Goal: Information Seeking & Learning: Learn about a topic

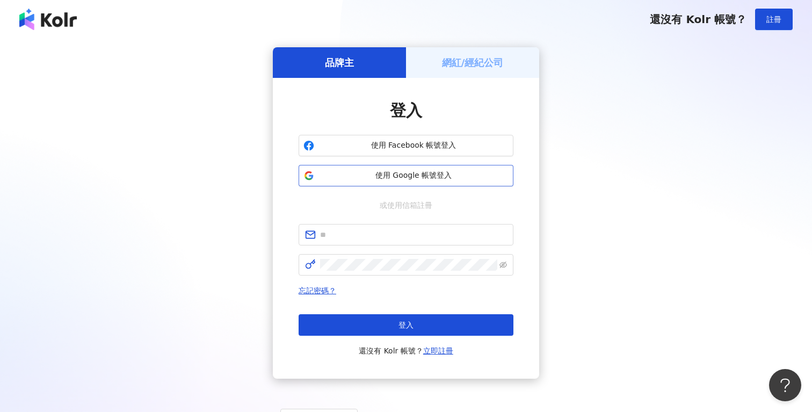
click at [445, 176] on span "使用 Google 帳號登入" at bounding box center [414, 175] width 190 height 11
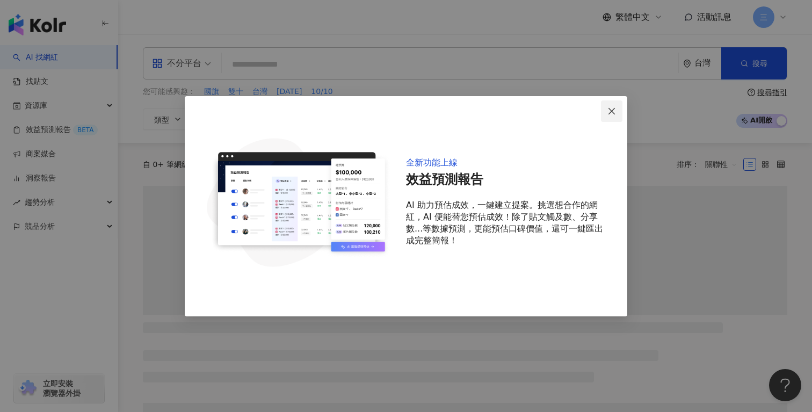
click at [612, 107] on icon "close" at bounding box center [612, 111] width 9 height 9
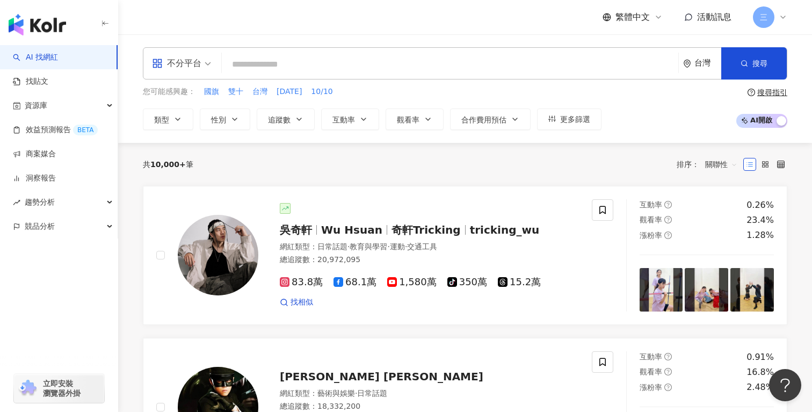
click at [272, 62] on input "search" at bounding box center [450, 64] width 448 height 20
paste input "***"
type input "***"
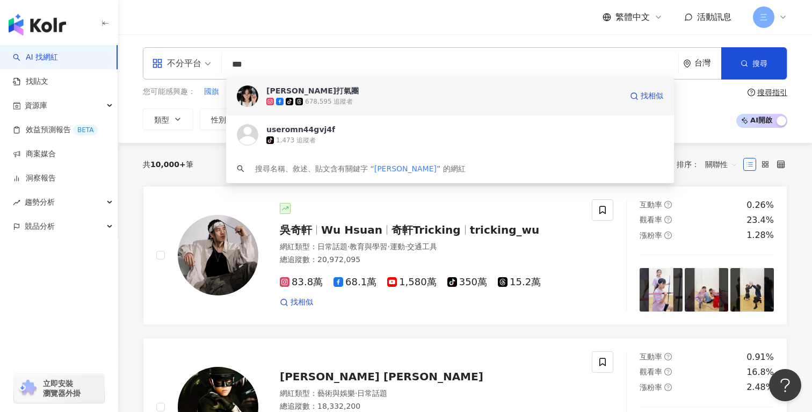
click at [296, 90] on div "陳珮騏打氣團" at bounding box center [312, 90] width 92 height 11
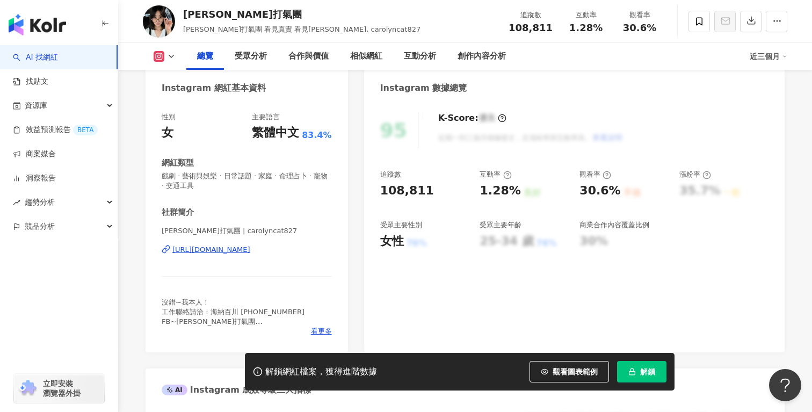
scroll to position [113, 0]
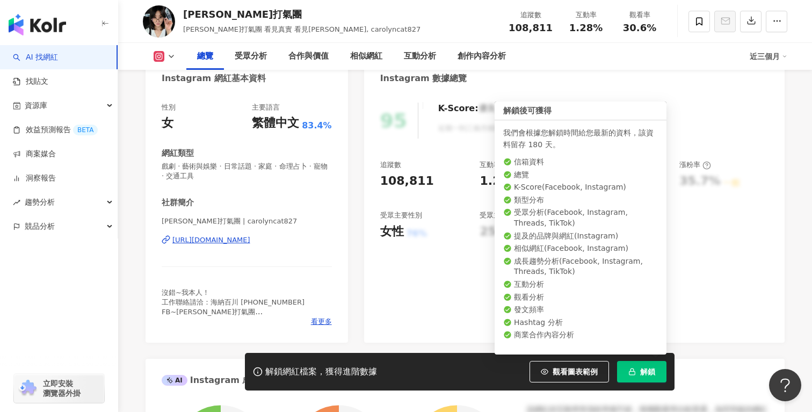
click at [648, 369] on span "解鎖" at bounding box center [647, 371] width 15 height 9
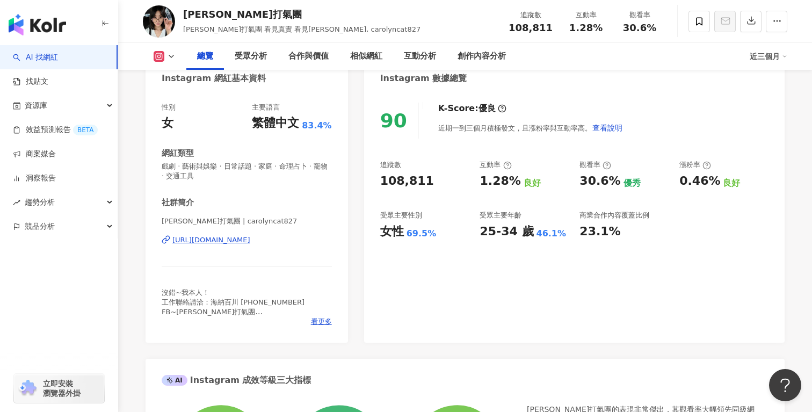
click at [169, 53] on icon at bounding box center [171, 56] width 9 height 9
click at [178, 94] on button "Facebook" at bounding box center [181, 100] width 64 height 15
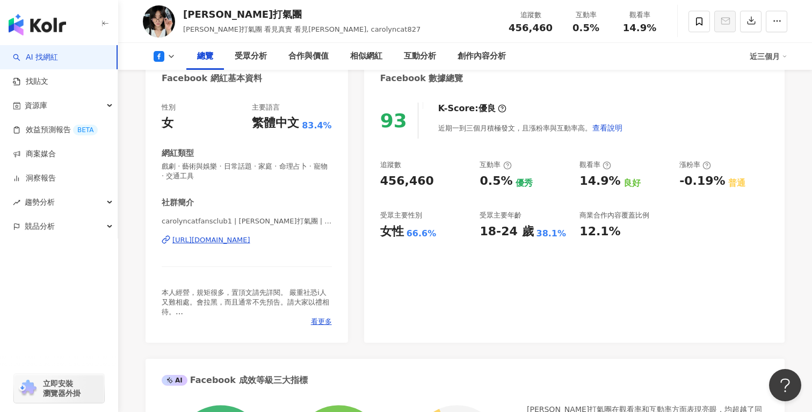
click at [539, 293] on div "93 K-Score : 優良 近期一到三個月積極發文，且漲粉率與互動率高。 查看說明 追蹤數 456,460 互動率 0.5% 優秀 觀看率 14.9% 良…" at bounding box center [574, 217] width 421 height 251
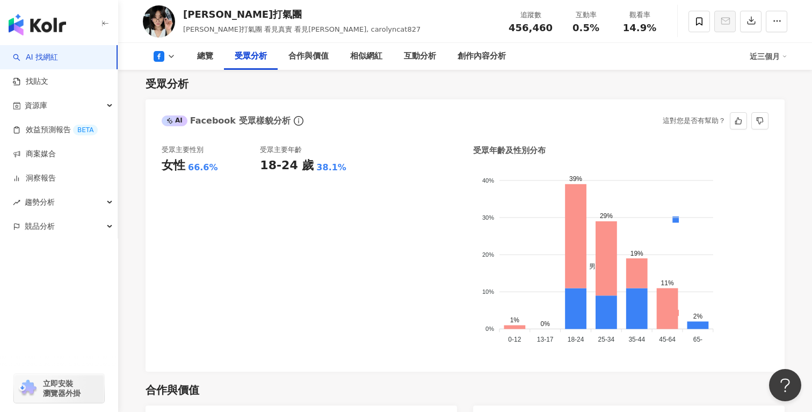
scroll to position [921, 0]
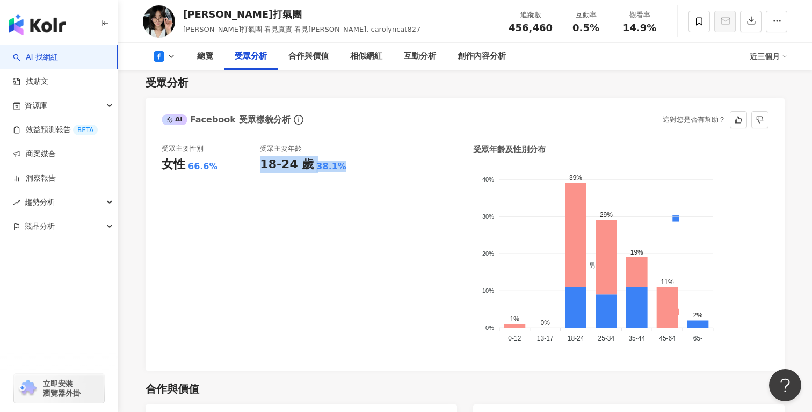
drag, startPoint x: 341, startPoint y: 168, endPoint x: 261, endPoint y: 169, distance: 79.5
click at [261, 169] on div "18-24 歲 38.1%" at bounding box center [309, 164] width 98 height 17
copy div "18-24 歲 38.1%"
click at [374, 260] on div "受眾主要性別 女性 66.6% 受眾主要年齡 18-24 歲 38.1%" at bounding box center [310, 249] width 296 height 211
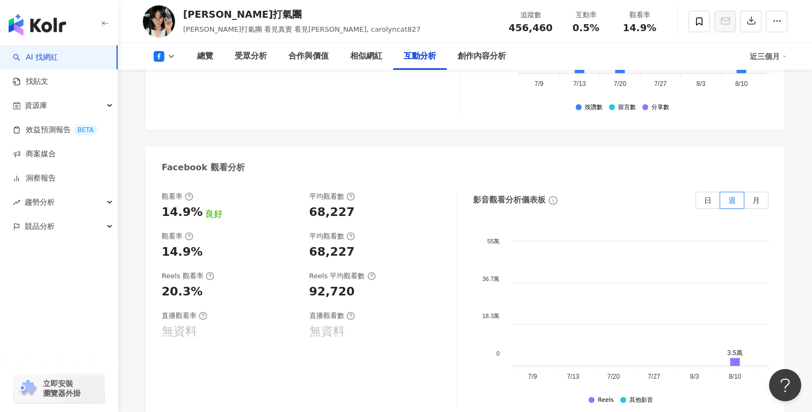
scroll to position [2026, 0]
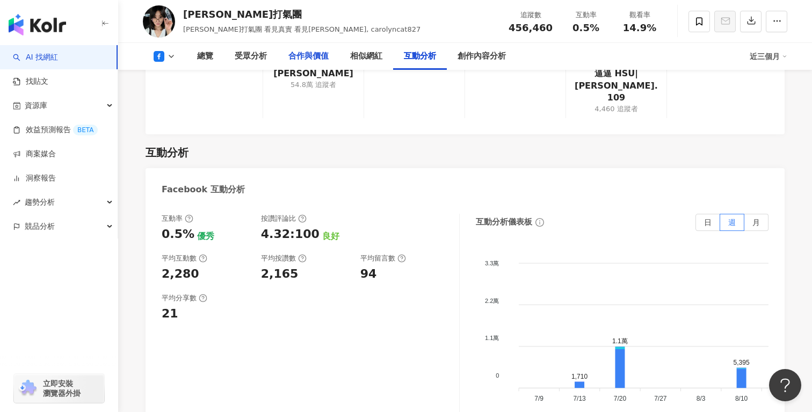
click at [319, 60] on div "合作與價值" at bounding box center [309, 56] width 40 height 13
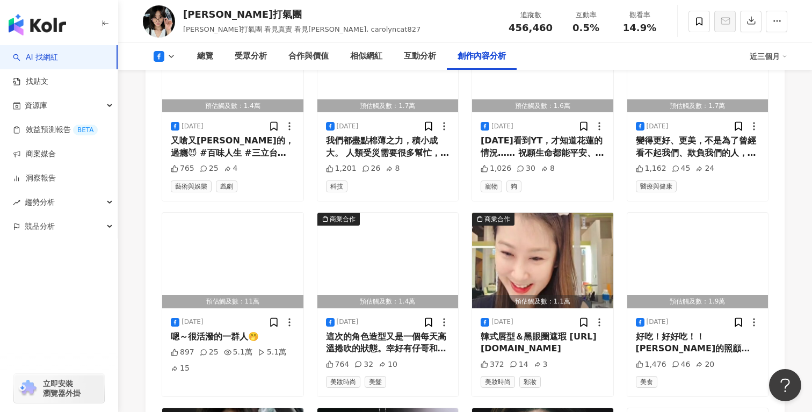
scroll to position [3100, 0]
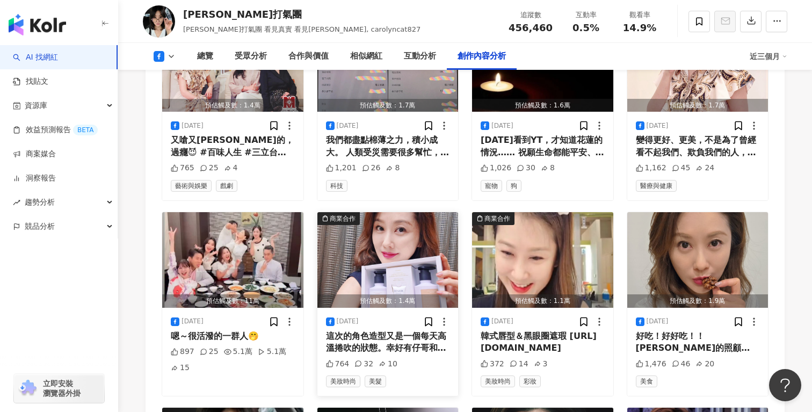
click at [414, 330] on div "這次的角色造型又是一個每天高溫捲吹的狀態。幸好有仔哥和蕾娜塔的照顧，有"鉑金包"的照顧，我就可以華麗上工又維持好髮質了😚 #RENATA蕾娜塔 #鉑金洗護系列…" at bounding box center [388, 342] width 124 height 24
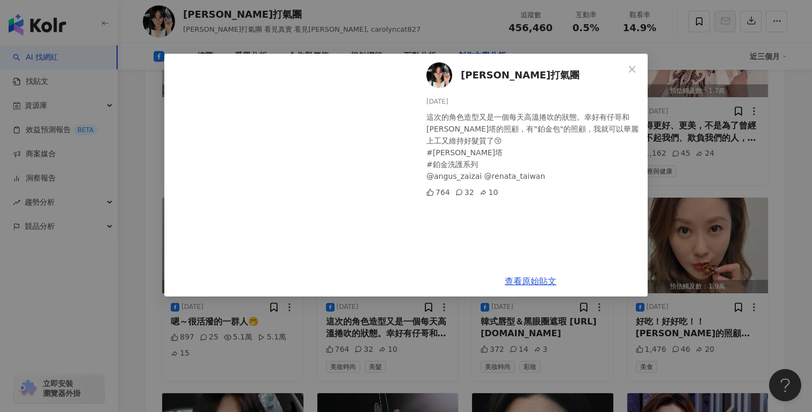
scroll to position [3115, 0]
click at [520, 282] on link "查看原始貼文" at bounding box center [531, 281] width 52 height 10
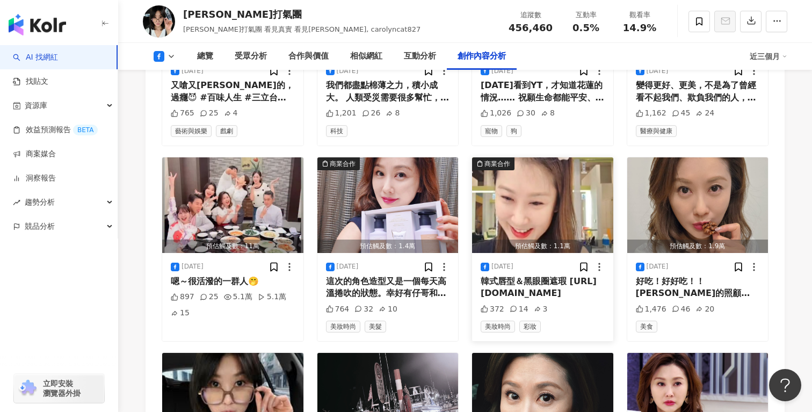
scroll to position [3168, 0]
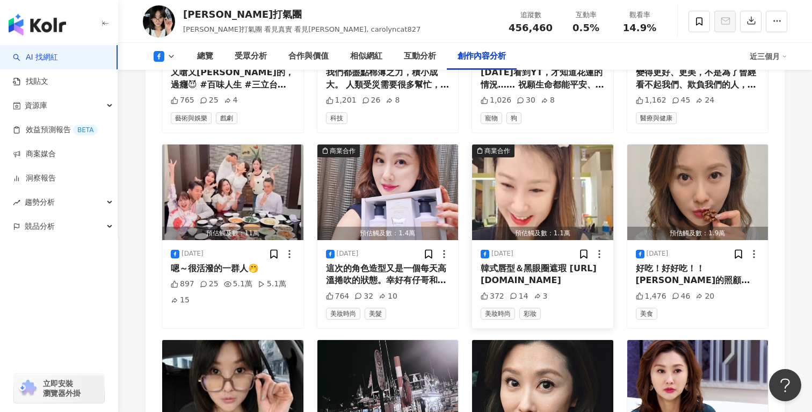
click at [558, 263] on div "韓式唇型＆黑眼圈遮瑕 https://www.instagram.com/reel/DOk1T1UETUa/?igsh=MXY4OGlra29rZHhzNA==" at bounding box center [543, 275] width 124 height 24
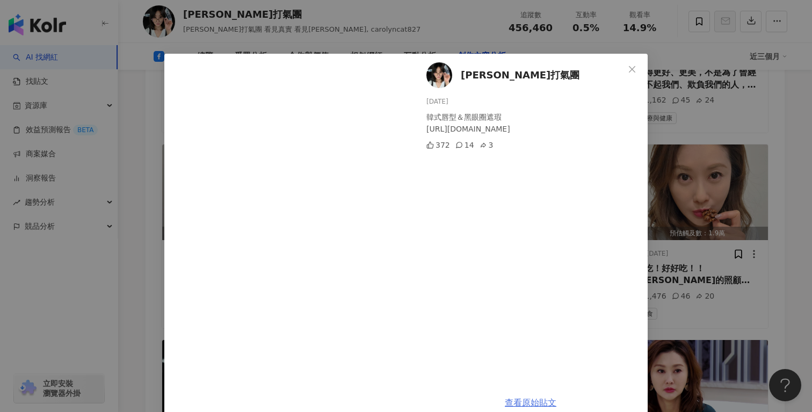
click at [526, 405] on link "查看原始貼文" at bounding box center [531, 403] width 52 height 10
click at [633, 71] on icon "close" at bounding box center [632, 69] width 9 height 9
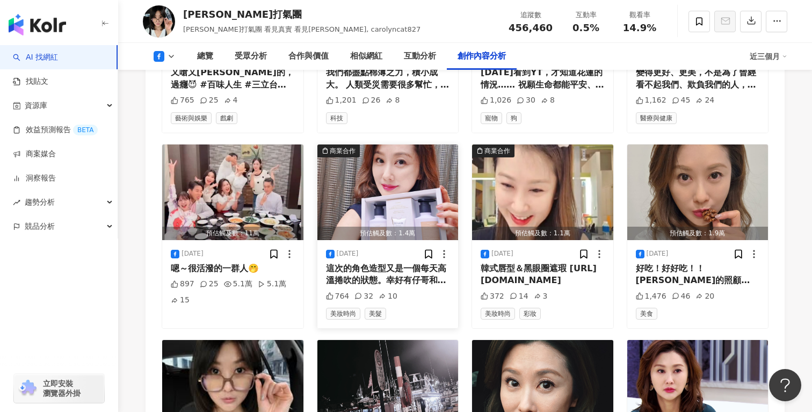
click at [409, 263] on div "這次的角色造型又是一個每天高溫捲吹的狀態。幸好有仔哥和[PERSON_NAME]塔的照顧，有"鉑金包"的照顧，我就可以華麗上工又維持好髮質了😚 #[PERSO…" at bounding box center [388, 275] width 124 height 24
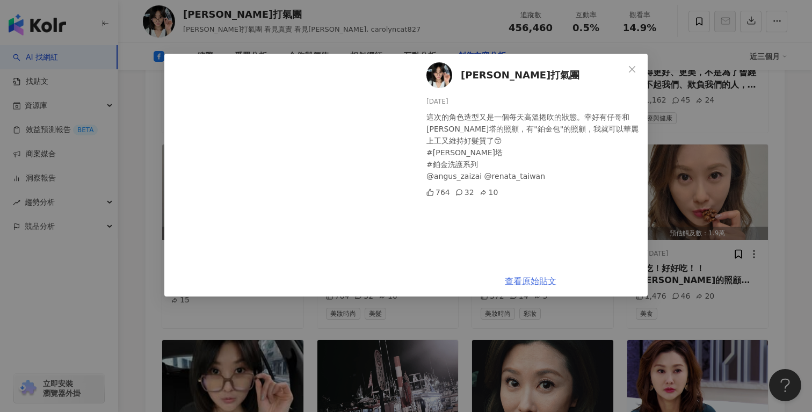
click at [528, 280] on link "查看原始貼文" at bounding box center [531, 281] width 52 height 10
click at [635, 65] on icon "close" at bounding box center [632, 69] width 9 height 9
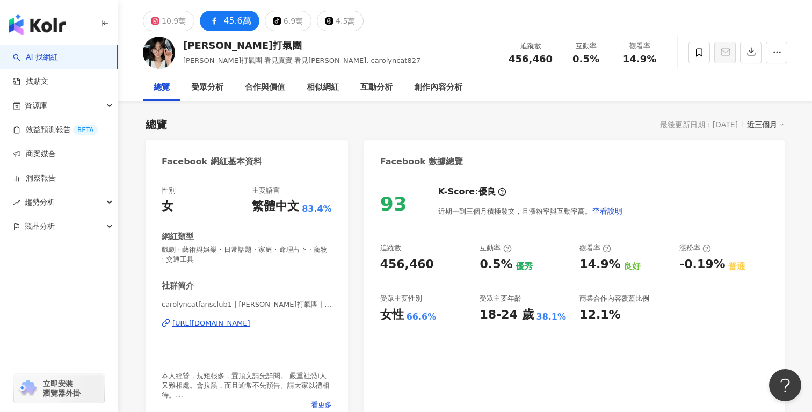
scroll to position [0, 0]
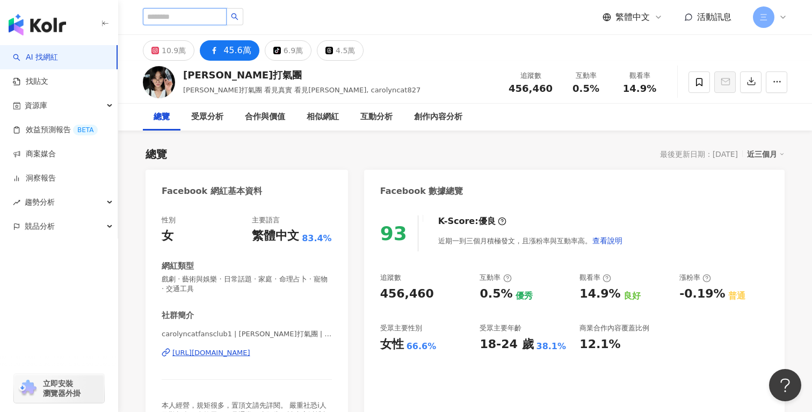
click at [213, 21] on input "search" at bounding box center [185, 16] width 84 height 17
type input "***"
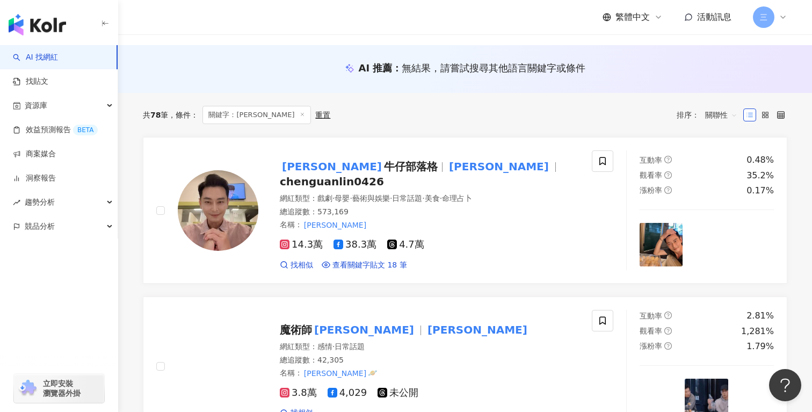
scroll to position [93, 0]
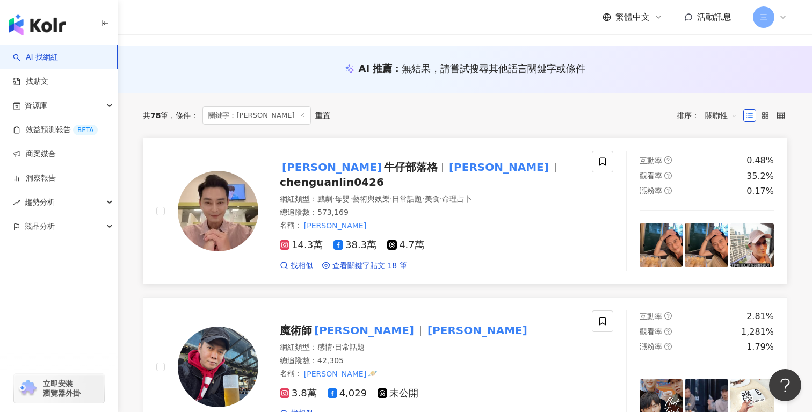
click at [384, 176] on span "chenguanlin0426" at bounding box center [332, 182] width 104 height 13
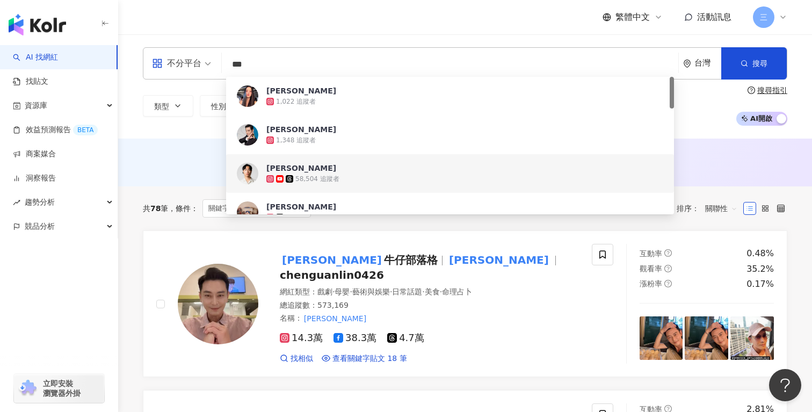
click at [307, 64] on input "***" at bounding box center [450, 64] width 448 height 20
type input "*"
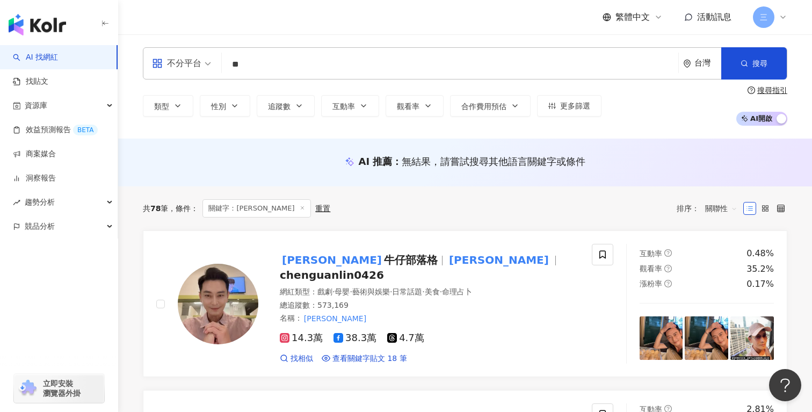
type input "*"
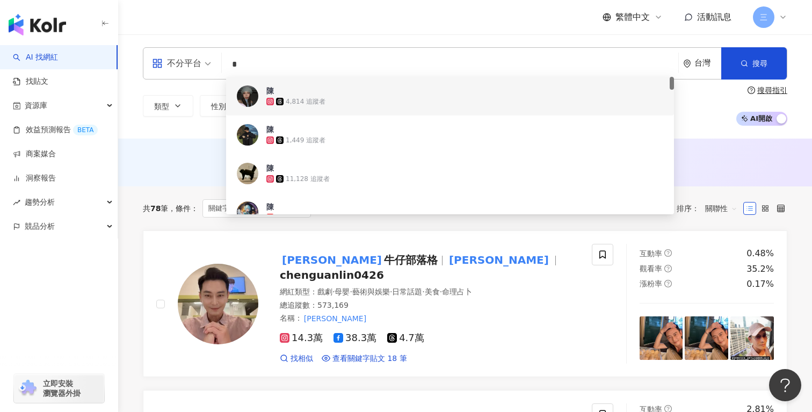
type input "*"
click at [281, 61] on input "*" at bounding box center [450, 64] width 448 height 20
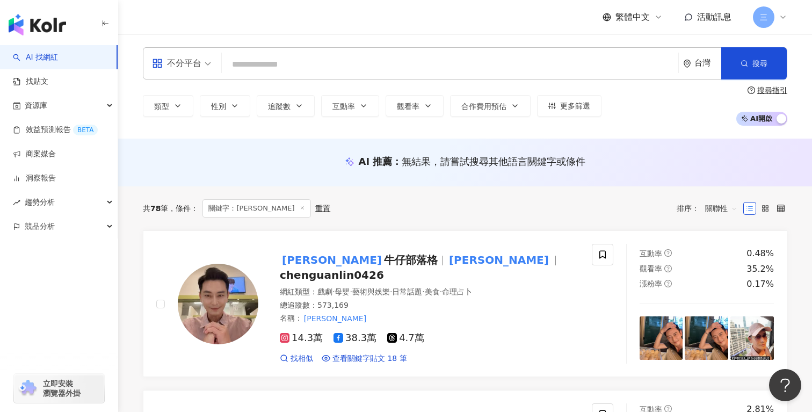
paste input "***"
type input "***"
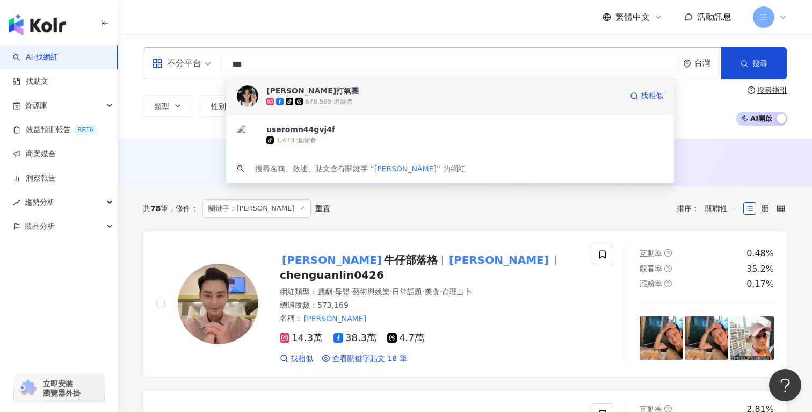
click at [344, 99] on div "678,595 追蹤者" at bounding box center [329, 101] width 48 height 9
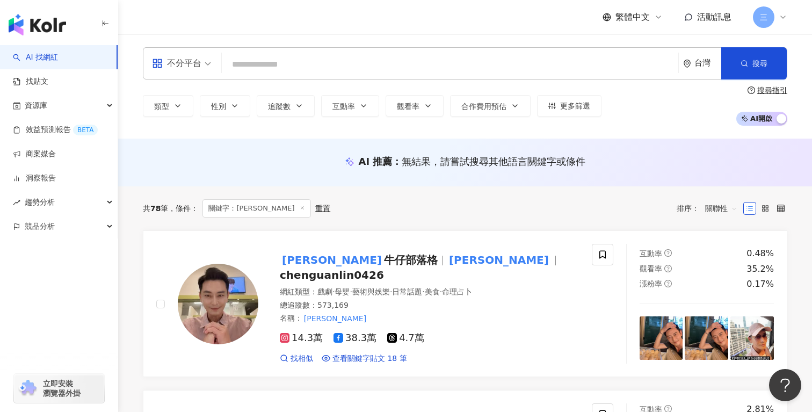
click at [455, 70] on input "search" at bounding box center [450, 64] width 448 height 20
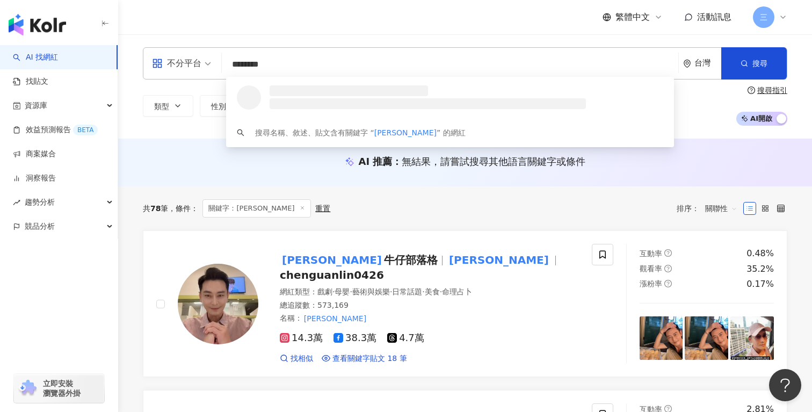
type input "*********"
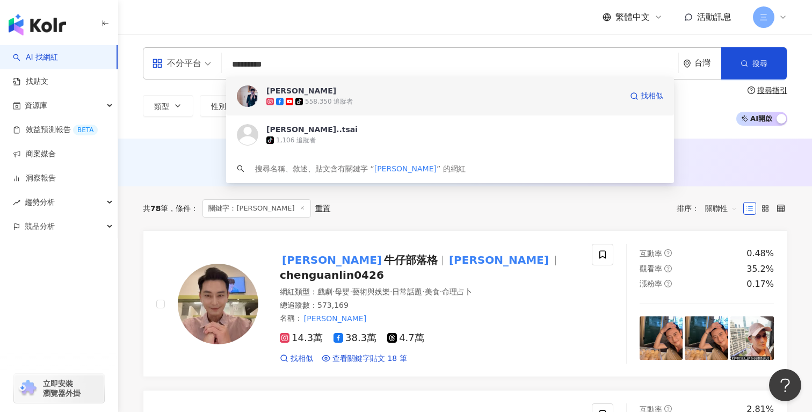
click at [329, 100] on div "558,350 追蹤者" at bounding box center [329, 101] width 48 height 9
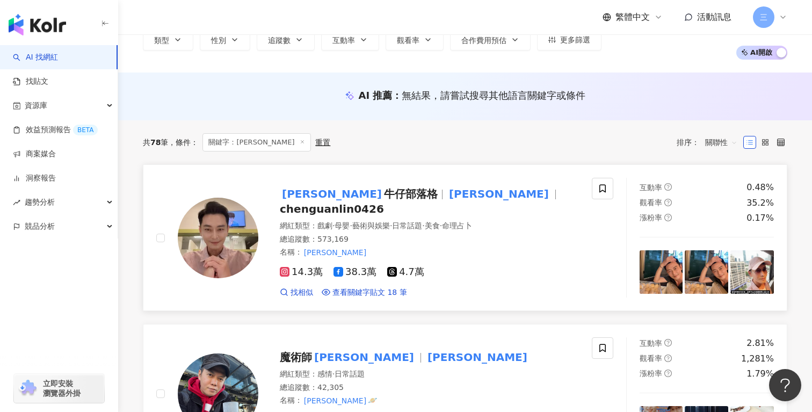
scroll to position [81, 0]
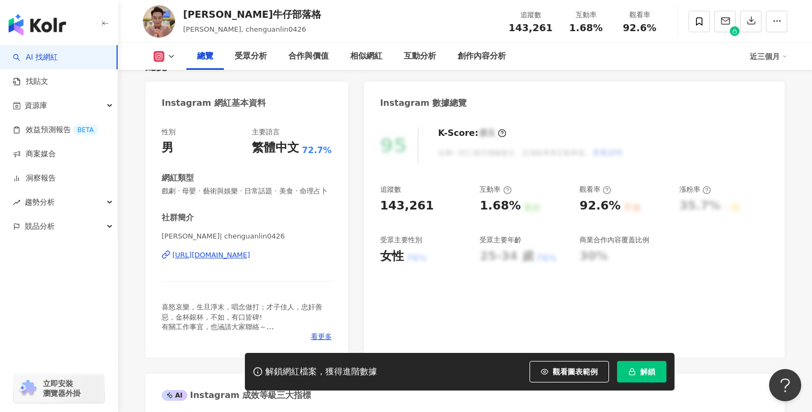
scroll to position [88, 0]
click at [171, 56] on icon at bounding box center [171, 56] width 9 height 9
click at [177, 105] on button "Facebook" at bounding box center [181, 100] width 64 height 15
click at [446, 276] on div "95 K-Score : 優良 近期一到三個月積極發文，且漲粉率與互動率高。 查看說明 追蹤數 383,407 互動率 0.48% 良好 觀看率 35.2% …" at bounding box center [574, 237] width 421 height 241
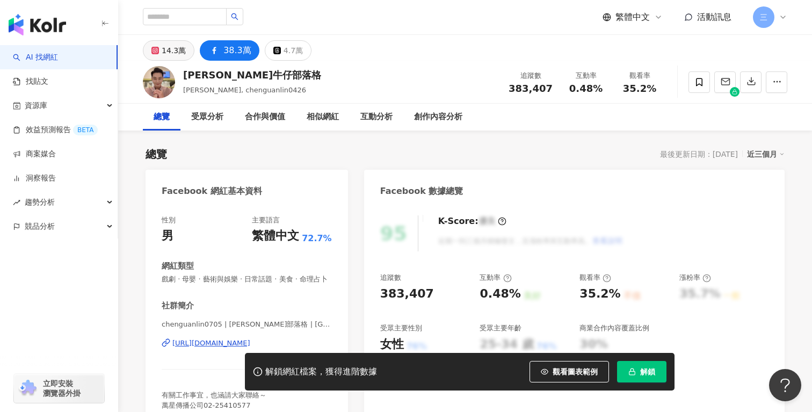
click at [175, 51] on div "14.3萬" at bounding box center [174, 50] width 24 height 15
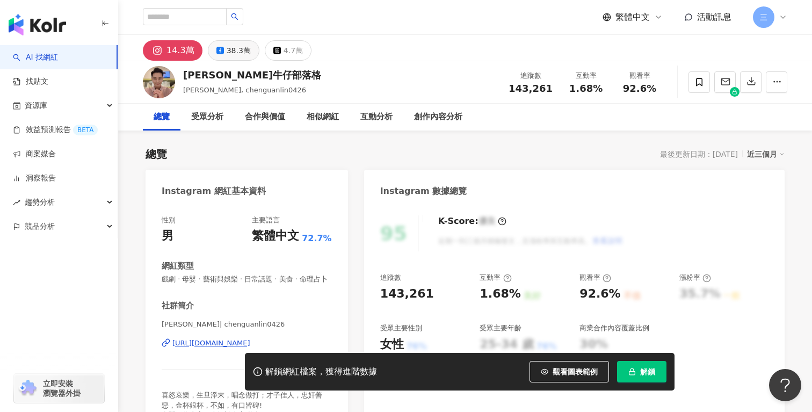
click at [237, 50] on div "38.3萬" at bounding box center [239, 50] width 24 height 15
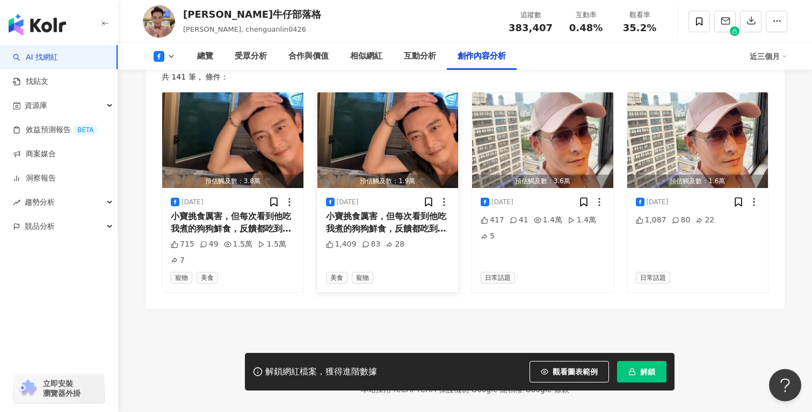
scroll to position [2909, 0]
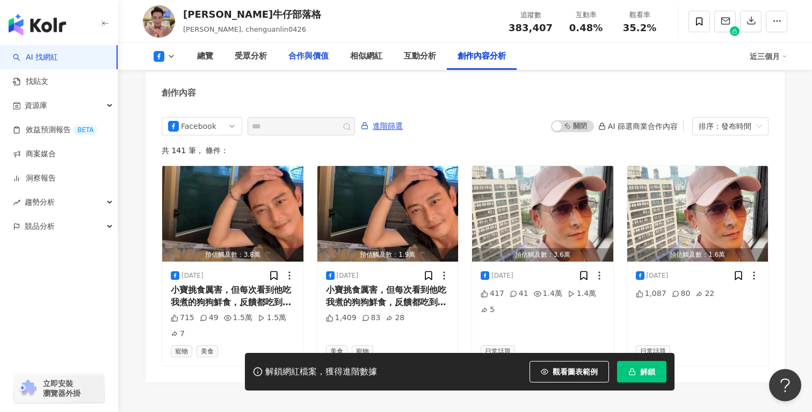
click at [305, 59] on div "合作與價值" at bounding box center [309, 56] width 40 height 13
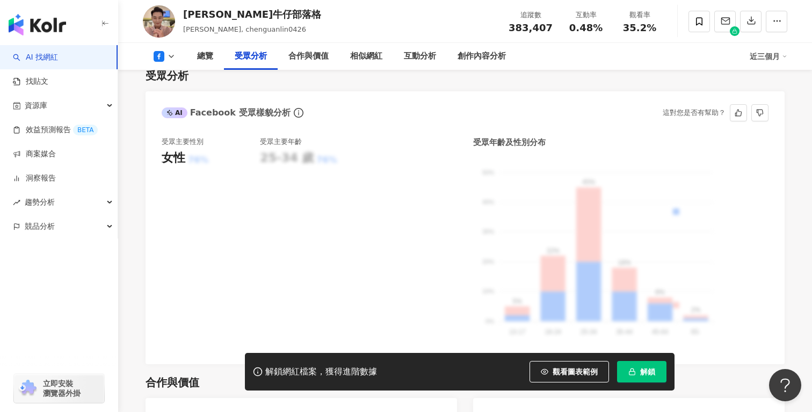
scroll to position [958, 0]
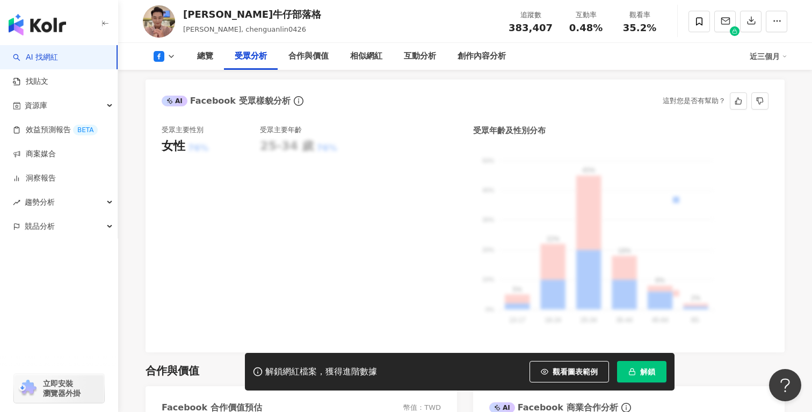
click at [387, 157] on div "受眾主要性別 女性 76% 受眾主要年齡 25-34 歲 76%" at bounding box center [310, 230] width 296 height 211
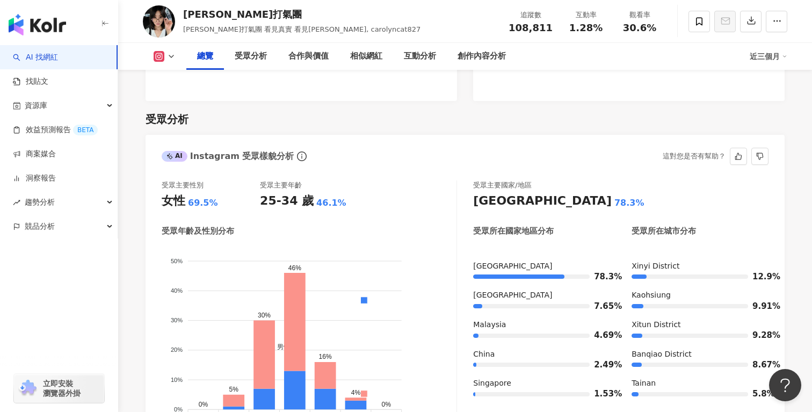
scroll to position [897, 0]
click at [168, 56] on icon at bounding box center [171, 56] width 9 height 9
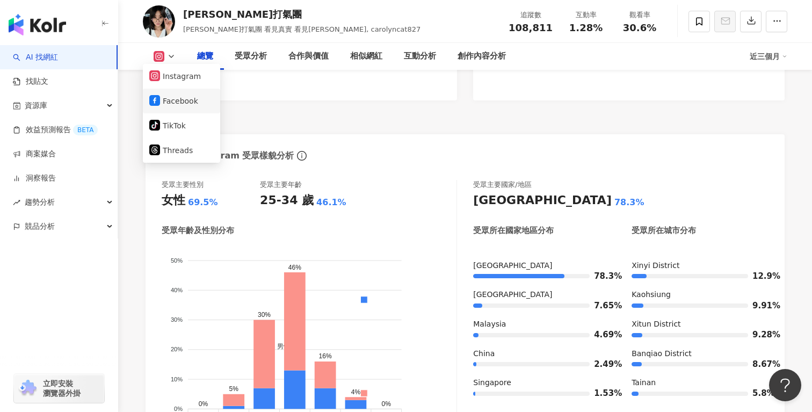
click at [170, 100] on button "Facebook" at bounding box center [181, 100] width 64 height 15
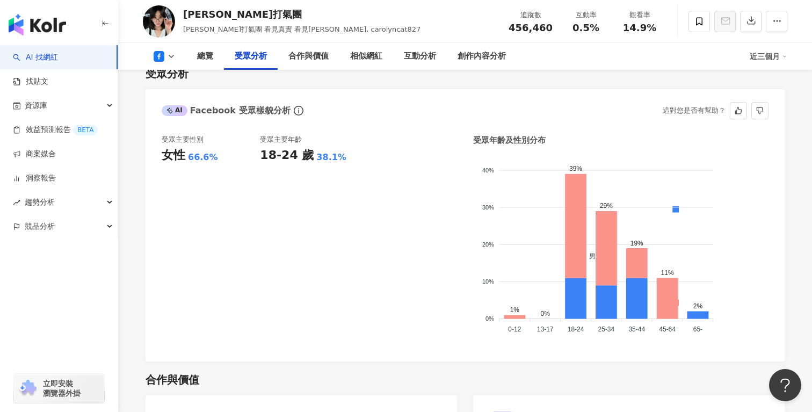
scroll to position [929, 0]
click at [174, 54] on icon at bounding box center [171, 56] width 9 height 9
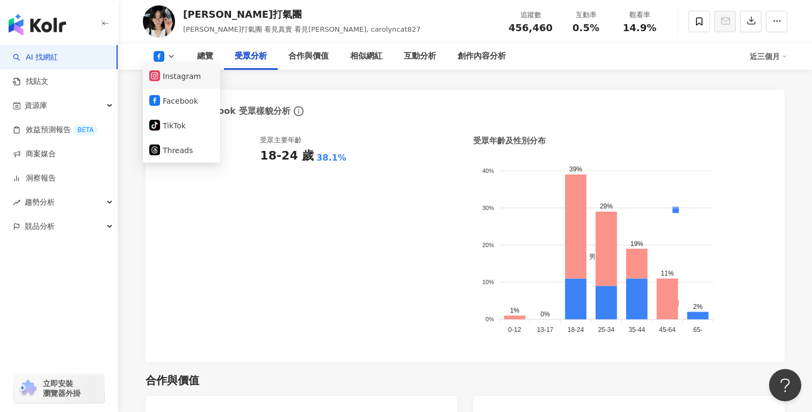
click at [192, 76] on button "Instagram" at bounding box center [181, 76] width 64 height 15
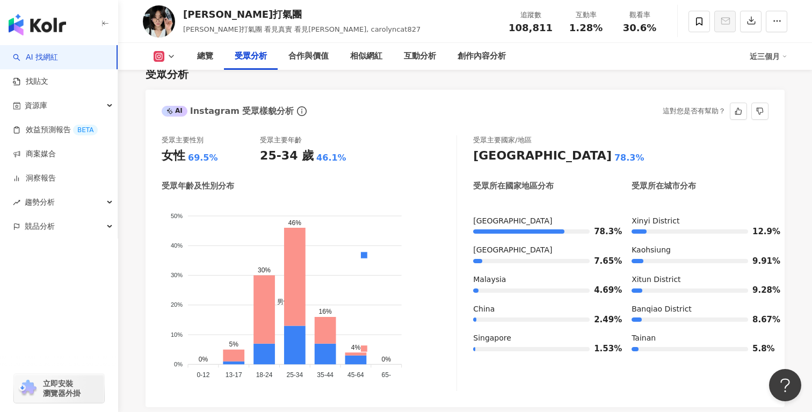
scroll to position [962, 0]
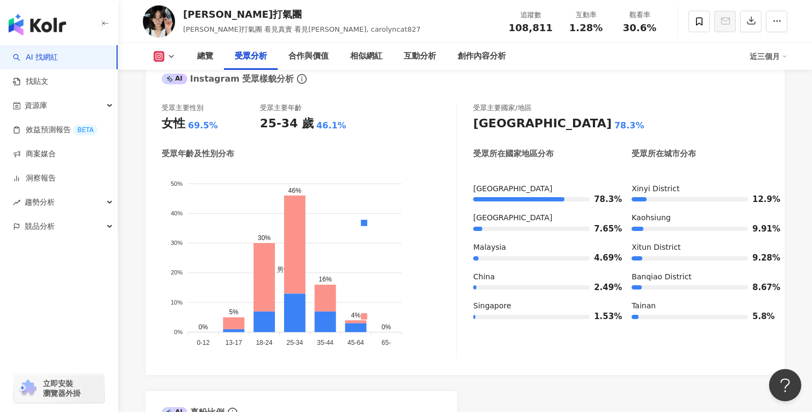
click at [170, 55] on icon at bounding box center [171, 56] width 9 height 9
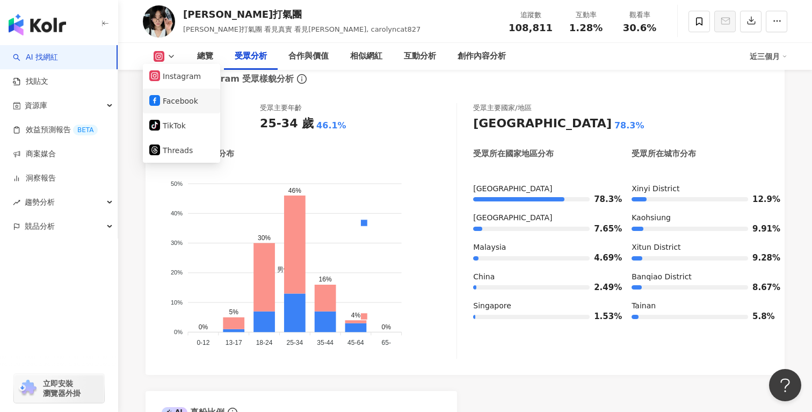
click at [168, 95] on button "Facebook" at bounding box center [181, 100] width 64 height 15
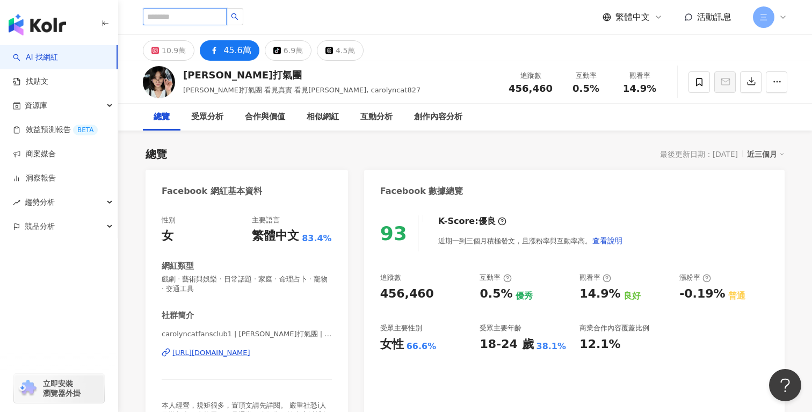
click at [200, 13] on input "search" at bounding box center [185, 16] width 84 height 17
type input "*"
type input "**"
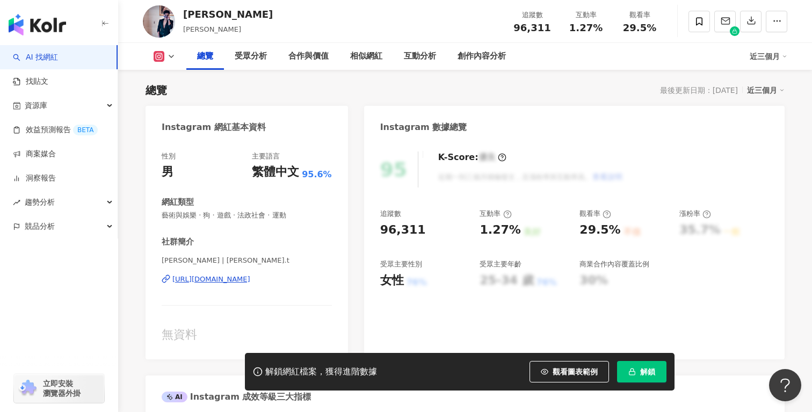
click at [171, 59] on icon at bounding box center [171, 56] width 9 height 9
click at [169, 100] on button "Facebook" at bounding box center [181, 100] width 64 height 15
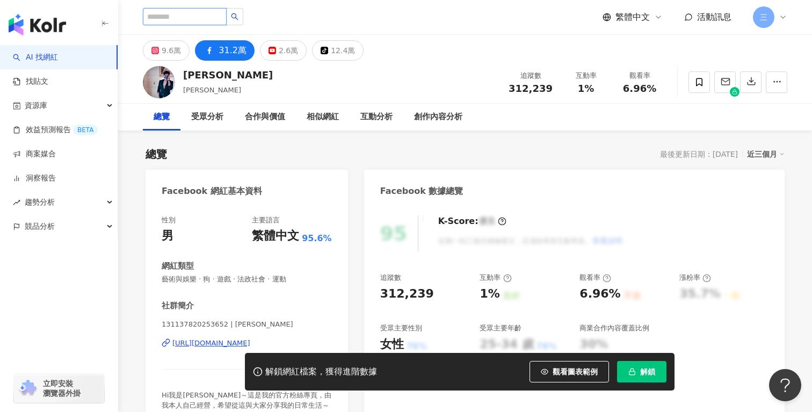
click at [204, 21] on input "search" at bounding box center [185, 16] width 84 height 17
type input "***"
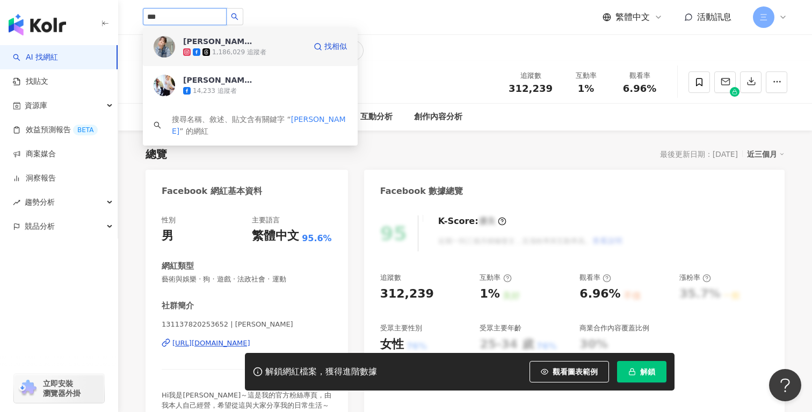
click at [231, 51] on div "1,186,029 追蹤者" at bounding box center [239, 52] width 54 height 9
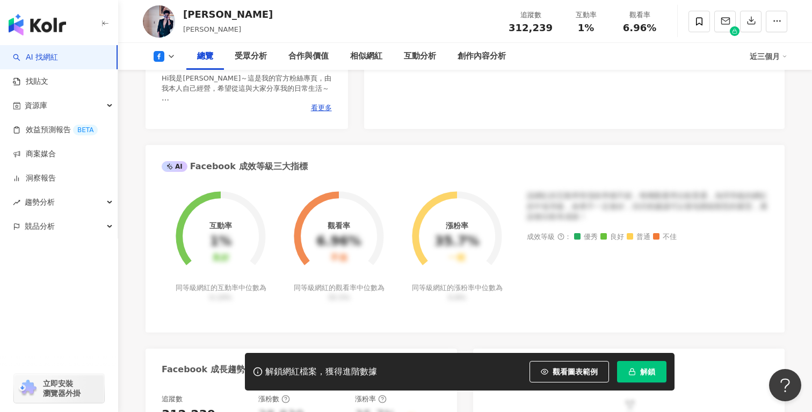
scroll to position [319, 0]
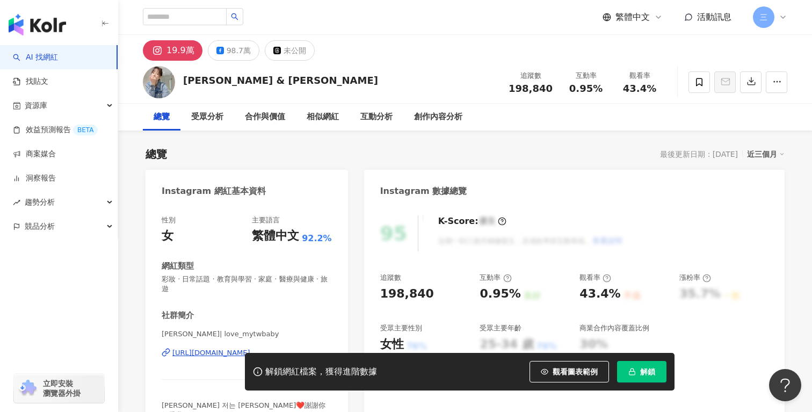
scroll to position [6, 0]
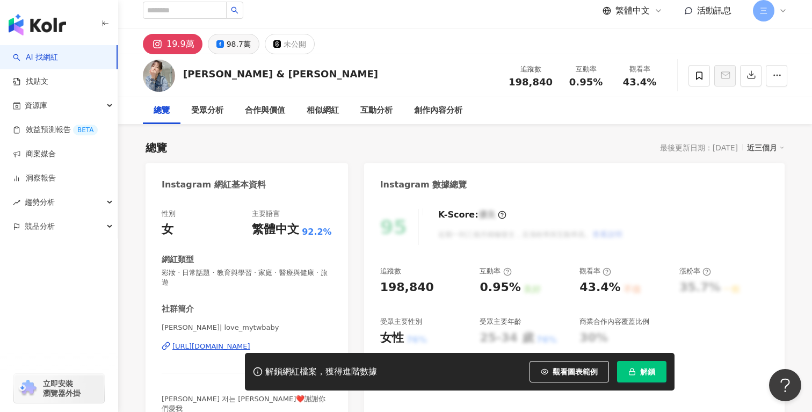
click at [237, 47] on div "98.7萬" at bounding box center [239, 44] width 24 height 15
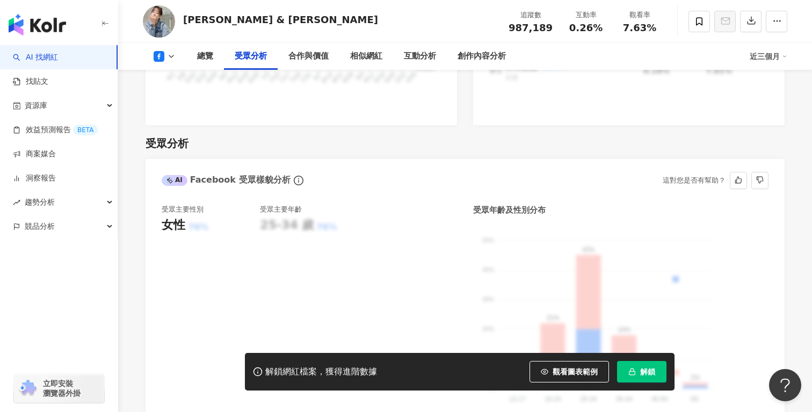
scroll to position [889, 0]
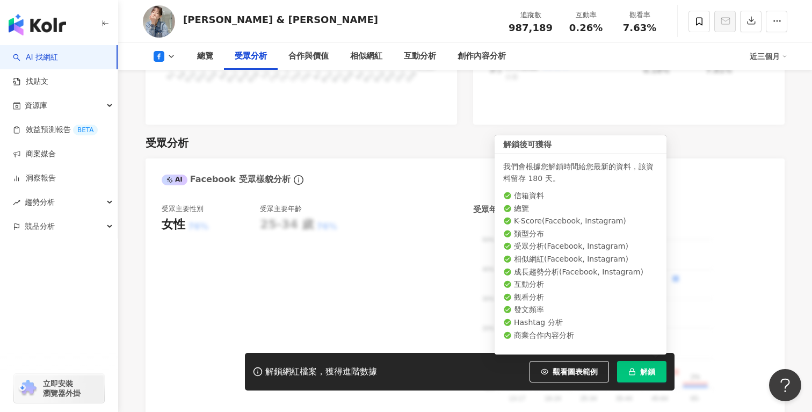
click at [649, 372] on span "解鎖" at bounding box center [647, 371] width 15 height 9
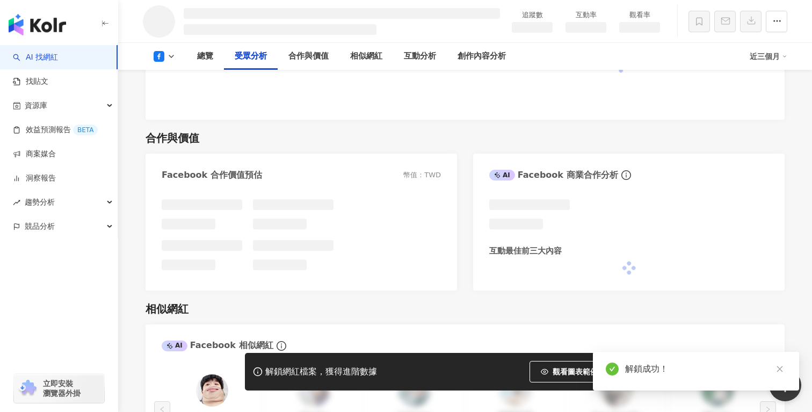
scroll to position [952, 0]
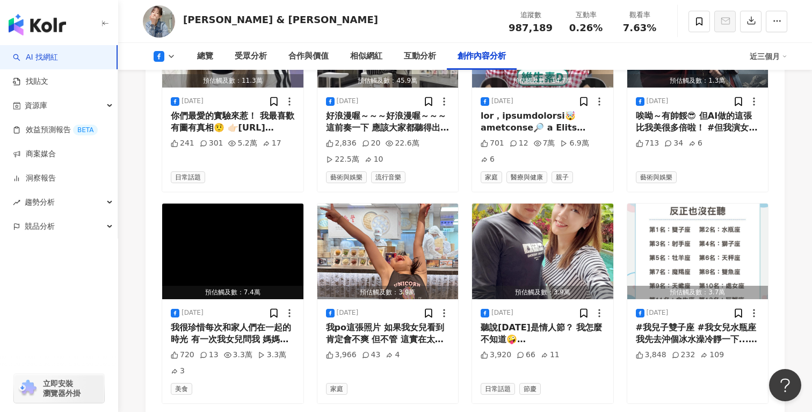
scroll to position [3290, 0]
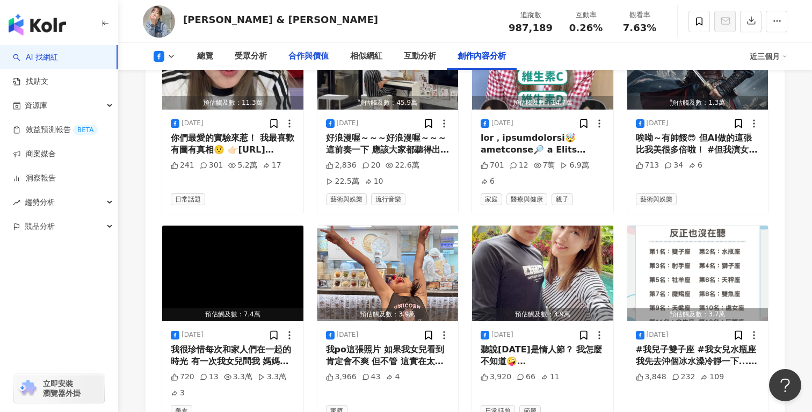
click at [312, 56] on div "合作與價值" at bounding box center [309, 56] width 40 height 13
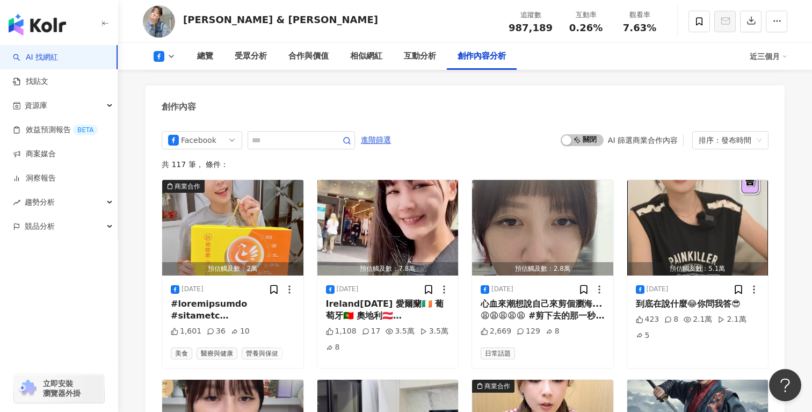
scroll to position [2932, 0]
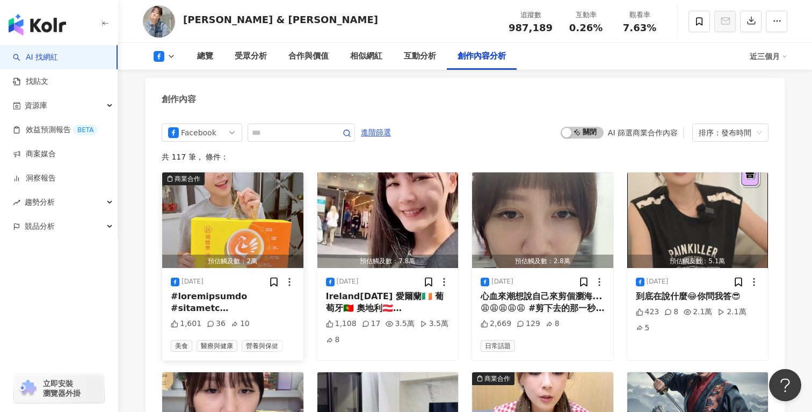
click at [266, 291] on div at bounding box center [233, 303] width 124 height 24
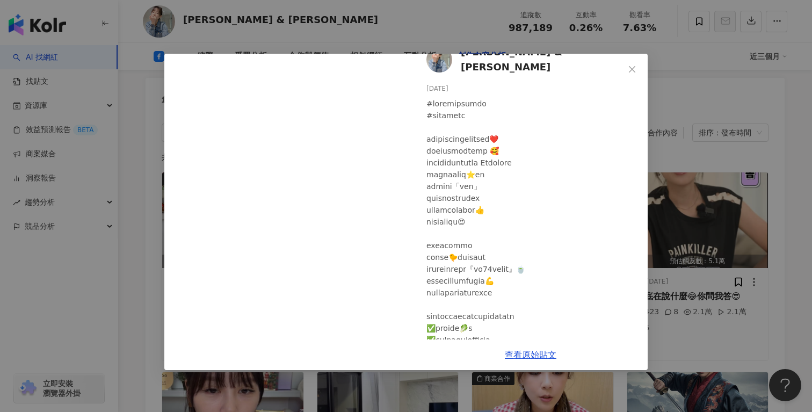
scroll to position [19, 0]
click at [527, 358] on link "查看原始貼文" at bounding box center [531, 355] width 52 height 10
click at [633, 69] on icon "close" at bounding box center [632, 69] width 9 height 9
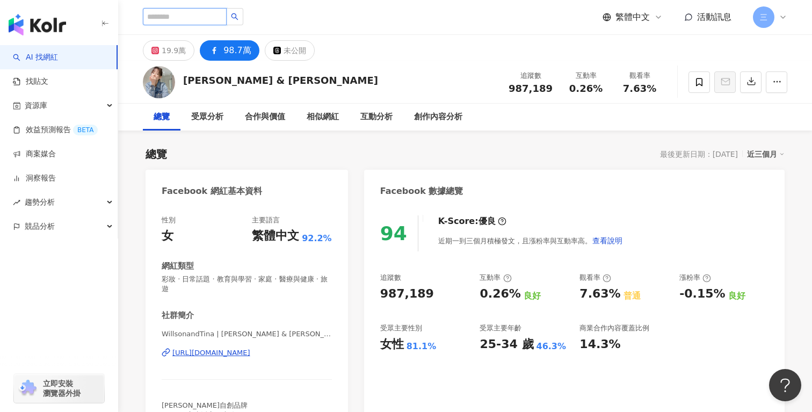
click at [190, 19] on input "search" at bounding box center [185, 16] width 84 height 17
paste input "********"
type input "********"
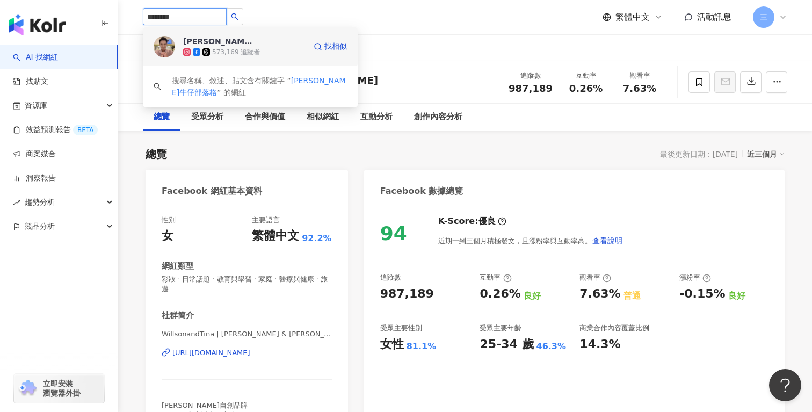
click at [235, 50] on div "573,169 追蹤者" at bounding box center [236, 52] width 48 height 9
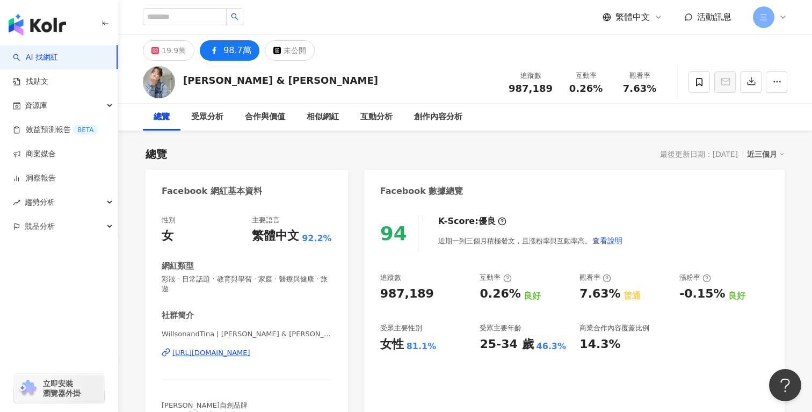
click at [641, 300] on div "7.63% 普通" at bounding box center [624, 294] width 89 height 17
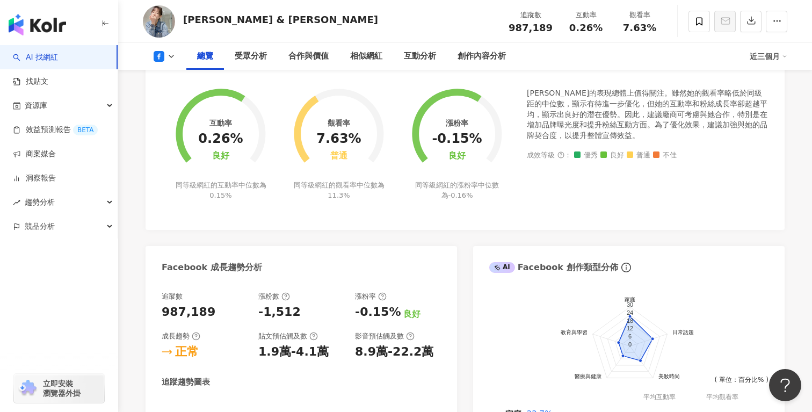
scroll to position [447, 0]
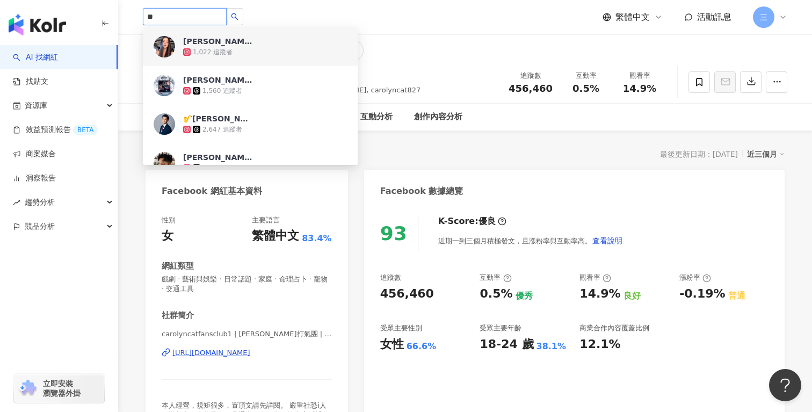
click at [196, 11] on input "**" at bounding box center [185, 16] width 84 height 17
type input "*"
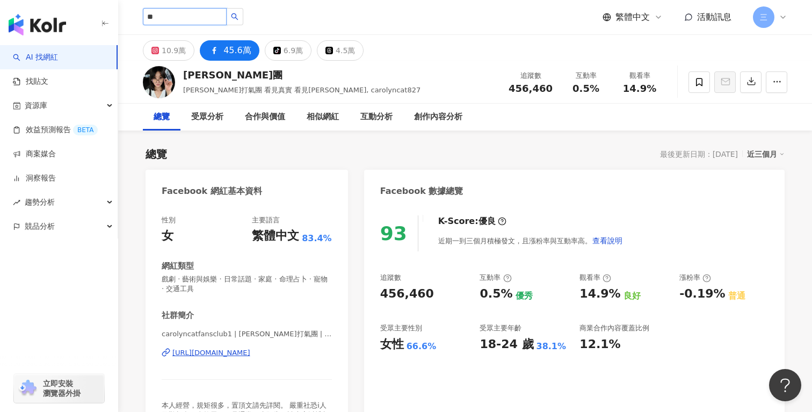
type input "*"
type input "****"
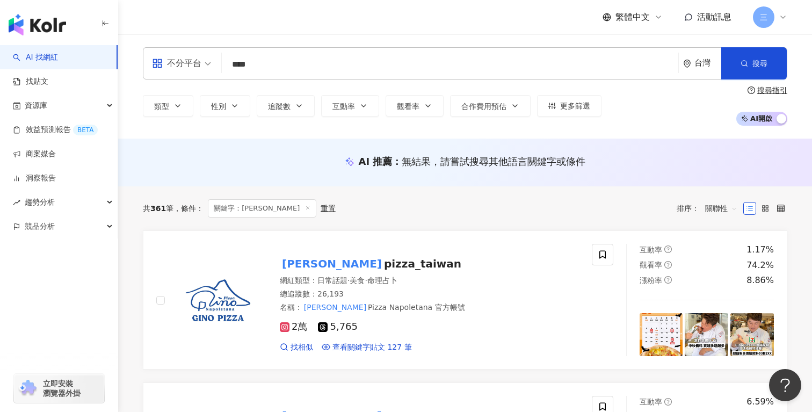
click at [313, 63] on input "****" at bounding box center [450, 64] width 448 height 20
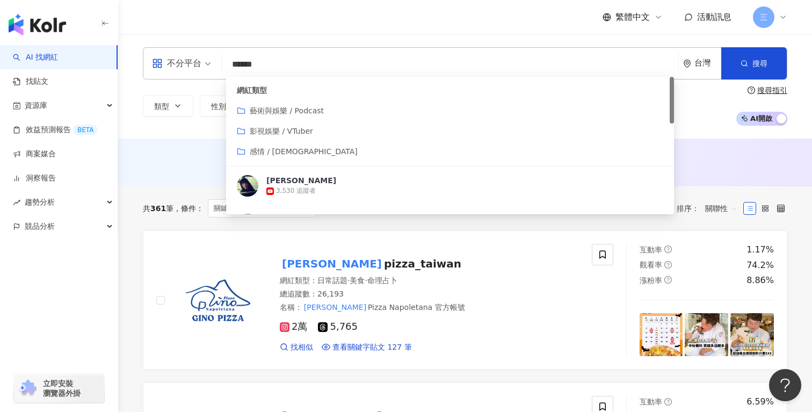
type input "*******"
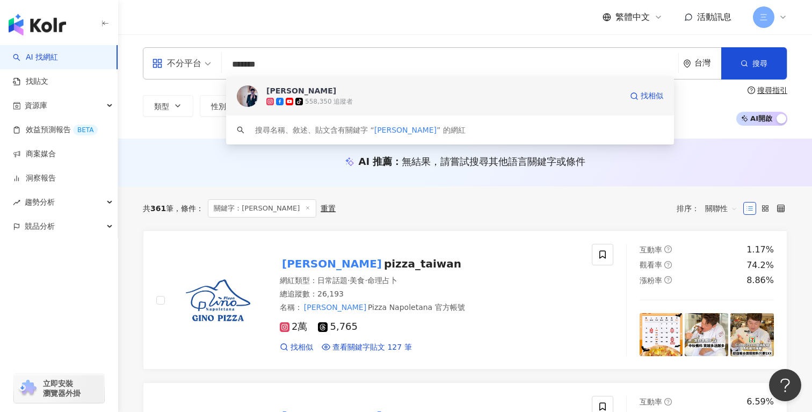
click at [316, 92] on span "[PERSON_NAME]" at bounding box center [444, 90] width 356 height 11
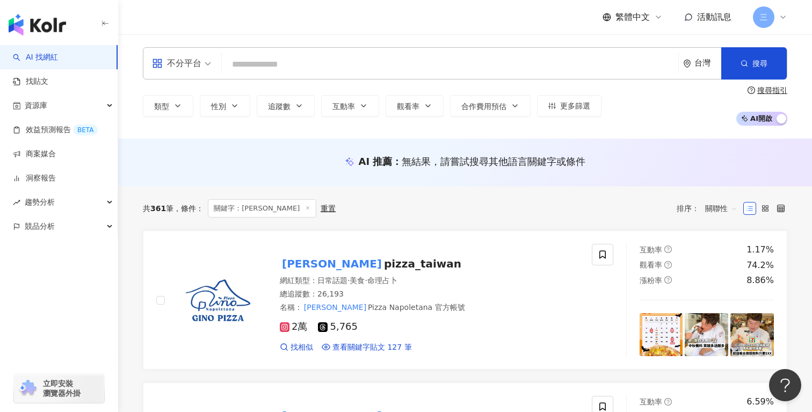
click at [375, 61] on input "search" at bounding box center [450, 64] width 448 height 20
paste input "**********"
type input "**********"
type input "*"
type input "***"
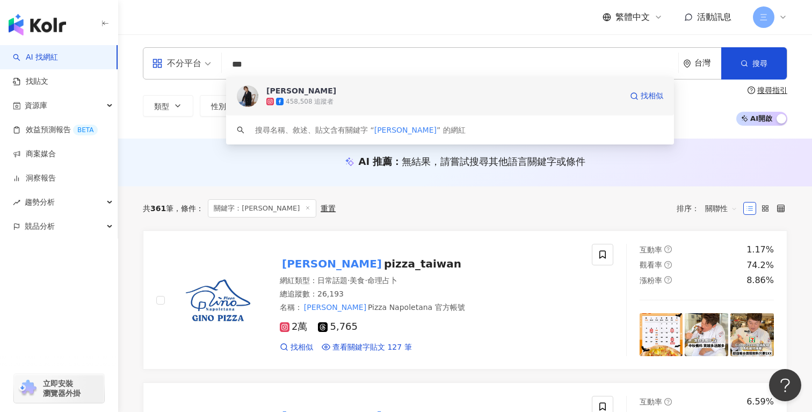
click at [434, 99] on div "458,508 追蹤者" at bounding box center [444, 101] width 356 height 11
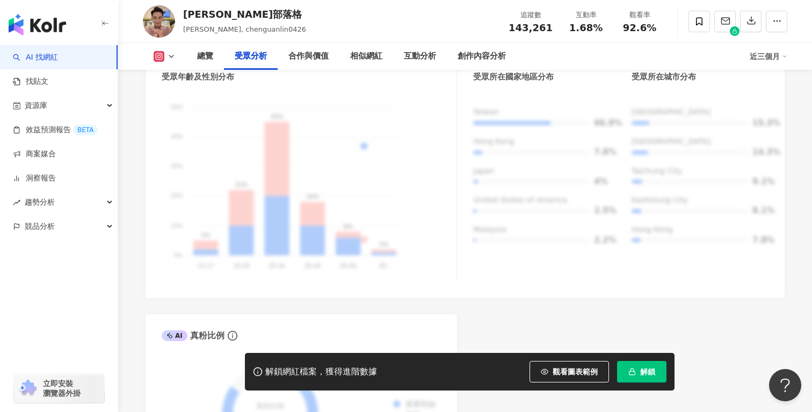
scroll to position [1078, 0]
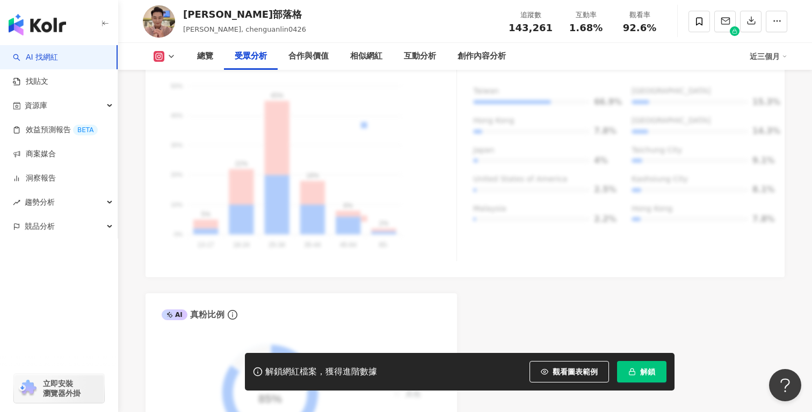
click at [169, 56] on icon at bounding box center [171, 56] width 9 height 9
click at [172, 99] on button "Facebook" at bounding box center [181, 100] width 64 height 15
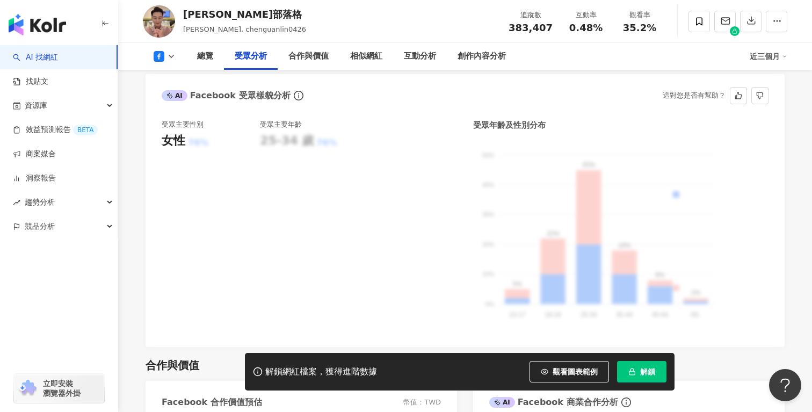
scroll to position [949, 0]
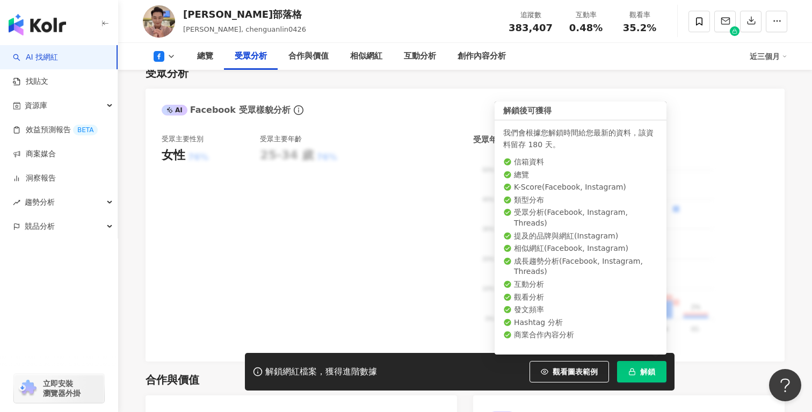
click at [645, 370] on span "解鎖" at bounding box center [647, 371] width 15 height 9
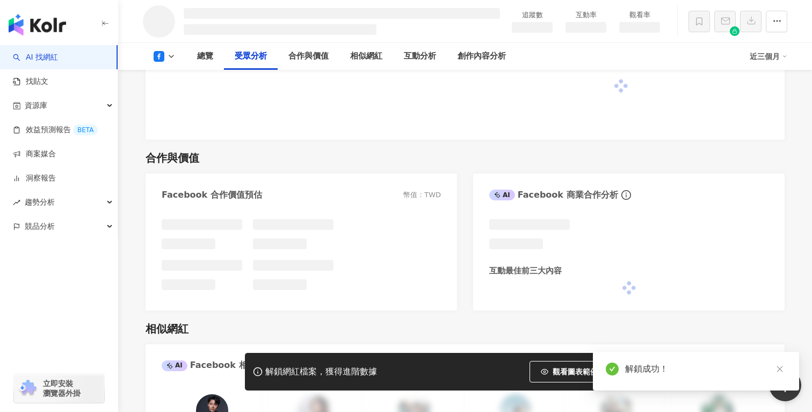
scroll to position [916, 0]
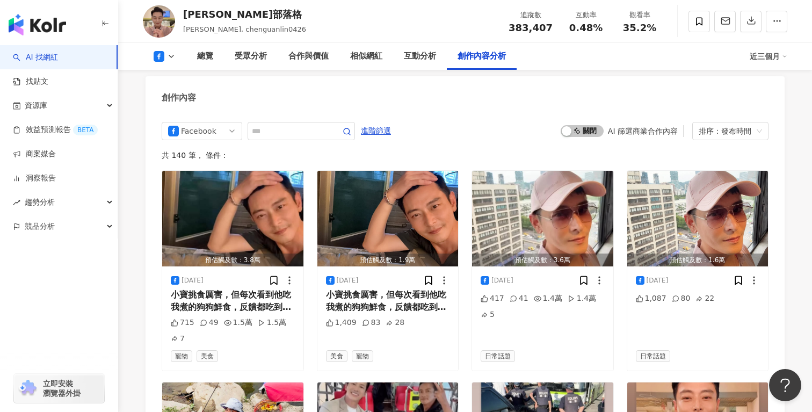
scroll to position [2848, 0]
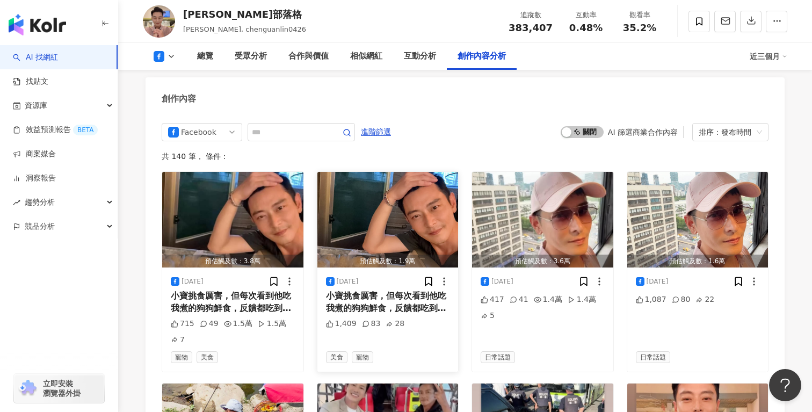
click at [403, 290] on div "小寶挑食厲害，但每次看到他吃我煮的狗狗鮮食，反饋都吃到一口不剩…棒棒的👍 今天就來挑戰「小寶的百餐鮮食」 小寶不愛吃牛羊肉，就以雞肉及豬肉為主食，搭配自己種的…" at bounding box center [388, 302] width 124 height 24
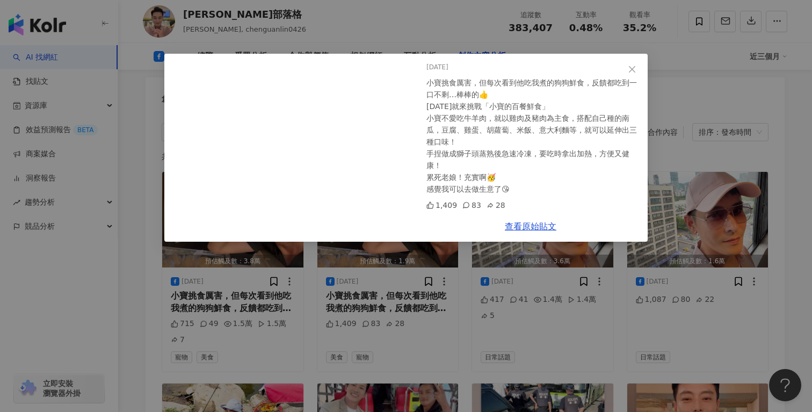
scroll to position [0, 0]
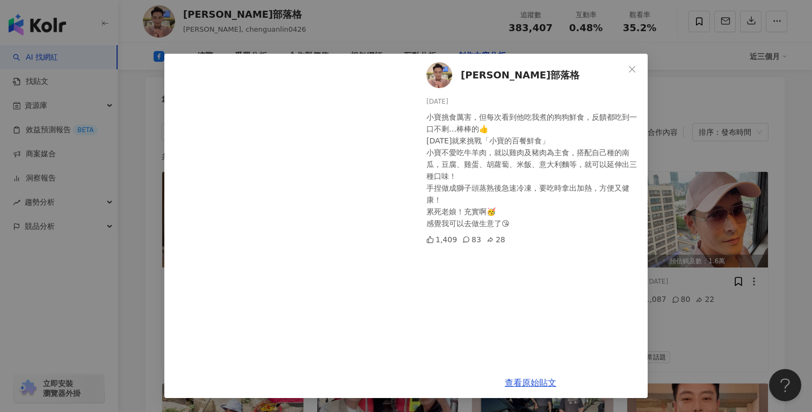
click at [671, 270] on div "陳冠霖牛仔部落格 2025/9/4 小寶挑食厲害，但每次看到他吃我煮的狗狗鮮食，反饋都吃到一口不剩…棒棒的👍 今天就來挑戰「小寶的百餐鮮食」 小寶不愛吃牛羊肉…" at bounding box center [406, 206] width 812 height 412
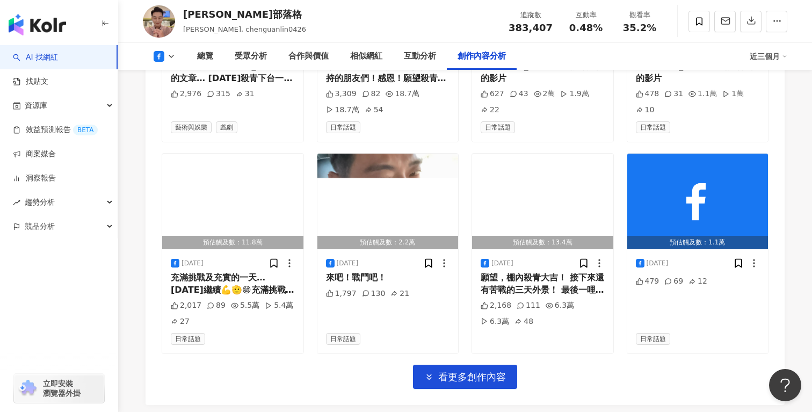
scroll to position [3288, 0]
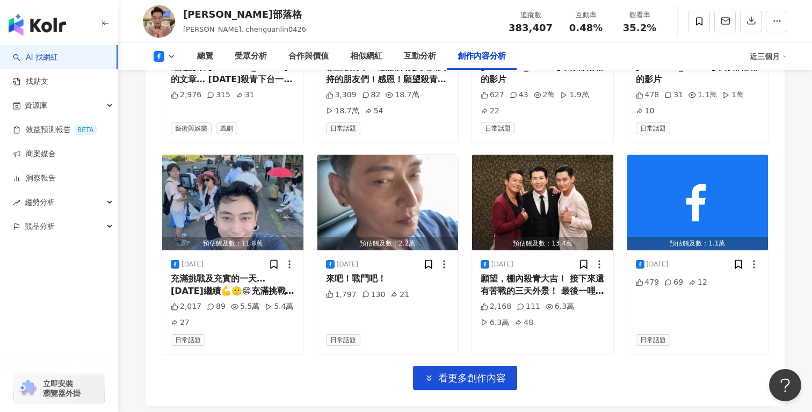
click at [171, 58] on icon at bounding box center [171, 56] width 9 height 9
click at [183, 79] on button "Instagram" at bounding box center [181, 76] width 64 height 15
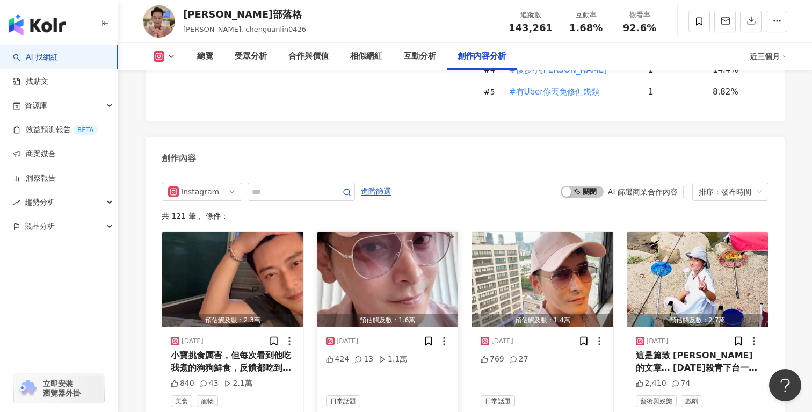
scroll to position [3268, 0]
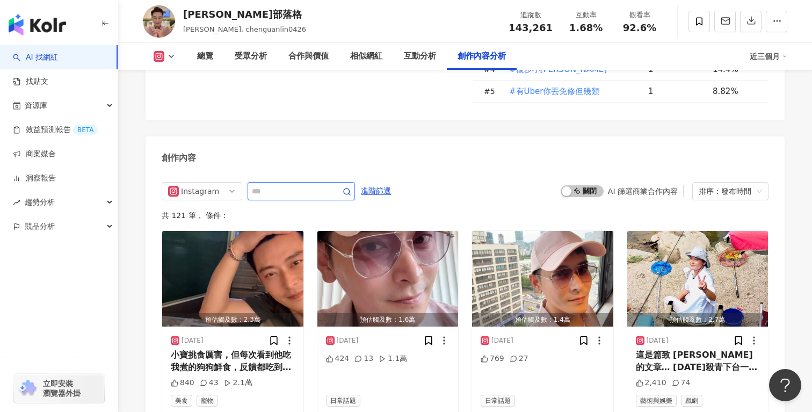
click at [321, 185] on input "text" at bounding box center [289, 191] width 75 height 13
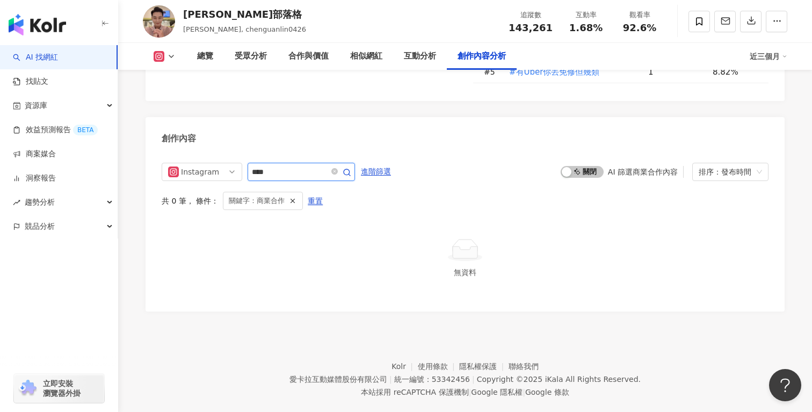
scroll to position [3259, 0]
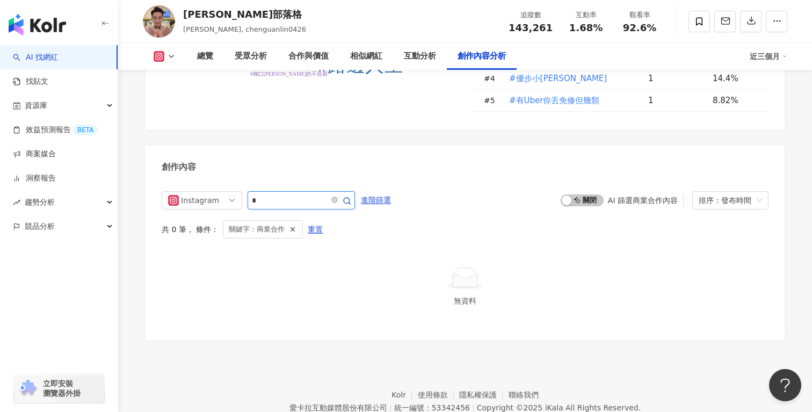
type input "*"
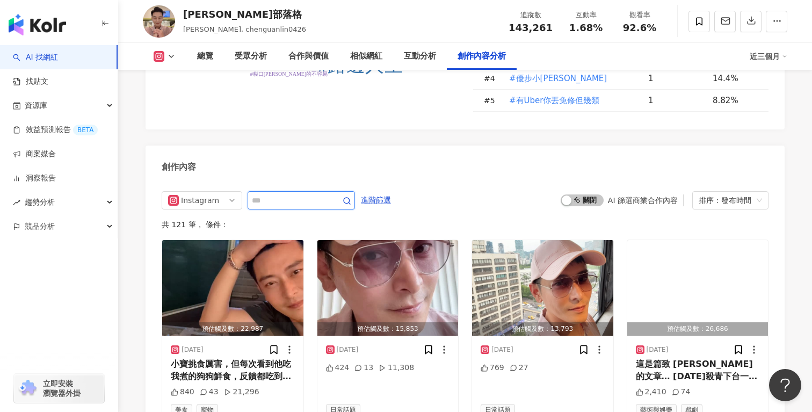
scroll to position [3287, 0]
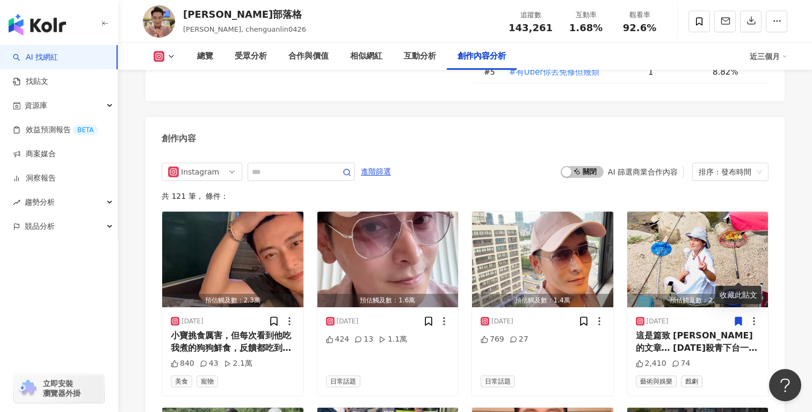
click at [652, 168] on div "AI 篩選商業合作內容" at bounding box center [643, 172] width 70 height 9
click at [590, 166] on span "啟動 關閉" at bounding box center [582, 172] width 43 height 12
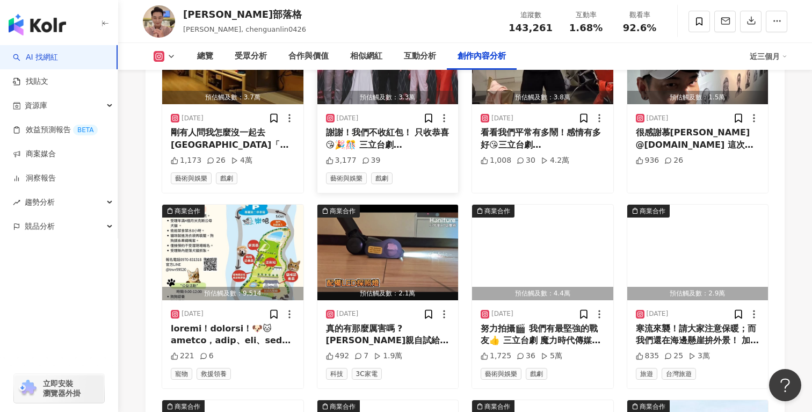
scroll to position [3493, 0]
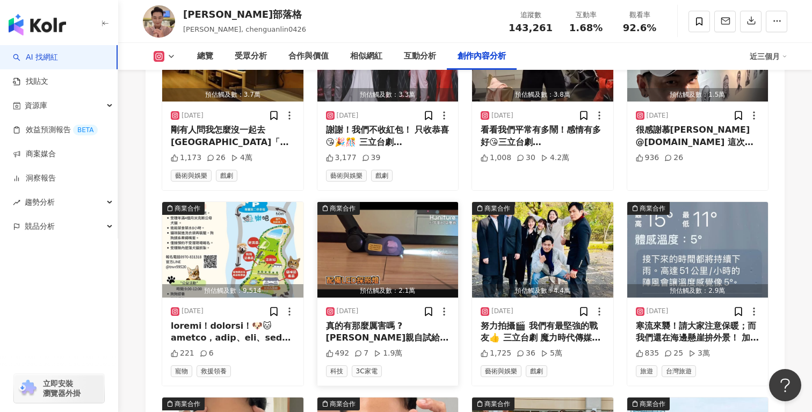
click at [414, 320] on div "真的有那麼厲害嗎 ? 冠霖親自試給你看 ! ! 不用萬元的「高CP值」萬用吸塵器 👉https://enjoymentshops.com/JkBpI👈 平常拍…" at bounding box center [388, 332] width 124 height 24
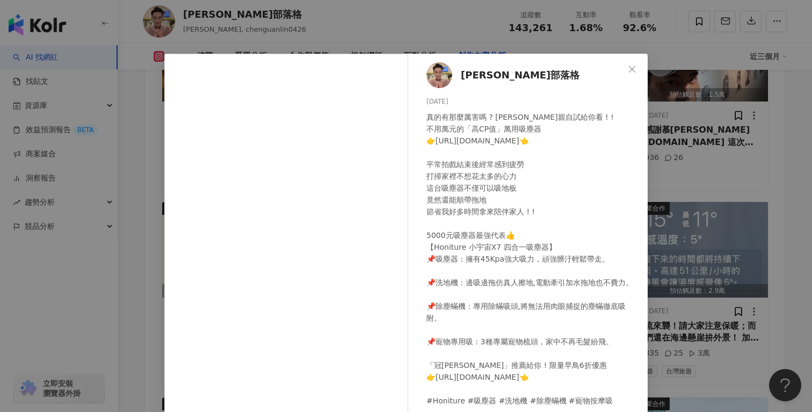
scroll to position [70, 0]
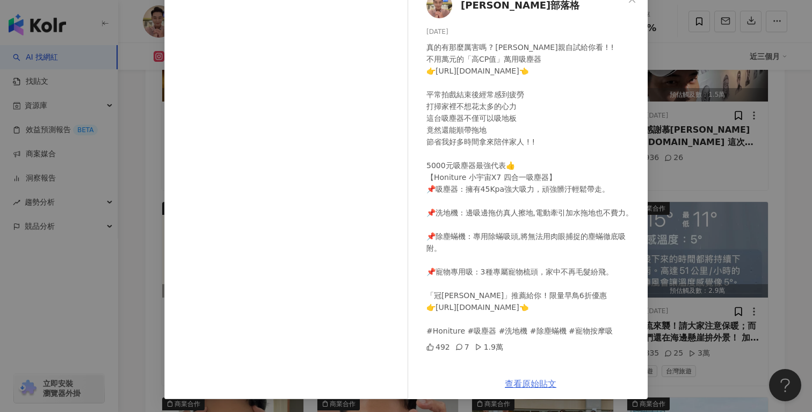
click at [537, 385] on link "查看原始貼文" at bounding box center [531, 384] width 52 height 10
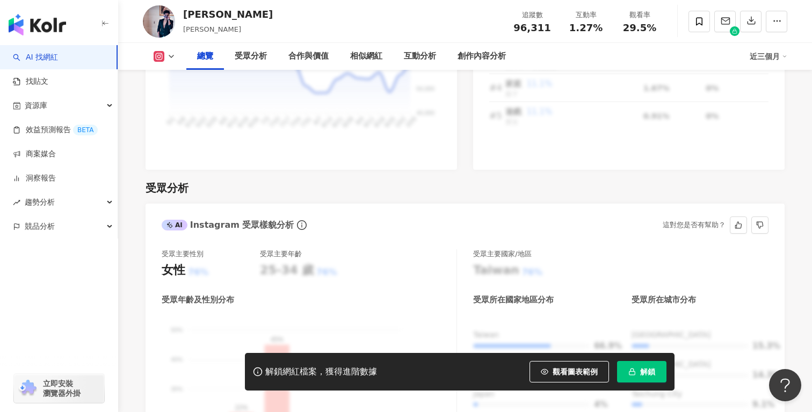
scroll to position [829, 0]
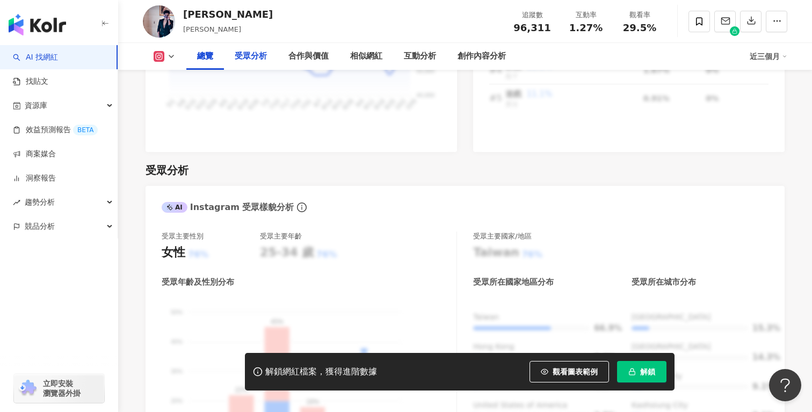
click at [256, 60] on div "受眾分析" at bounding box center [251, 56] width 32 height 13
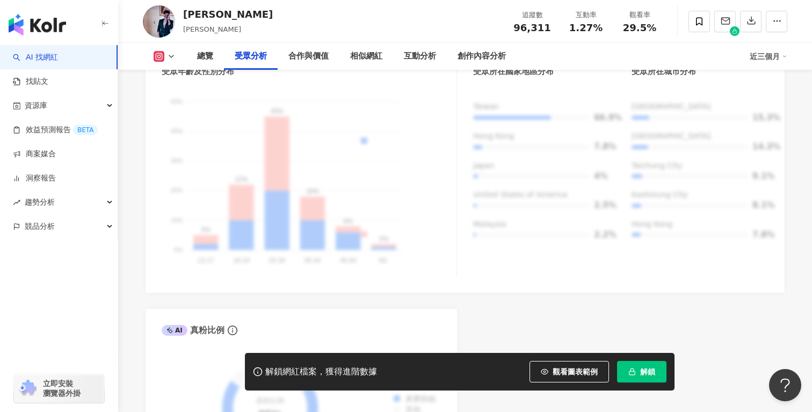
scroll to position [1038, 0]
click at [171, 57] on polyline at bounding box center [171, 56] width 4 height 2
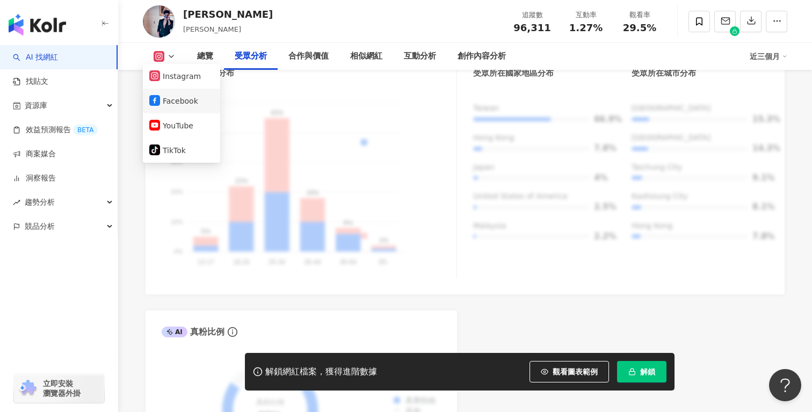
click at [170, 97] on button "Facebook" at bounding box center [181, 100] width 64 height 15
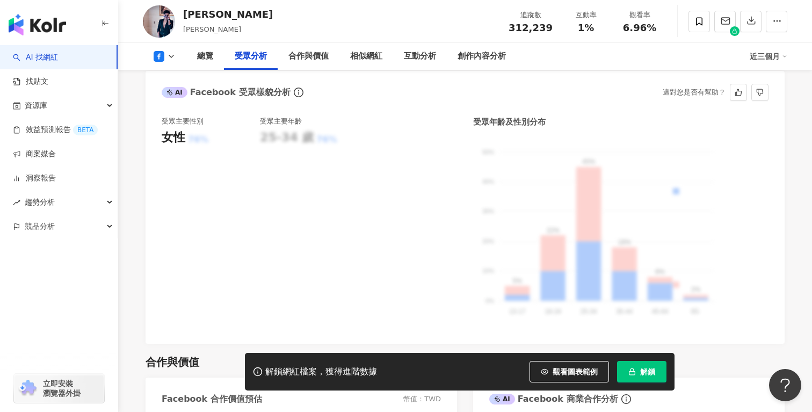
scroll to position [966, 0]
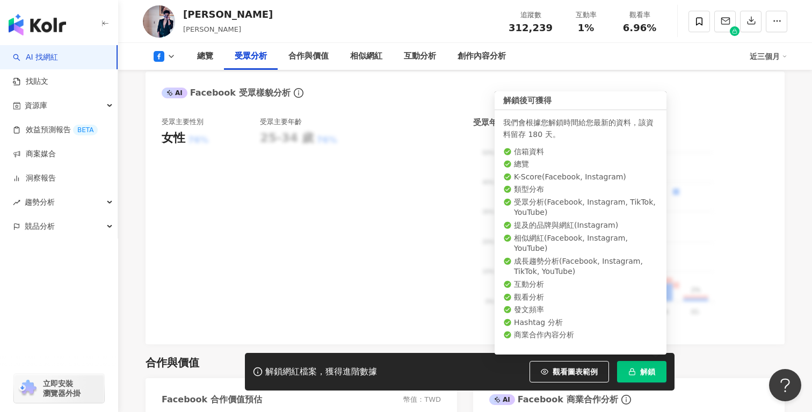
click at [658, 374] on button "解鎖" at bounding box center [641, 371] width 49 height 21
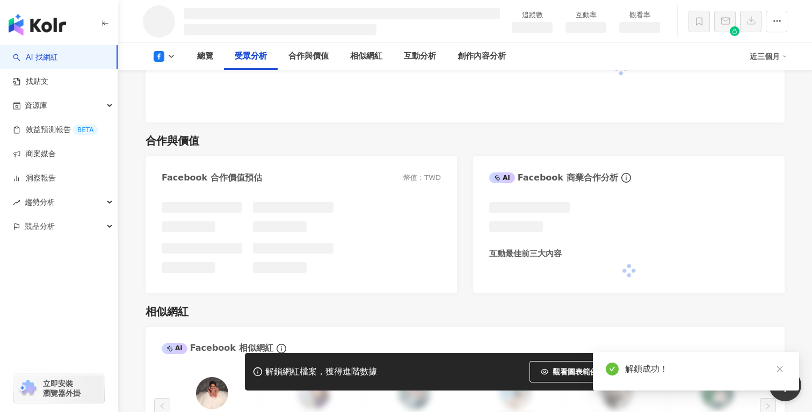
scroll to position [933, 0]
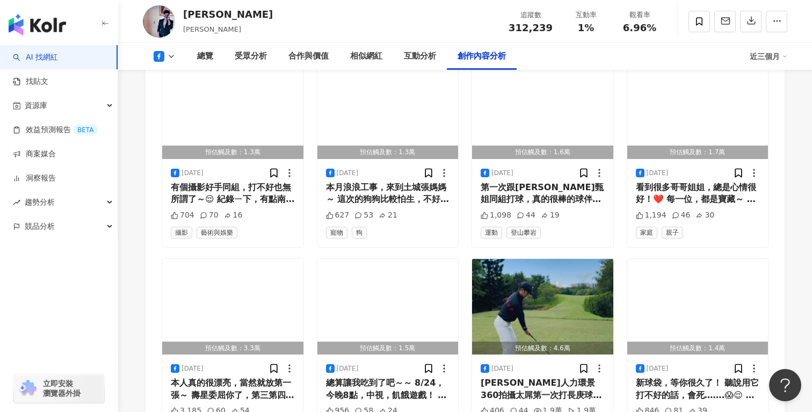
scroll to position [3141, 0]
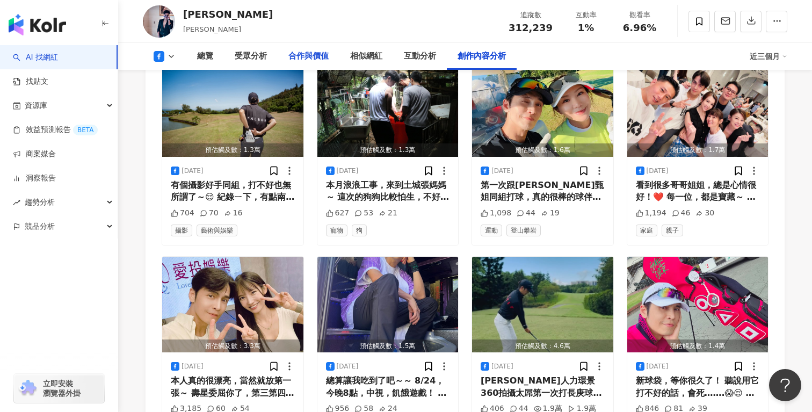
click at [322, 53] on div "合作與價值" at bounding box center [309, 56] width 40 height 13
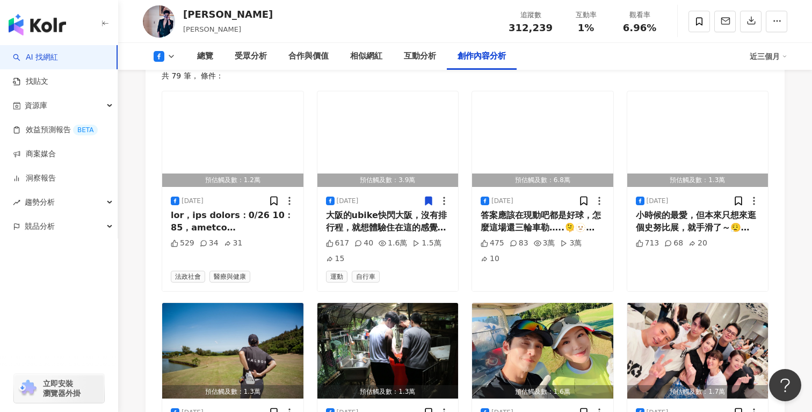
scroll to position [2986, 0]
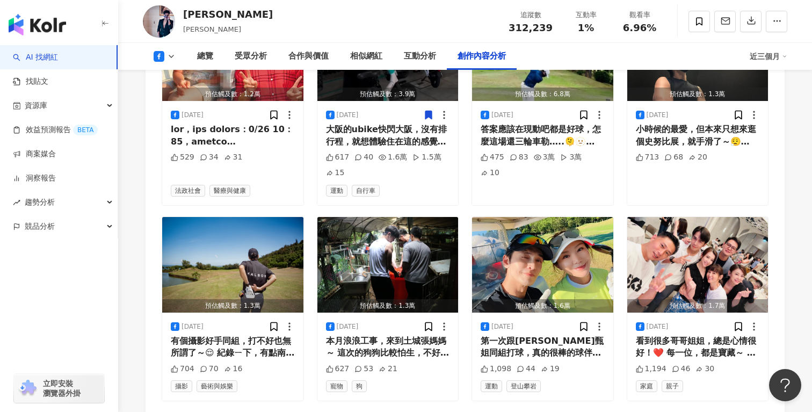
click at [177, 52] on button at bounding box center [165, 56] width 44 height 11
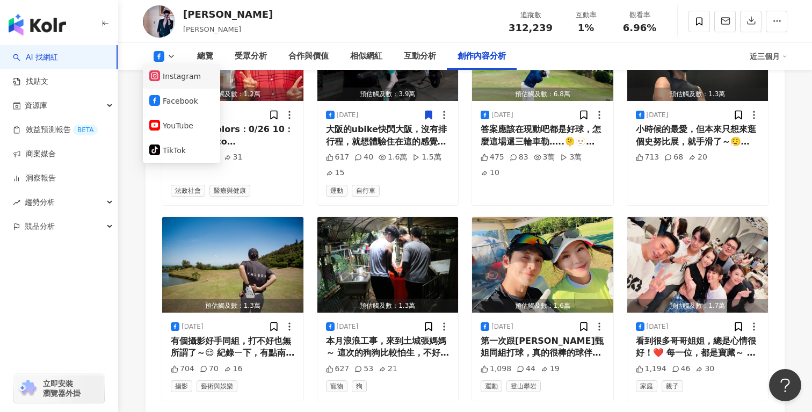
click at [184, 84] on li "Instagram" at bounding box center [181, 76] width 77 height 25
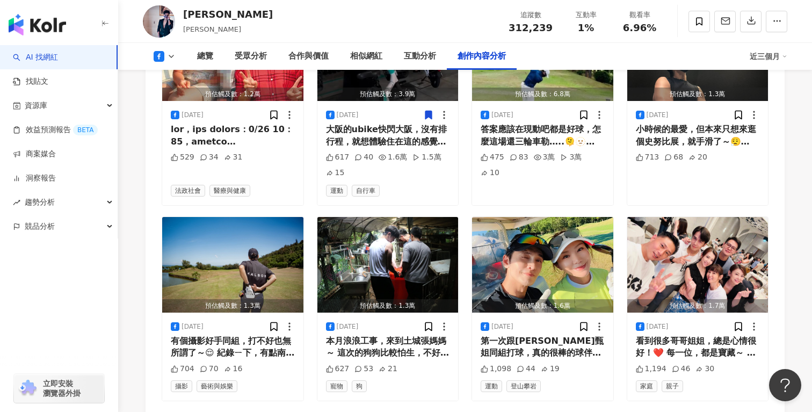
click at [171, 59] on icon at bounding box center [171, 56] width 9 height 9
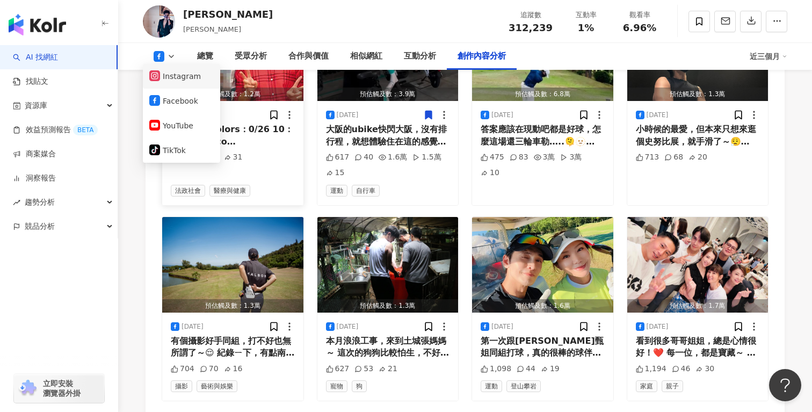
click at [179, 81] on button "Instagram" at bounding box center [181, 76] width 64 height 15
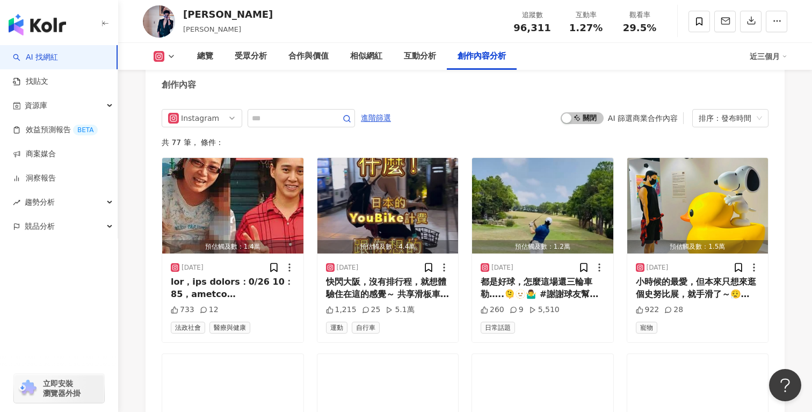
scroll to position [3238, 0]
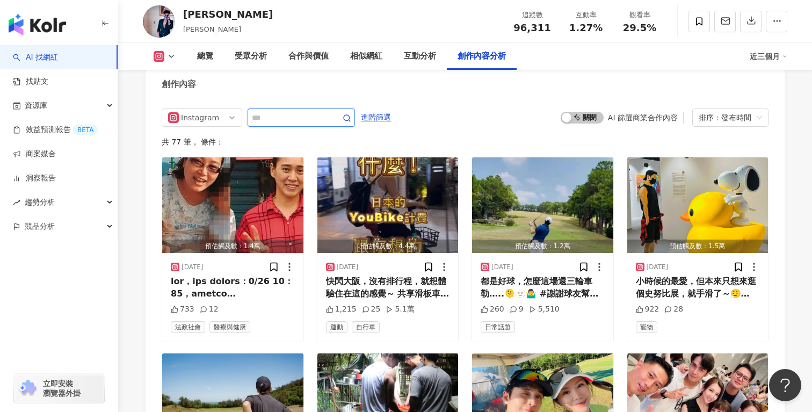
click at [294, 111] on input "text" at bounding box center [289, 117] width 75 height 13
type input "**"
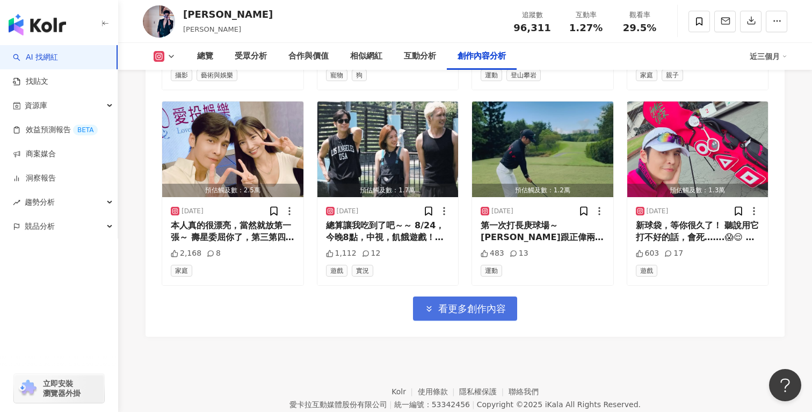
click at [487, 303] on span "看更多創作內容" at bounding box center [472, 309] width 68 height 12
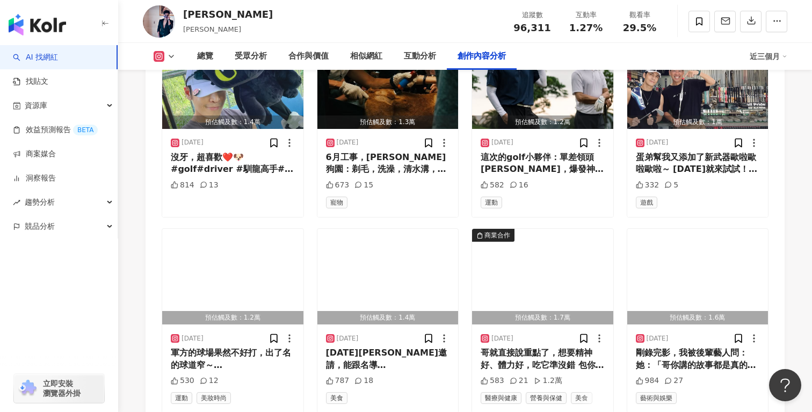
scroll to position [4154, 0]
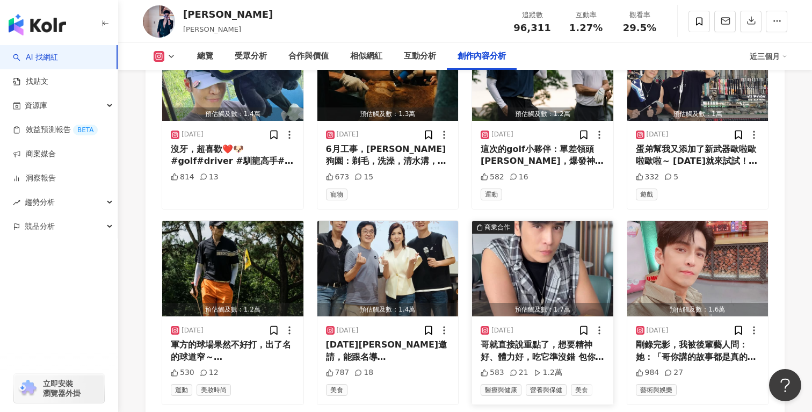
click at [528, 341] on div "哥就直接說重點了，想要精神好、體力好，吃它準沒錯 包你上班不哈欠、開車不度估 也是沒想到現在保健品做得這麼潮😎 好吃無藥感，是B群也不臭 https://mu…" at bounding box center [543, 351] width 124 height 24
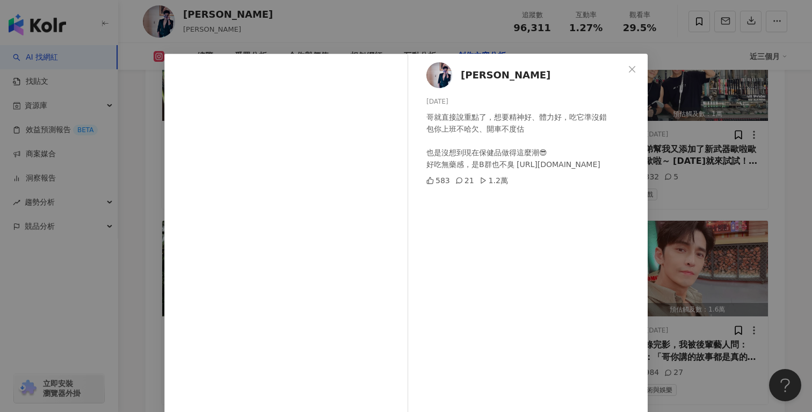
scroll to position [70, 0]
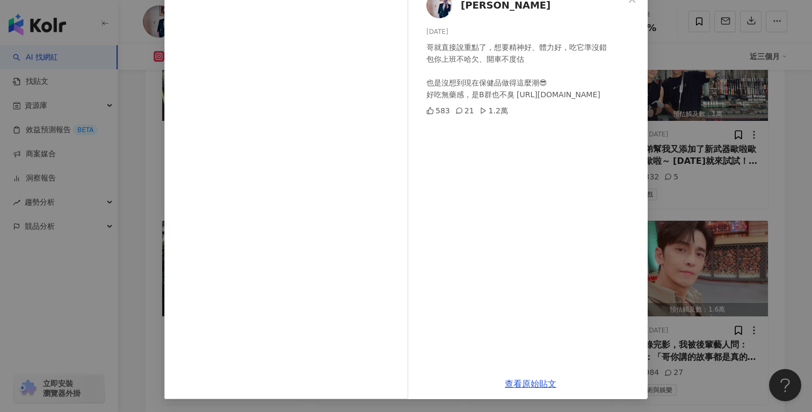
click at [541, 388] on div "查看原始貼文" at bounding box center [531, 384] width 234 height 31
click at [544, 380] on link "查看原始貼文" at bounding box center [531, 384] width 52 height 10
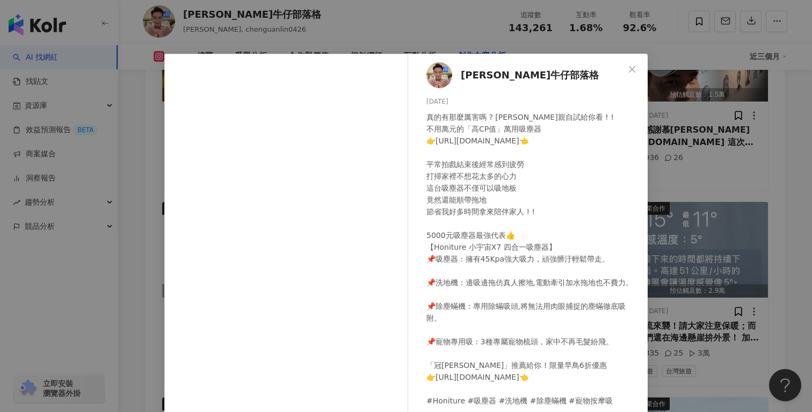
scroll to position [70, 0]
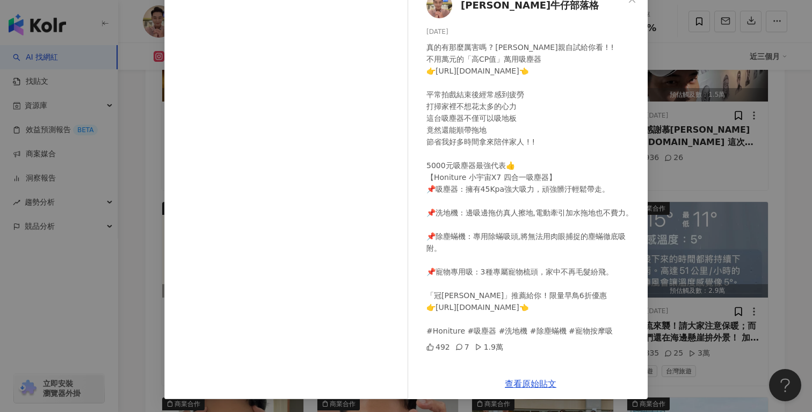
click at [135, 245] on div "陳冠霖牛仔部落格 2025/3/31 真的有那麼厲害嗎 ? 冠霖親自試給你看 ! ! 不用萬元的「高CP值」萬用吸塵器 👉https://enjoyments…" at bounding box center [406, 206] width 812 height 412
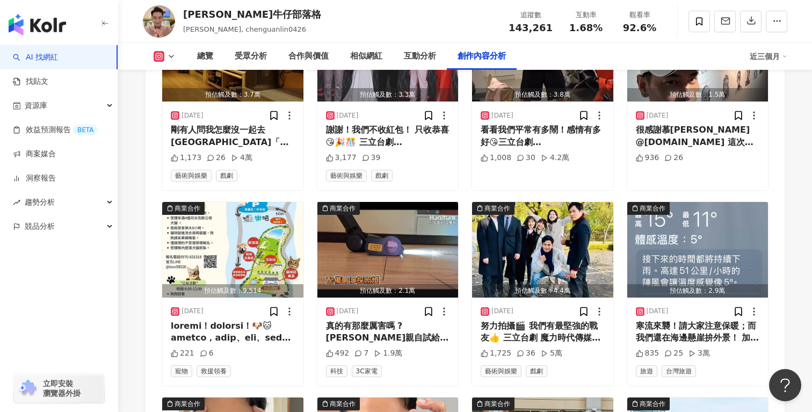
click at [170, 54] on icon at bounding box center [171, 56] width 9 height 9
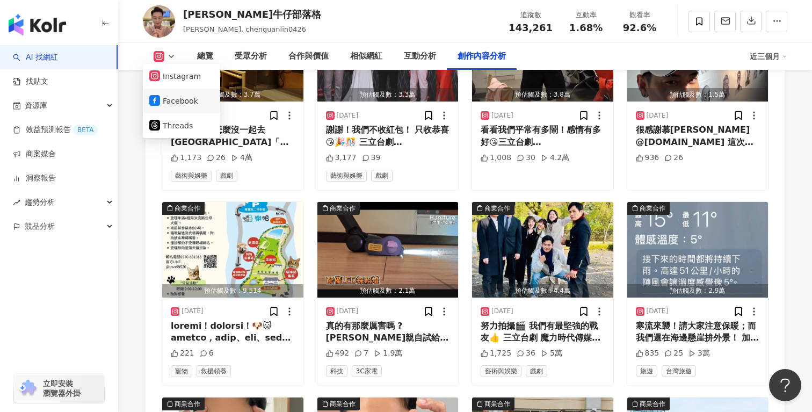
click at [164, 100] on button "Facebook" at bounding box center [181, 100] width 64 height 15
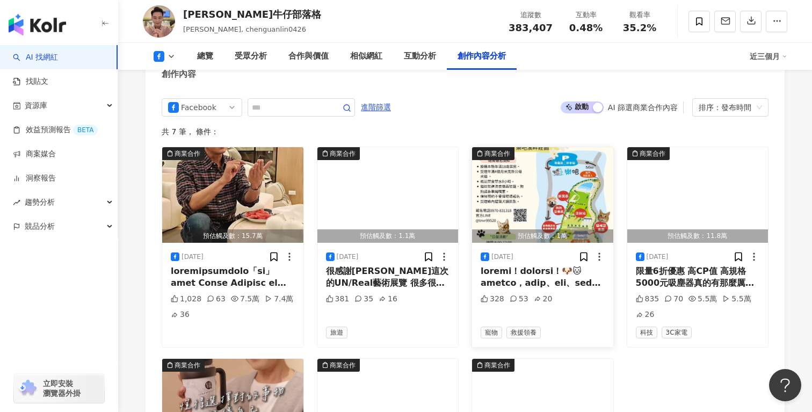
scroll to position [2883, 0]
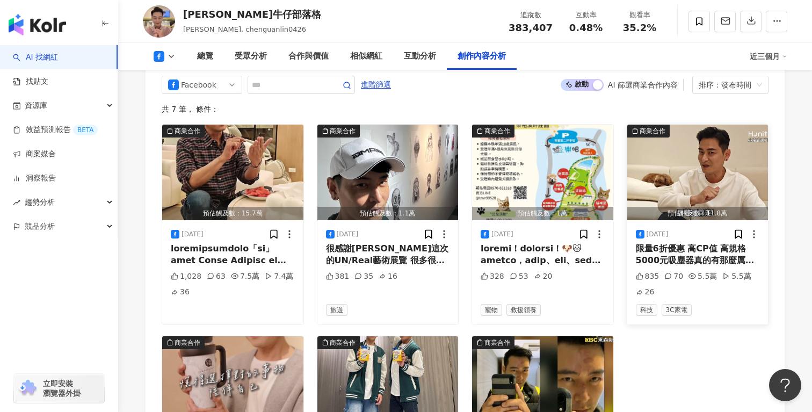
click at [662, 243] on div "限量6折優惠 高CP值 高規格 5000元吸塵器真的有那麼厲害嗎 ? 冠霖親自試給你看 ! ! 不用萬元的「高CP值」萬用吸塵器 https://enjoym…" at bounding box center [698, 255] width 124 height 24
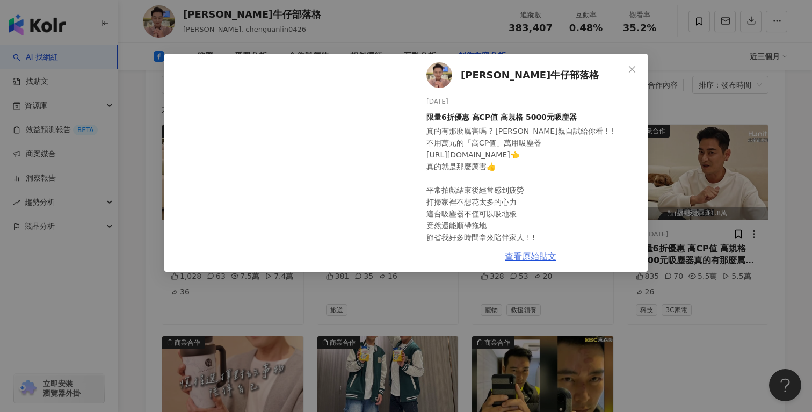
click at [535, 253] on link "查看原始貼文" at bounding box center [531, 256] width 52 height 10
click at [631, 75] on button "Close" at bounding box center [632, 69] width 21 height 21
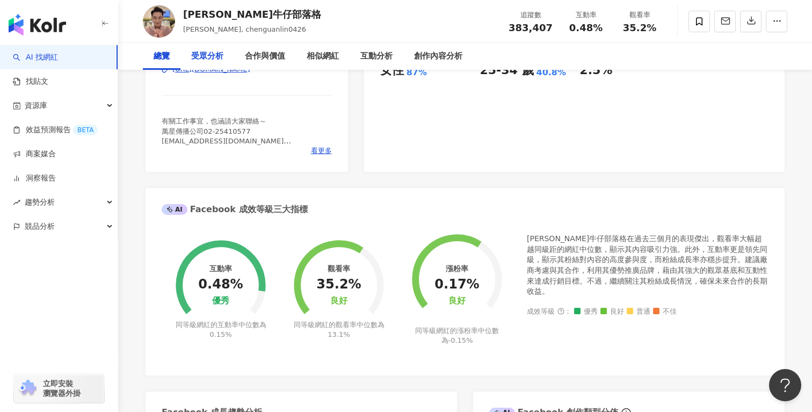
scroll to position [0, 0]
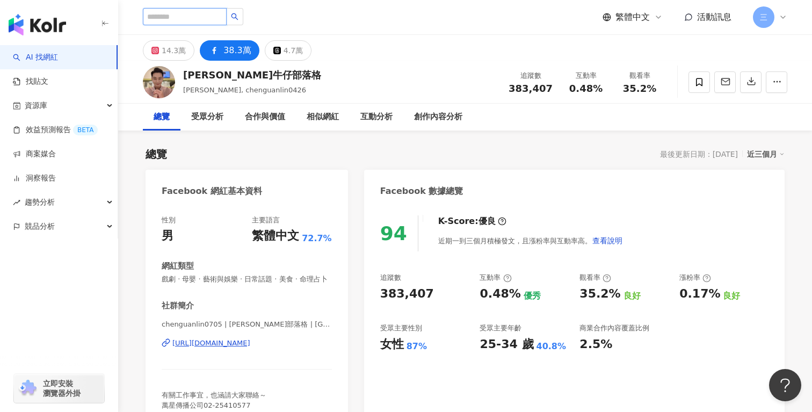
click at [192, 20] on input "search" at bounding box center [185, 16] width 84 height 17
type input "***"
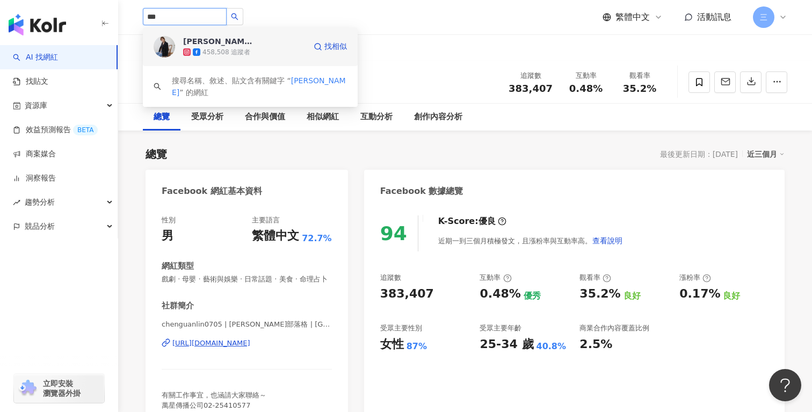
click at [250, 51] on div "458,508 追蹤者" at bounding box center [244, 52] width 122 height 11
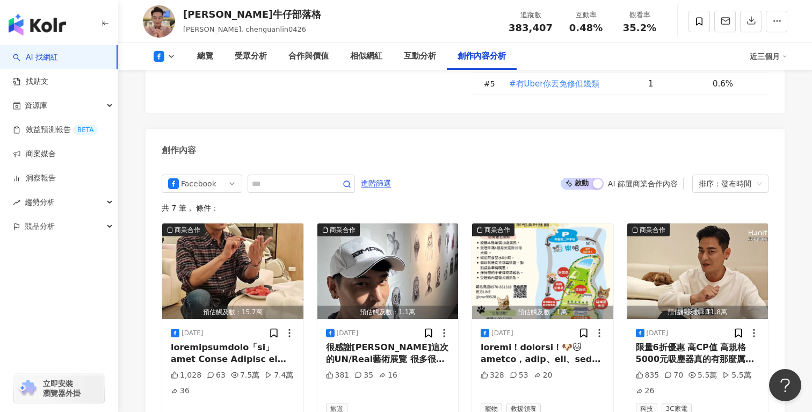
scroll to position [2785, 0]
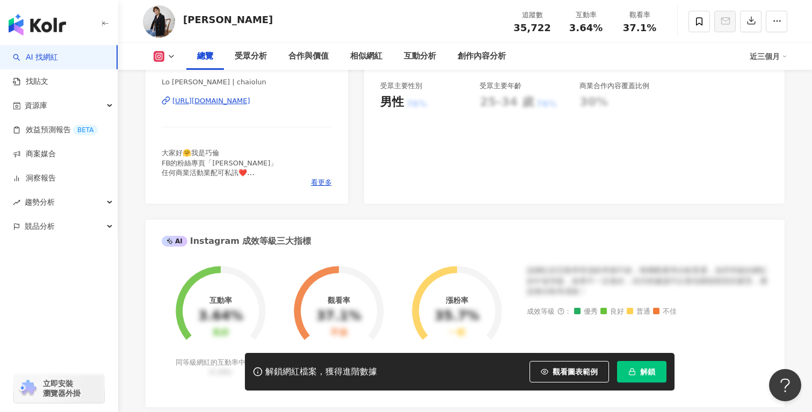
scroll to position [241, 0]
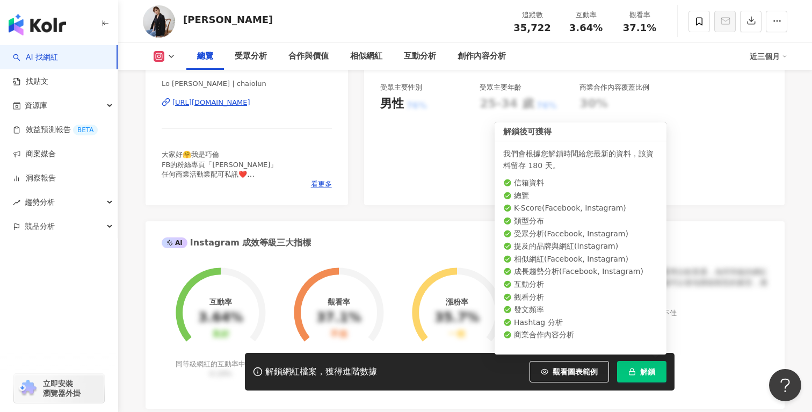
click at [638, 372] on button "解鎖" at bounding box center [641, 371] width 49 height 21
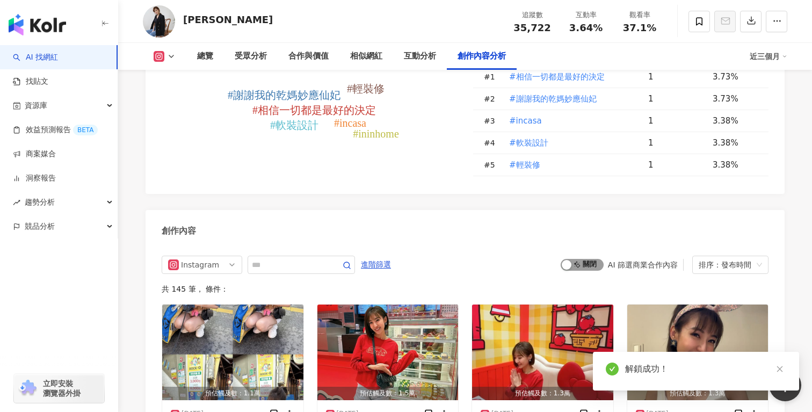
click at [579, 245] on div "Instagram 進階篩選 啟動 關閉 AI 篩選商業合作內容 排序：發布時間 共 145 筆 ， 條件： 預估觸及數：1.1萬 2025/9/24 在釜山…" at bounding box center [465, 375] width 639 height 260
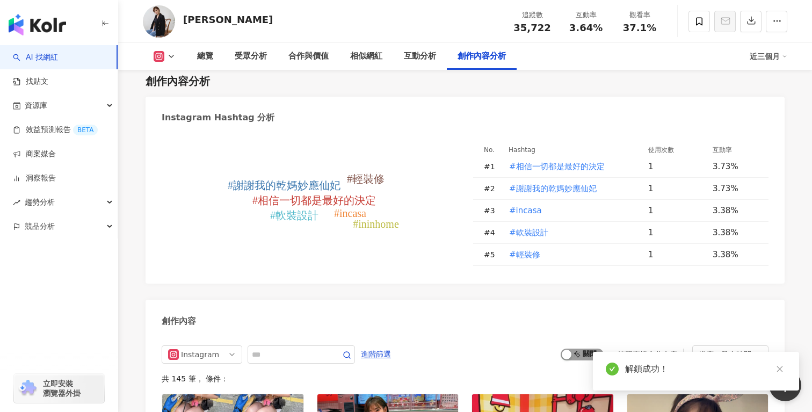
scroll to position [3229, 0]
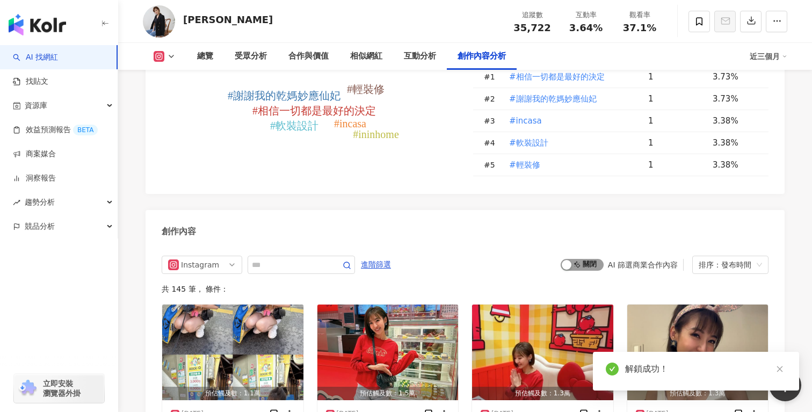
click at [585, 259] on span "啟動 關閉" at bounding box center [582, 265] width 43 height 12
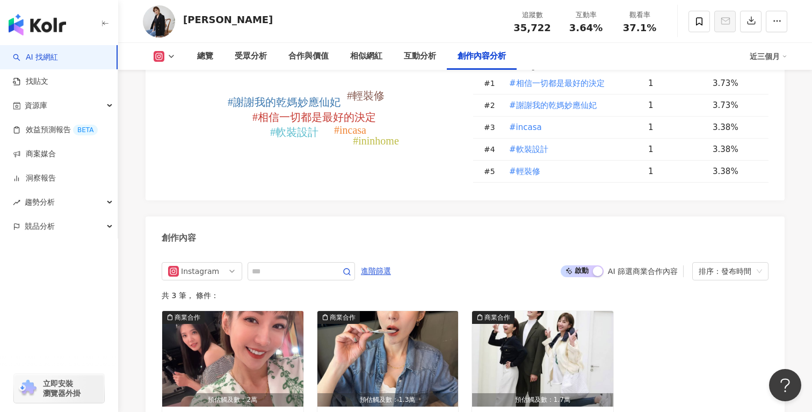
scroll to position [3237, 0]
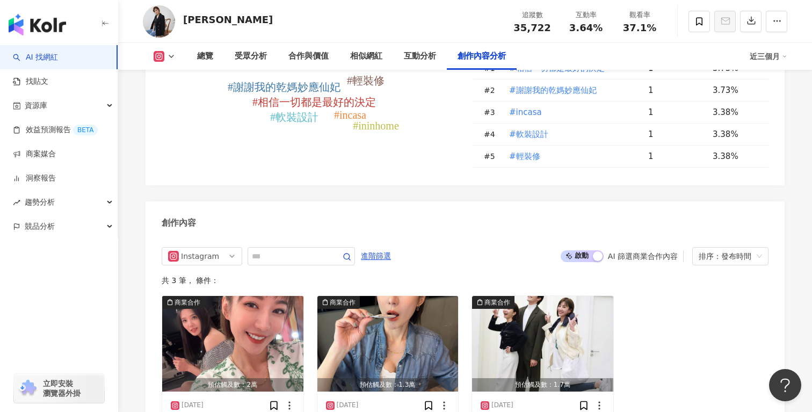
click at [170, 56] on icon at bounding box center [171, 56] width 9 height 9
click at [168, 103] on button "Facebook" at bounding box center [181, 101] width 64 height 15
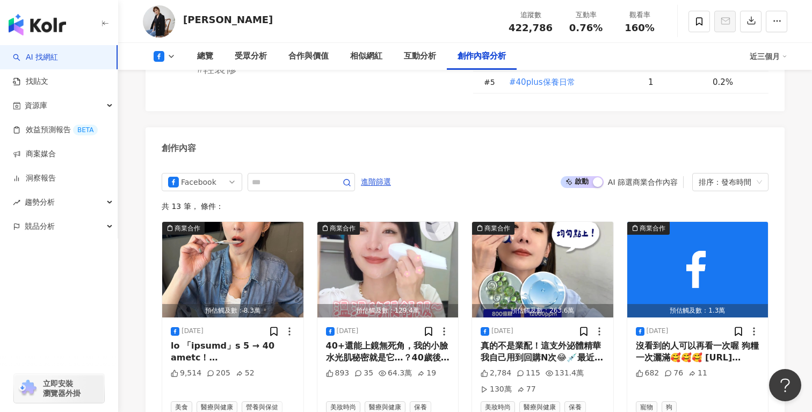
scroll to position [2861, 0]
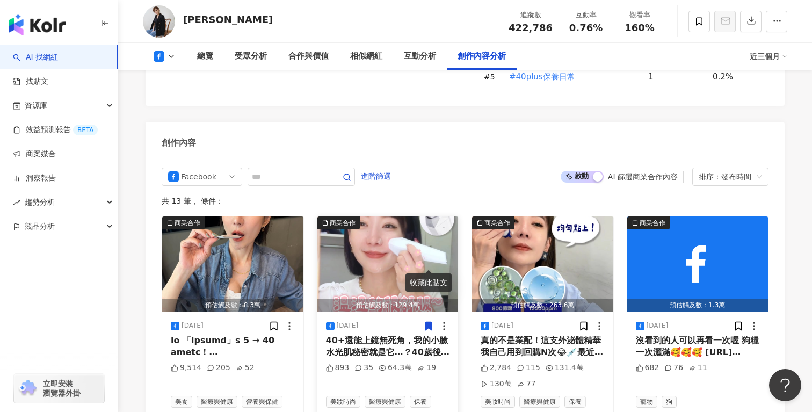
click at [403, 335] on div "40+還能上鏡無死角，我的小臉水光肌秘密就是它…？40歲後膚況一差、輪廓一鬆，鏡頭馬上出賣我😂但現在不用怕，因為我有【未來美 光波機】✨ >https://m…" at bounding box center [388, 347] width 124 height 24
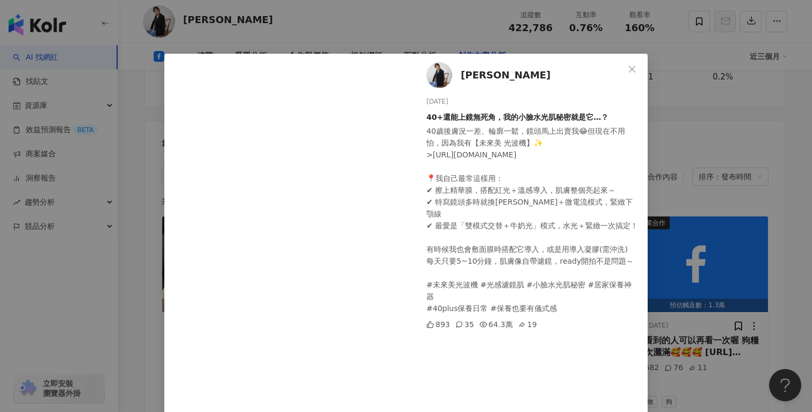
scroll to position [64, 0]
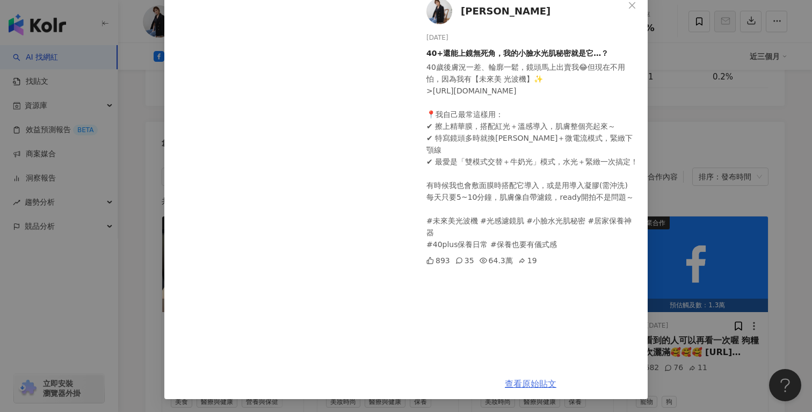
click at [524, 386] on link "查看原始貼文" at bounding box center [531, 384] width 52 height 10
click at [680, 306] on div "羅巧倫 2025/7/22 40+還能上鏡無死角，我的小臉水光肌秘密就是它…？ 40歲後膚況一差、輪廓一鬆，鏡頭馬上出賣我😂但現在不用怕，因為我有【未來美 光…" at bounding box center [406, 206] width 812 height 412
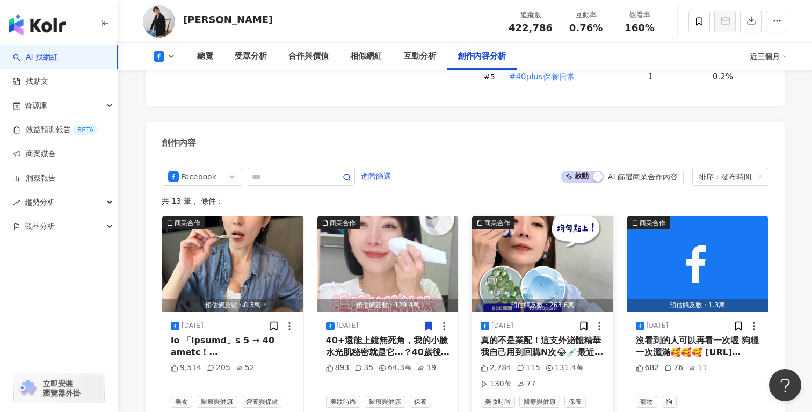
click at [530, 335] on div "真的不是業配！這支外泌體精華我自己用到回購N次😂💉最近化妝師問我：「巧倫~妳偷偷去進廠維修嗎？皮膚變這麼好？」 我女演員欸😂怎麼會有空啦，都是靠這支👇 htt…" at bounding box center [543, 347] width 124 height 24
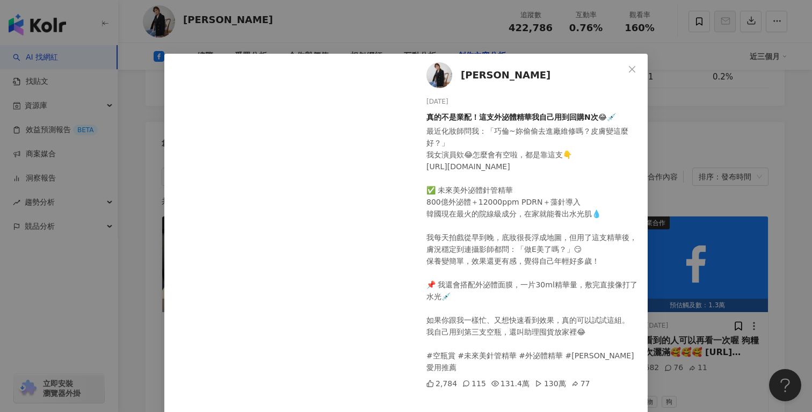
scroll to position [44, 0]
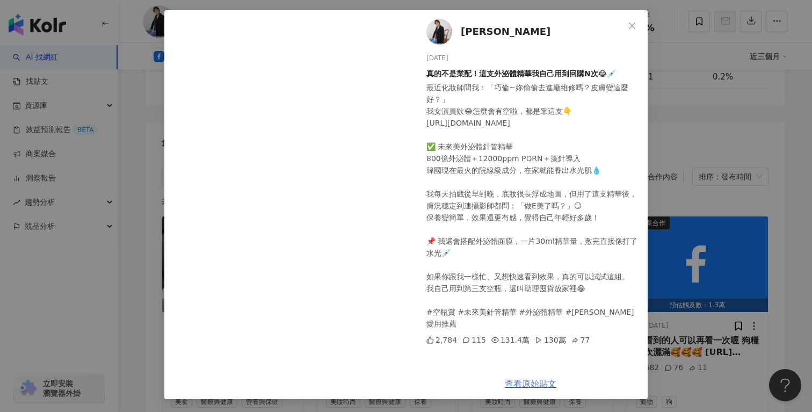
click at [539, 385] on link "查看原始貼文" at bounding box center [531, 384] width 52 height 10
click at [726, 307] on div "羅巧倫 2025/7/4 真的不是業配！這支外泌體精華我自己用到回購N次😂💉 最近化妝師問我：「巧倫~妳偷偷去進廠維修嗎？皮膚變這麼好？」 我女演員欸😂怎麼會…" at bounding box center [406, 206] width 812 height 412
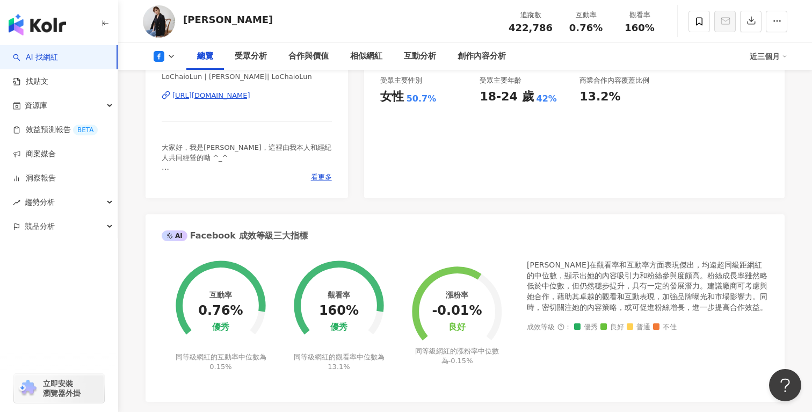
scroll to position [0, 0]
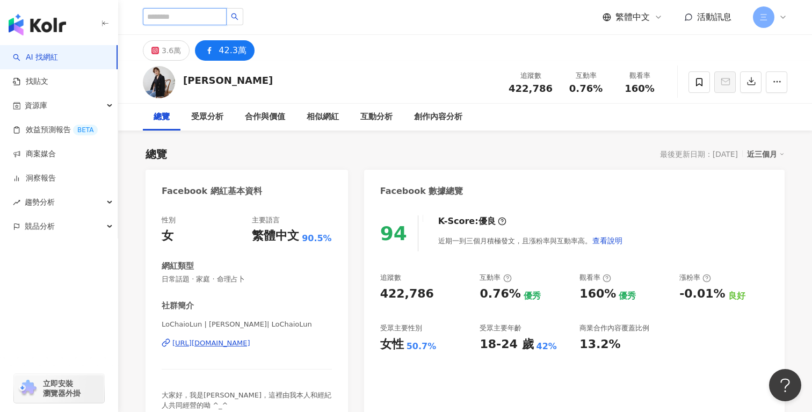
click at [205, 18] on input "search" at bounding box center [185, 16] width 84 height 17
paste input "**********"
type input "**********"
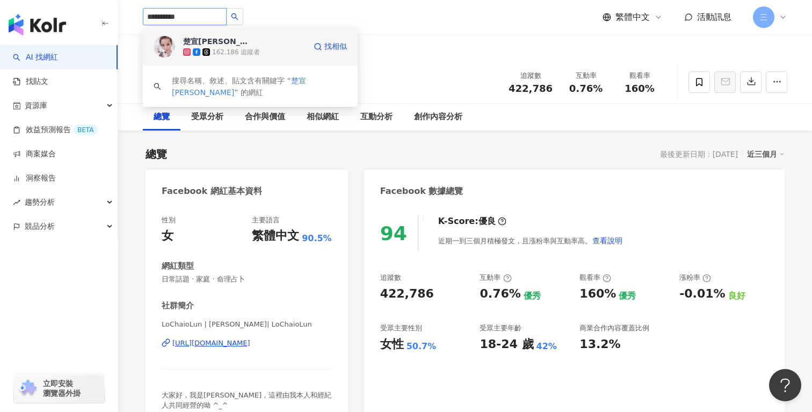
click at [240, 44] on span "楚宣chu xuan" at bounding box center [218, 41] width 70 height 11
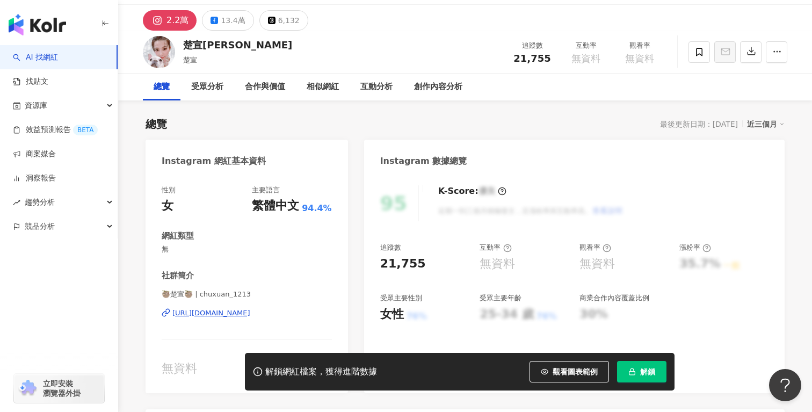
scroll to position [31, 0]
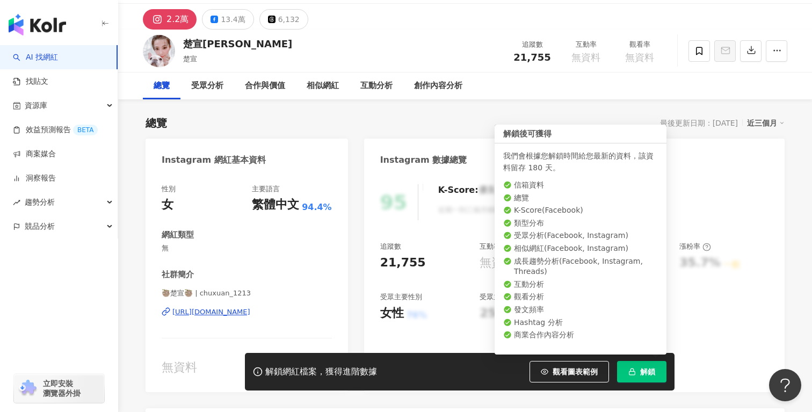
click at [634, 370] on icon "button" at bounding box center [633, 372] width 8 height 8
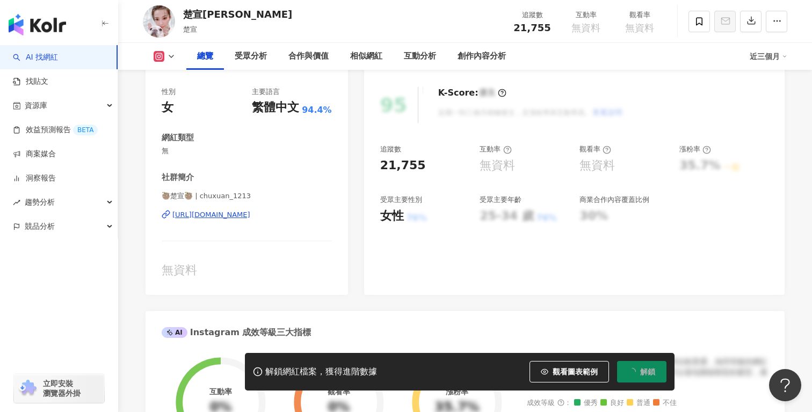
scroll to position [133, 0]
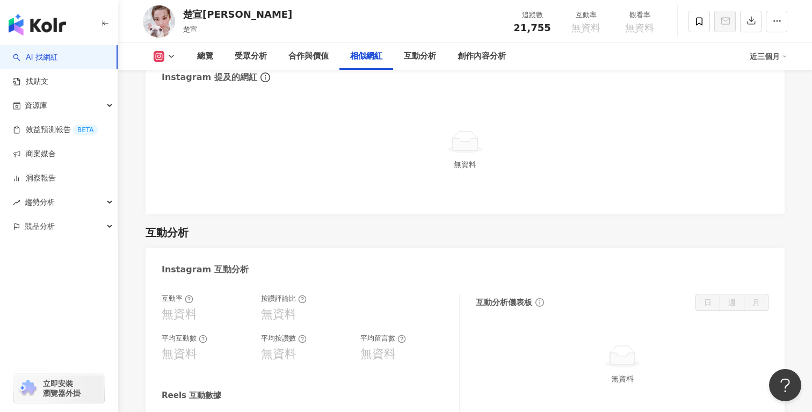
scroll to position [1920, 0]
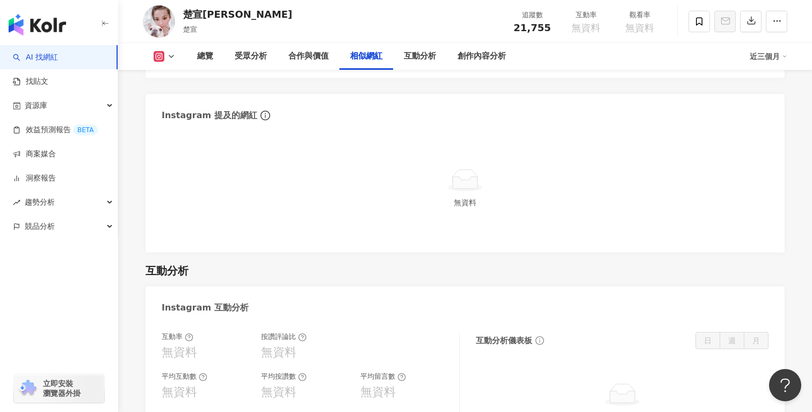
click at [173, 62] on div "總覽 受眾分析 合作與價值 相似網紅 互動分析 創作內容分析 近三個月" at bounding box center [465, 56] width 645 height 27
click at [172, 55] on icon at bounding box center [171, 56] width 9 height 9
click at [184, 101] on button "Facebook" at bounding box center [181, 100] width 64 height 15
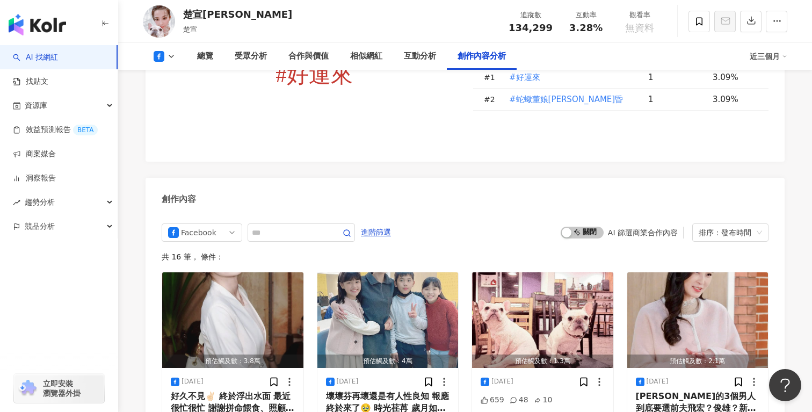
scroll to position [2650, 0]
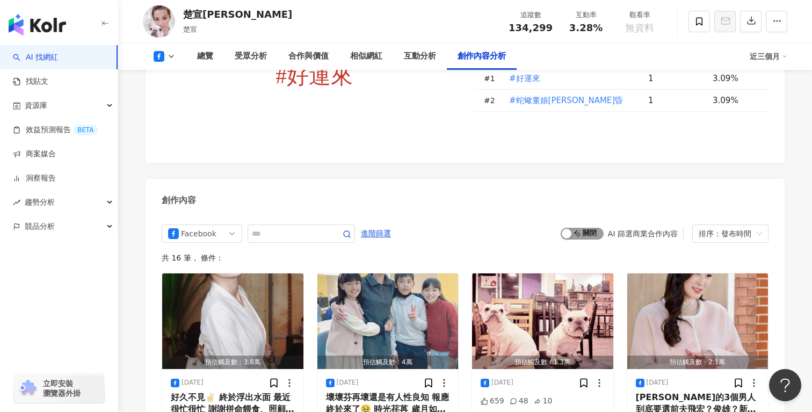
click at [580, 228] on span "啟動 關閉" at bounding box center [582, 234] width 43 height 12
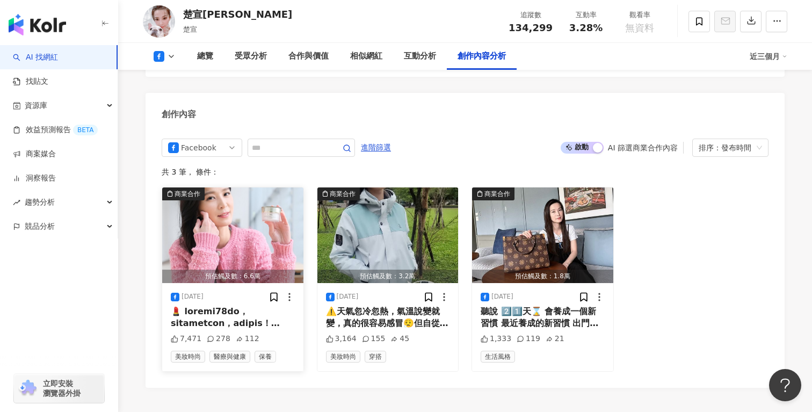
click at [233, 306] on div at bounding box center [233, 318] width 124 height 24
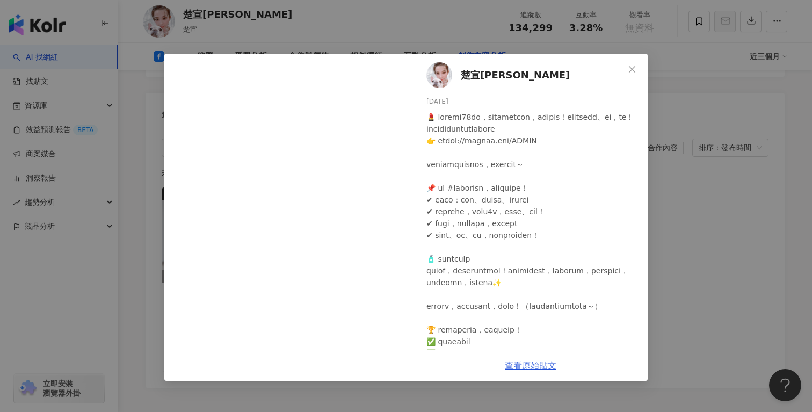
click at [546, 365] on link "查看原始貼文" at bounding box center [531, 366] width 52 height 10
click at [633, 67] on icon "close" at bounding box center [632, 69] width 9 height 9
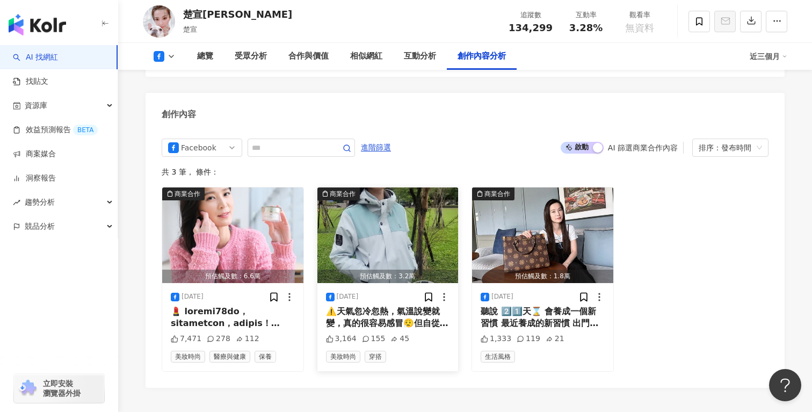
click at [366, 306] on div "⚠️天氣忽冷忽熱，氣溫說變就變，真的很容易感冒😮‍💨但自從入手這件 🔥輕鋒衣5.0🔥 [URL][DOMAIN_NAME] 我再也不怕突然變天🥳 比起時尚度，…" at bounding box center [388, 318] width 124 height 24
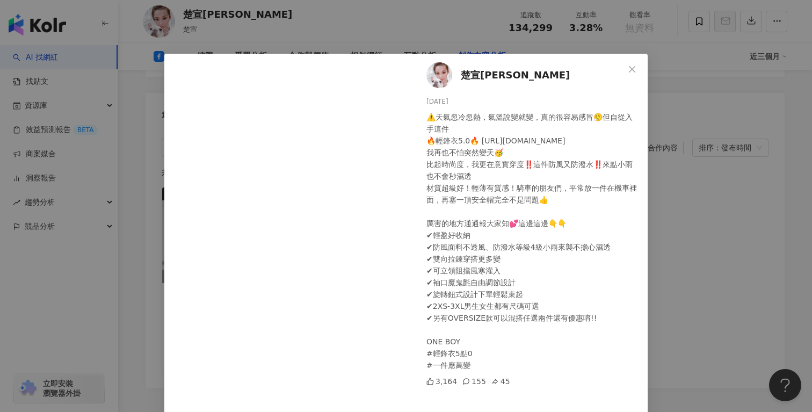
scroll to position [40, 0]
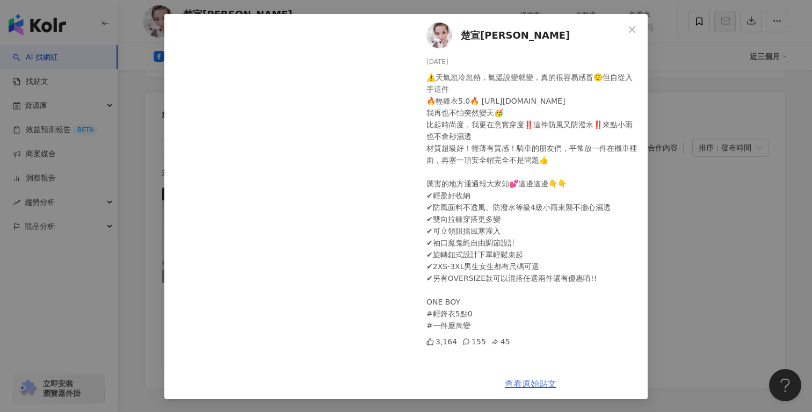
click at [549, 385] on link "查看原始貼文" at bounding box center [531, 384] width 52 height 10
click at [147, 166] on div "楚宣chu xuan 2024/11/8 ⚠️天氣忽冷忽熱，氣溫說變就變，真的很容易感冒😮‍💨但自從入手這件 🔥輕鋒衣5.0🔥 https://oneboy.…" at bounding box center [406, 206] width 812 height 412
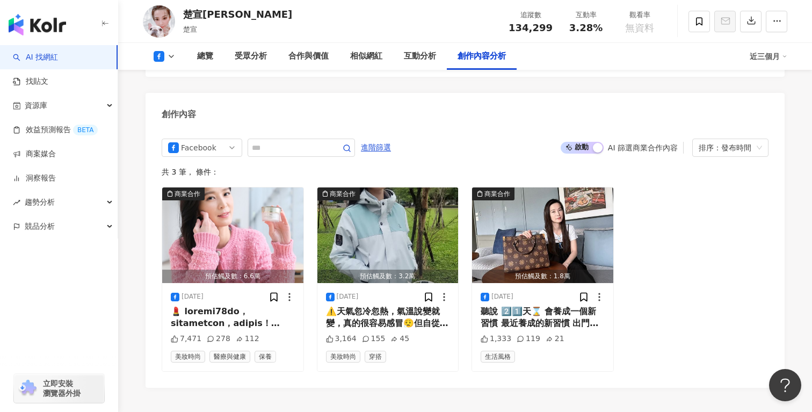
click at [239, 15] on div "楚宣chu xuan" at bounding box center [237, 14] width 109 height 13
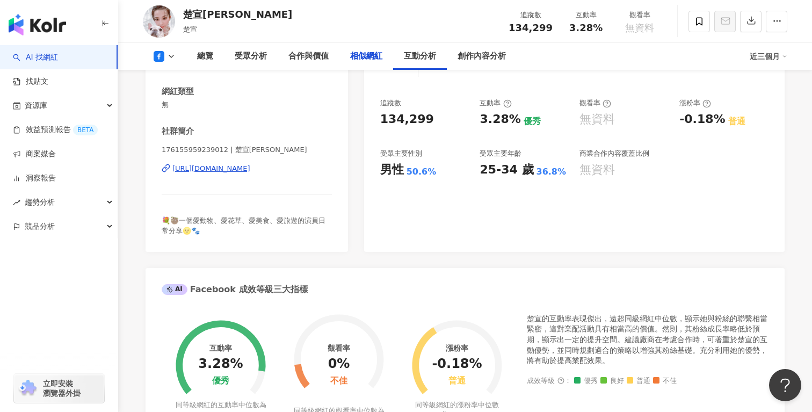
scroll to position [0, 0]
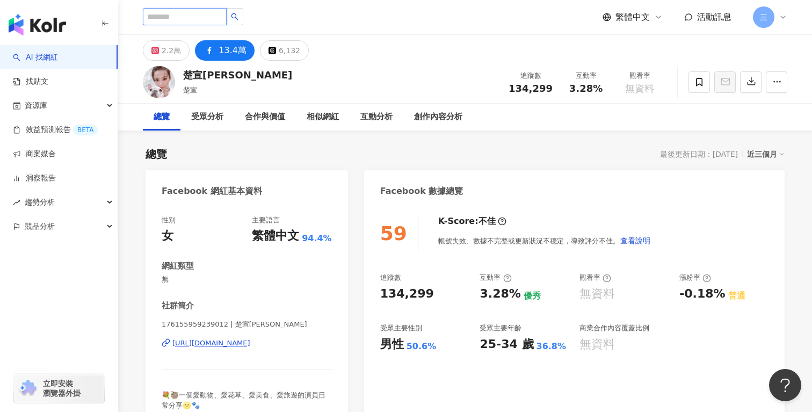
click at [204, 13] on input "search" at bounding box center [185, 16] width 84 height 17
paste input "***"
type input "***"
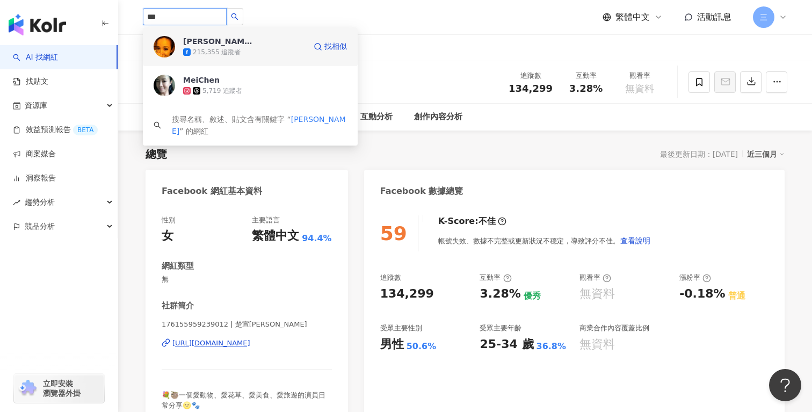
click at [219, 54] on div "215,355 追蹤者" at bounding box center [217, 52] width 48 height 9
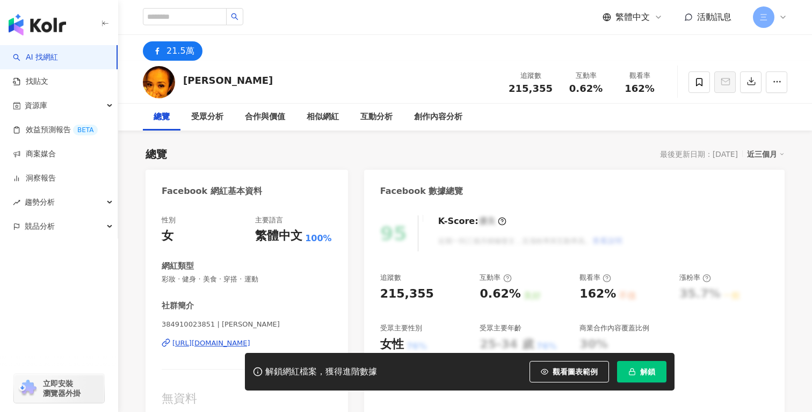
click at [642, 371] on span "解鎖" at bounding box center [647, 371] width 15 height 9
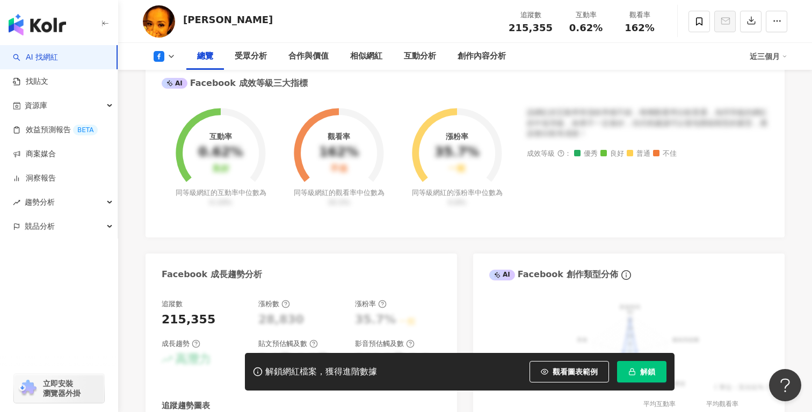
scroll to position [384, 0]
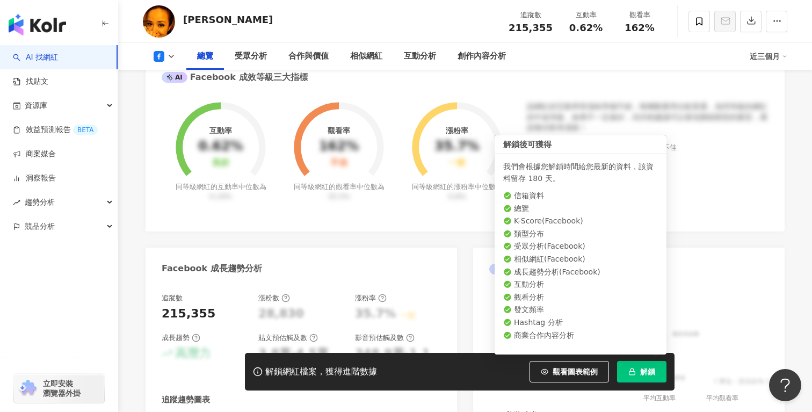
click at [652, 375] on span "解鎖" at bounding box center [647, 371] width 15 height 9
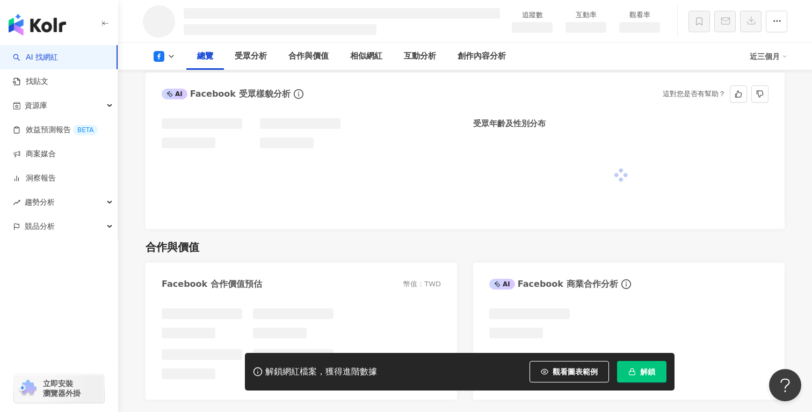
scroll to position [840, 0]
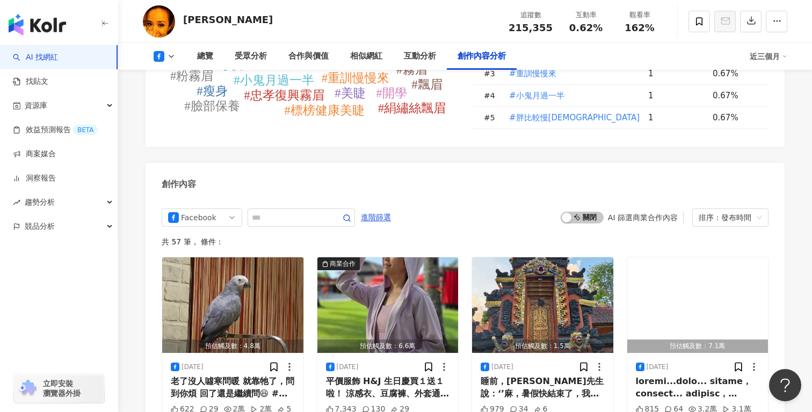
scroll to position [2823, 0]
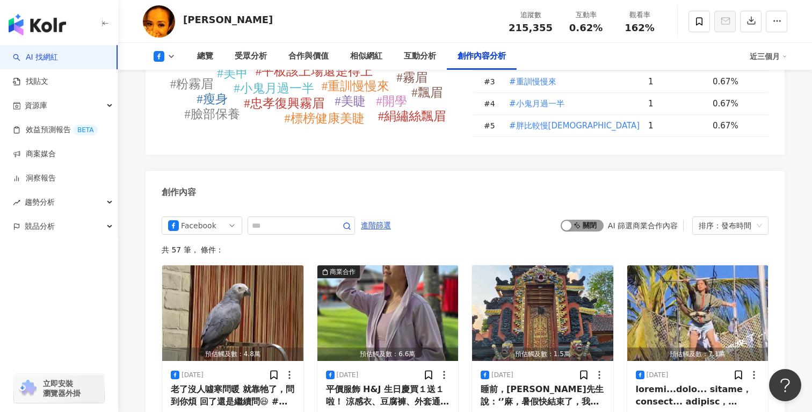
click at [592, 220] on span "啟動 關閉" at bounding box center [582, 226] width 43 height 12
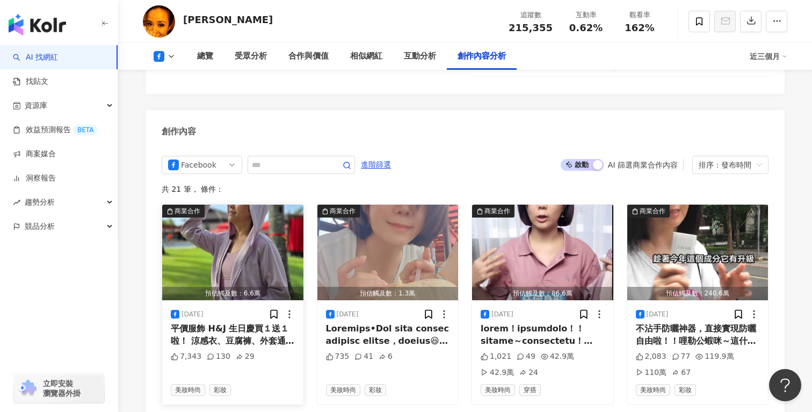
click at [257, 323] on div "平價服飾 H&J 生日慶買１送１啦！ 涼感衣、豆腐褲、外套通通都有喔～～ https://huangjun.co/TJ_may H&J 不只是我的長年愛牌 更…" at bounding box center [233, 335] width 124 height 24
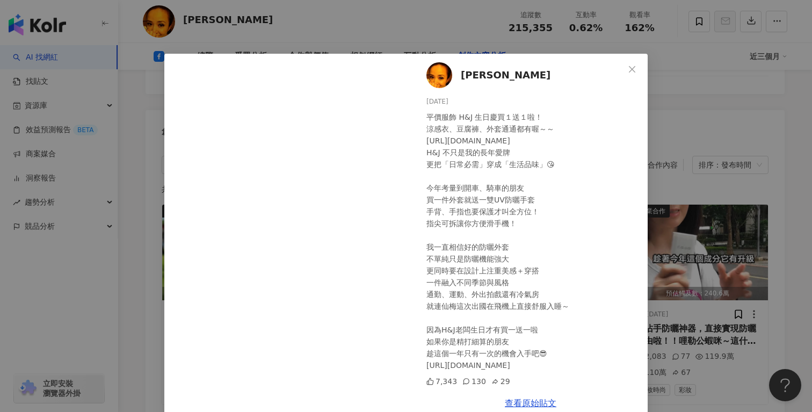
scroll to position [19, 0]
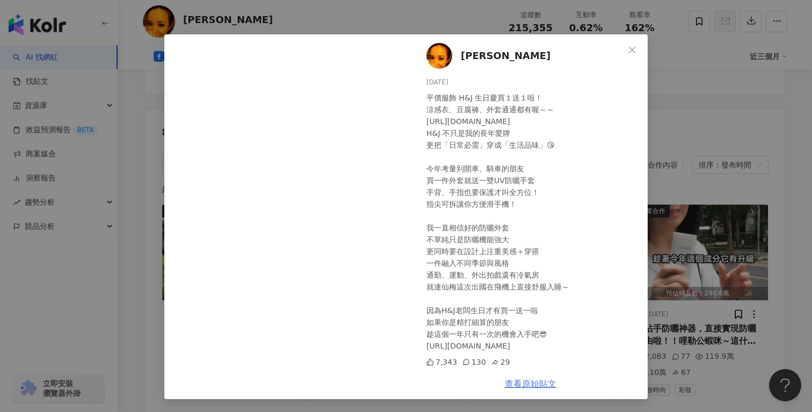
click at [530, 384] on link "查看原始貼文" at bounding box center [531, 384] width 52 height 10
click at [678, 93] on div "陳仙梅 2025/9/10 平價服飾 H&J 生日慶買１送１啦！ 涼感衣、豆腐褲、外套通通都有喔～～ https://huangjun.co/TJ_may H…" at bounding box center [406, 206] width 812 height 412
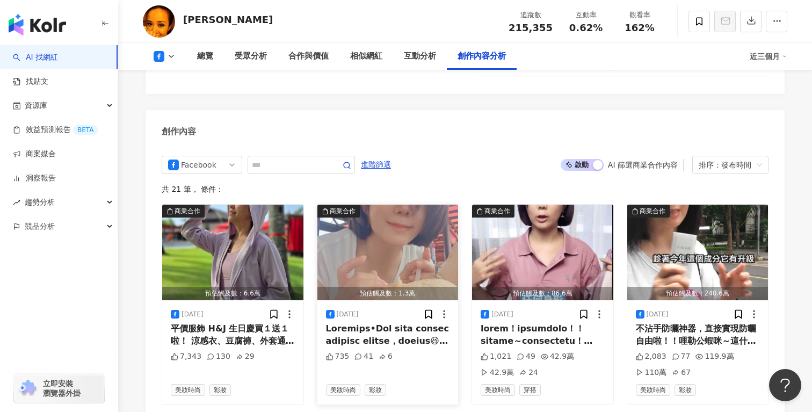
click at [415, 323] on div at bounding box center [388, 335] width 124 height 24
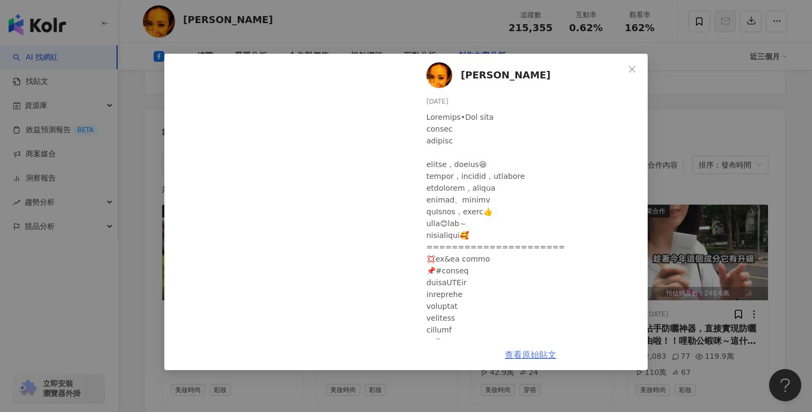
click at [536, 357] on link "查看原始貼文" at bounding box center [531, 355] width 52 height 10
click at [673, 133] on div "陳仙梅 2025/8/28 735 41 6 查看原始貼文" at bounding box center [406, 206] width 812 height 412
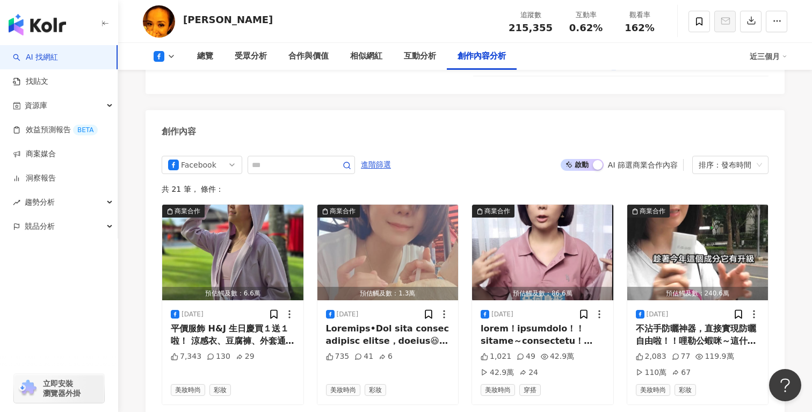
click at [58, 63] on link "AI 找網紅" at bounding box center [35, 57] width 45 height 11
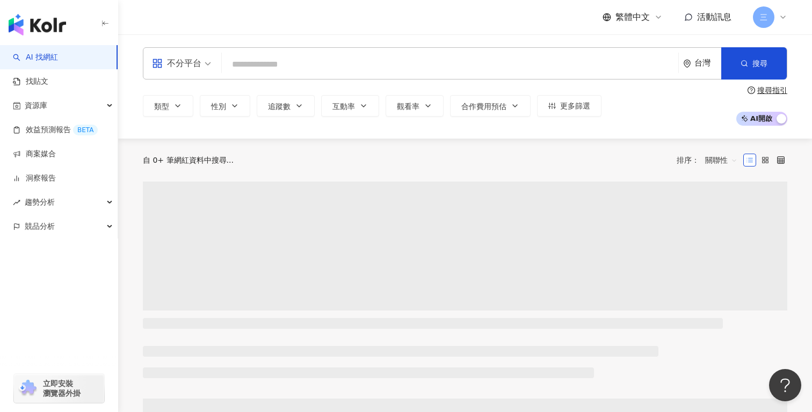
click at [283, 63] on input "search" at bounding box center [450, 64] width 448 height 20
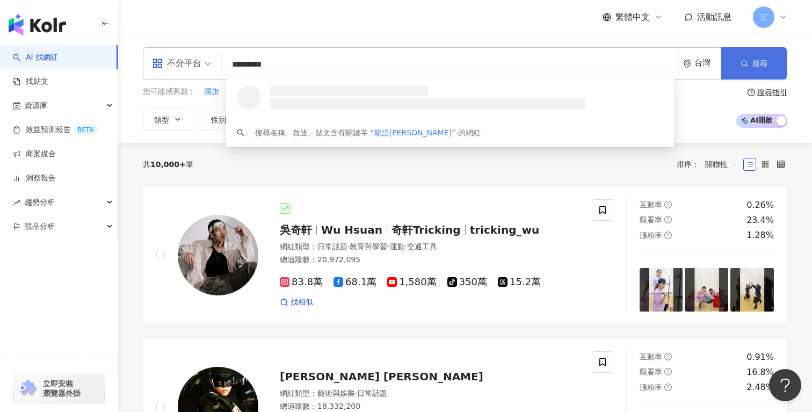
type input "*********"
click at [768, 62] on button "搜尋" at bounding box center [755, 63] width 66 height 32
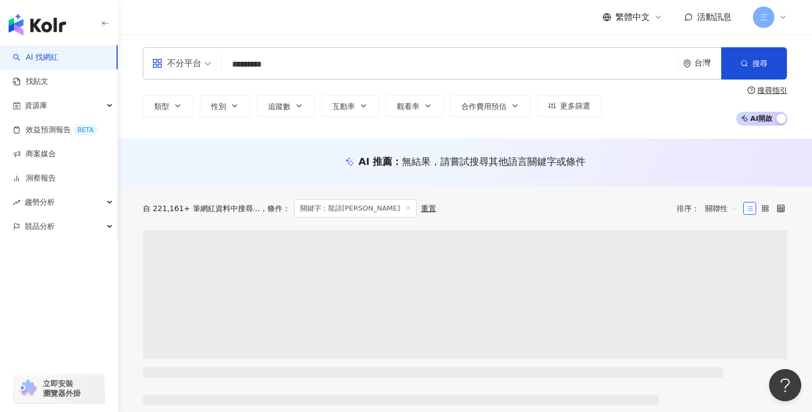
click at [361, 73] on input "*********" at bounding box center [450, 64] width 448 height 20
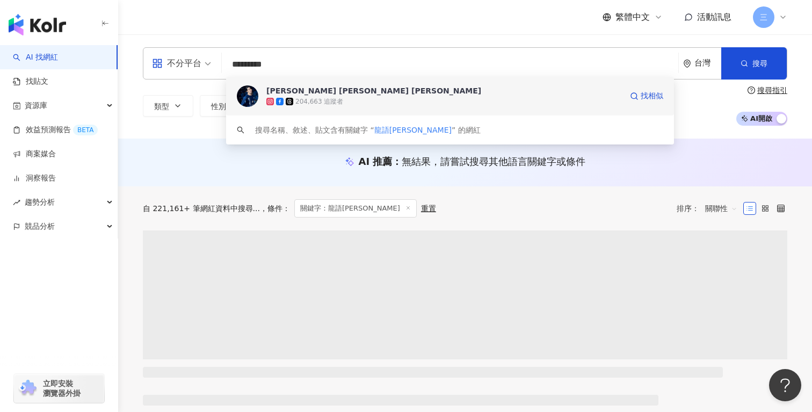
click at [343, 106] on div "204,663 追蹤者" at bounding box center [444, 101] width 356 height 11
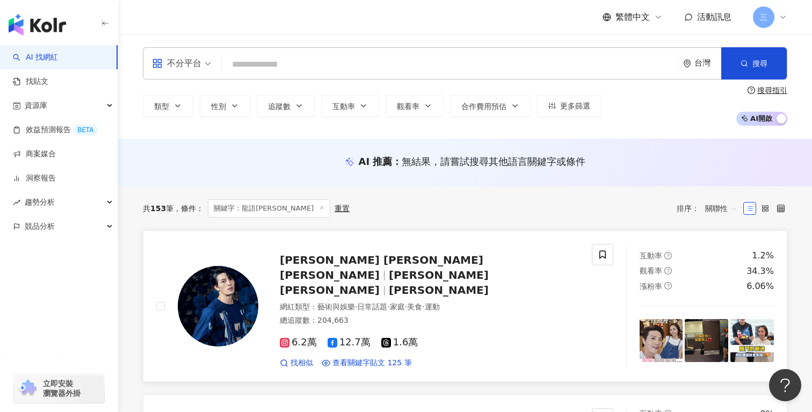
click at [446, 273] on span "Allen Chen" at bounding box center [384, 283] width 209 height 28
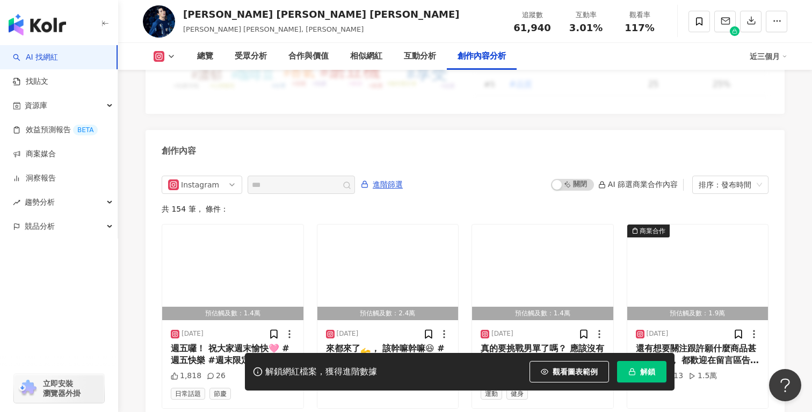
scroll to position [3221, 0]
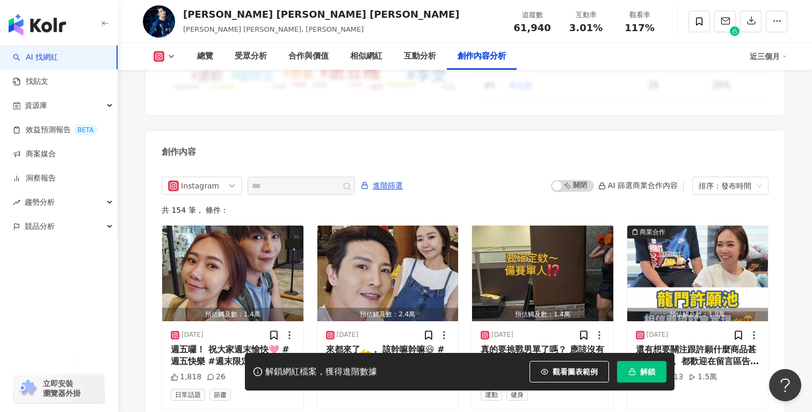
click at [170, 56] on polyline at bounding box center [171, 56] width 4 height 2
click at [169, 101] on button "Facebook" at bounding box center [181, 101] width 64 height 15
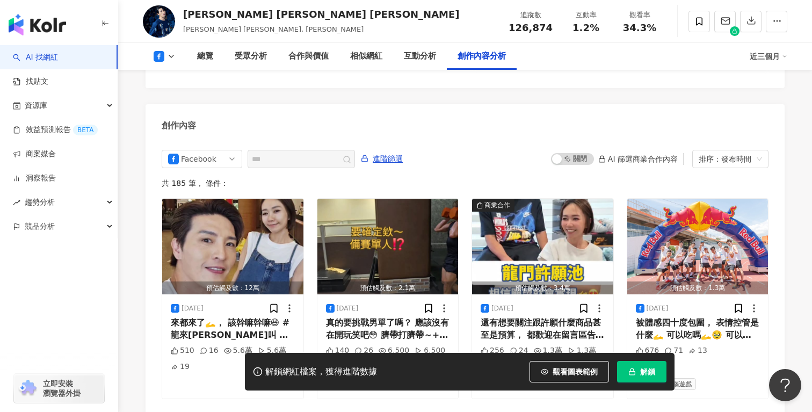
scroll to position [2927, 0]
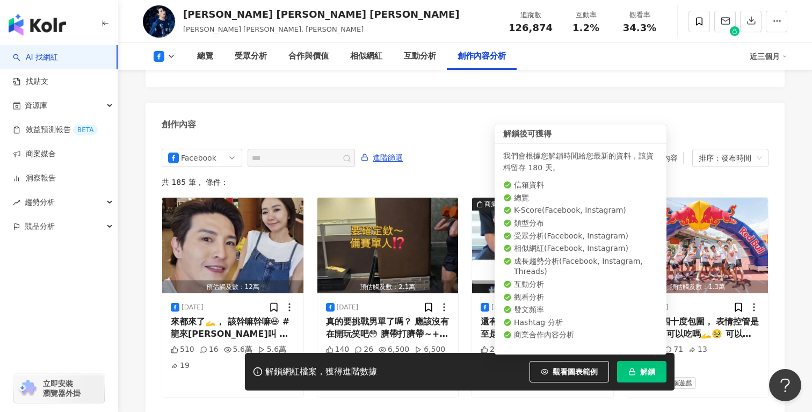
click at [650, 370] on span "解鎖" at bounding box center [647, 371] width 15 height 9
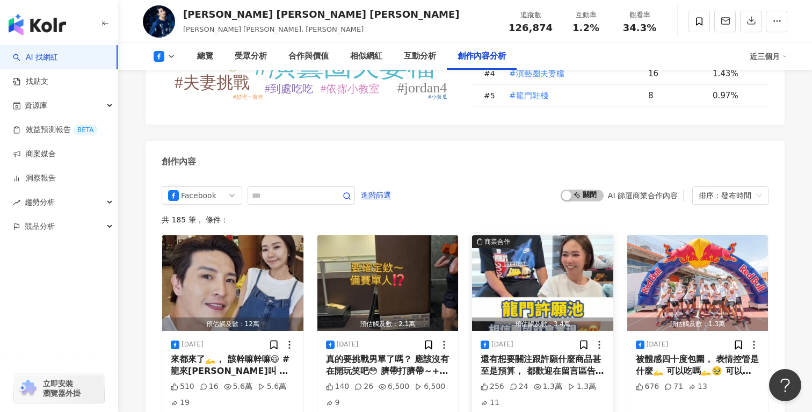
scroll to position [2852, 0]
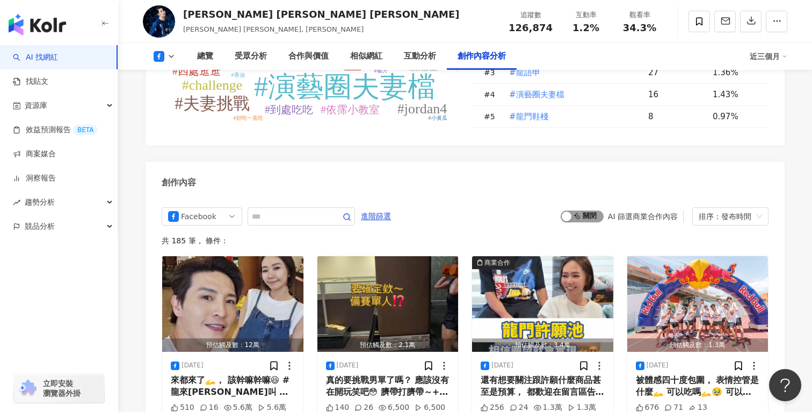
click at [583, 211] on span "啟動 關閉" at bounding box center [582, 217] width 43 height 12
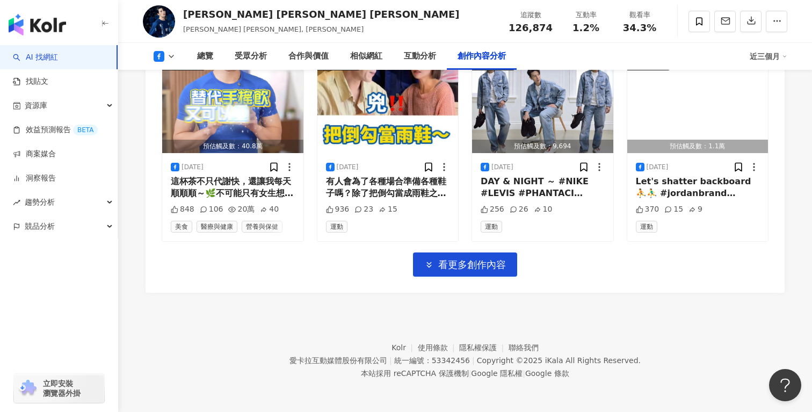
scroll to position [2884, 0]
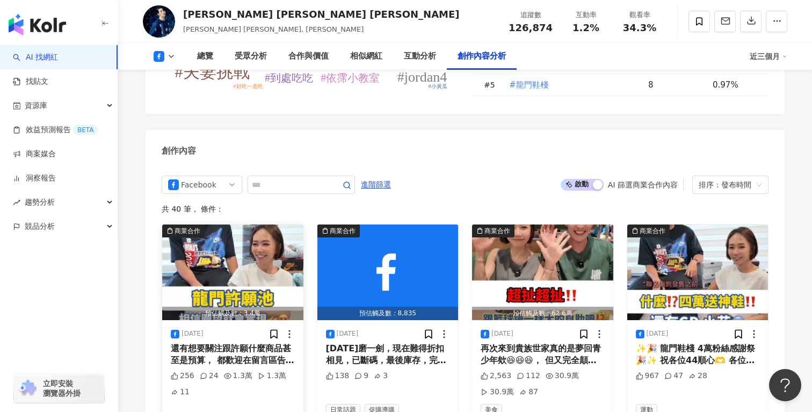
click at [243, 343] on div "還有想要關注跟許願什麼商品甚至是預算， 都歡迎在留言區告訴我們🙌 重點是～ 有辦許願投票的時候一定要踴躍發言， 讓我們聽見您的願望才有機會實現啊！ #龍來霈霈…" at bounding box center [233, 355] width 124 height 24
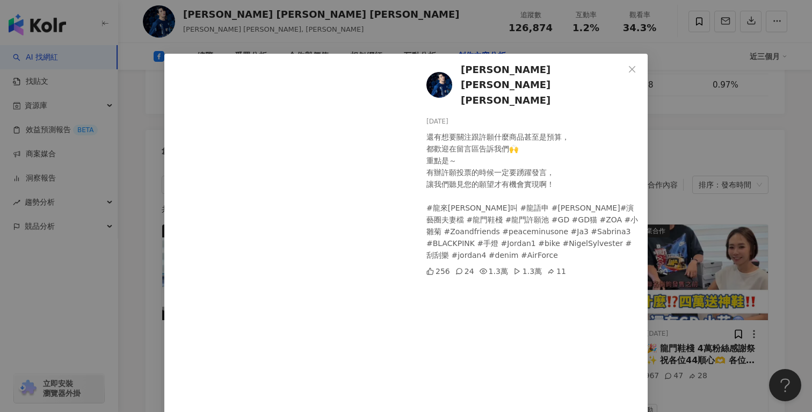
scroll to position [37, 0]
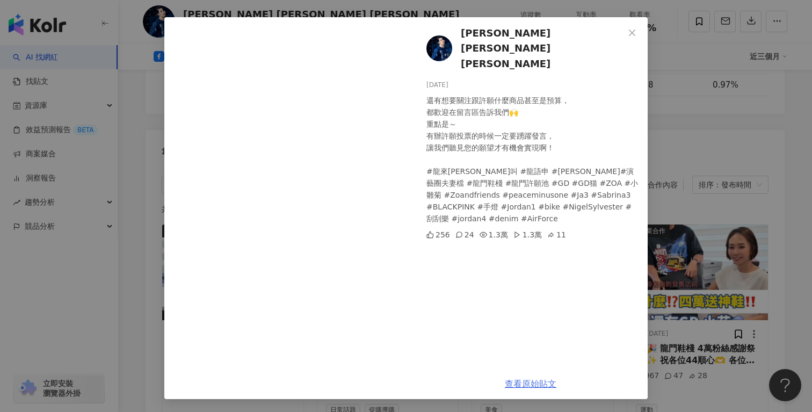
click at [525, 381] on link "查看原始貼文" at bounding box center [531, 384] width 52 height 10
click at [631, 34] on icon "close" at bounding box center [632, 32] width 6 height 6
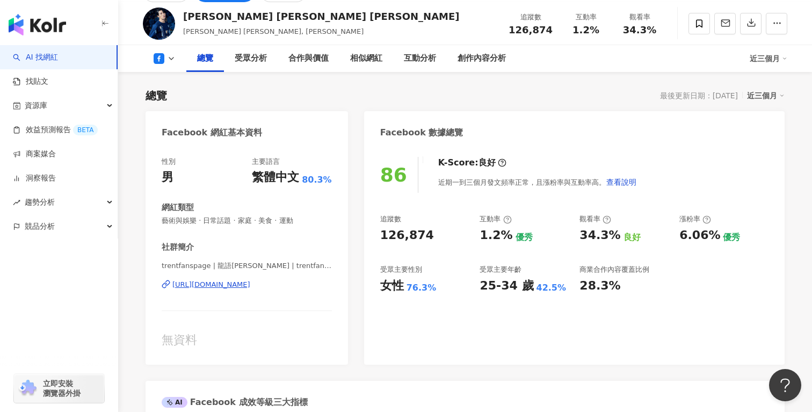
scroll to position [61, 0]
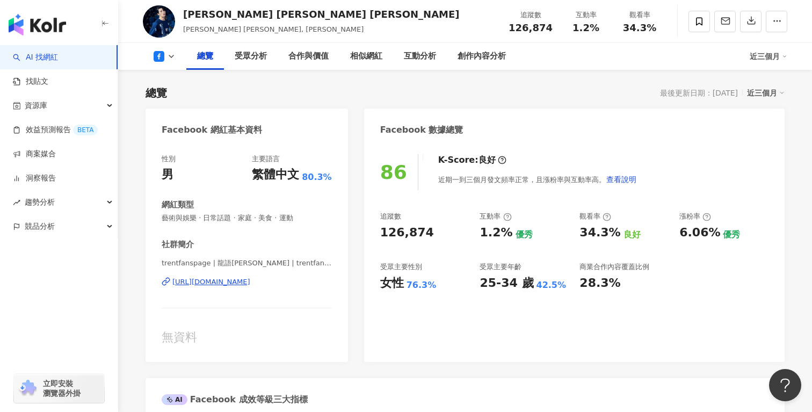
click at [58, 61] on link "AI 找網紅" at bounding box center [35, 57] width 45 height 11
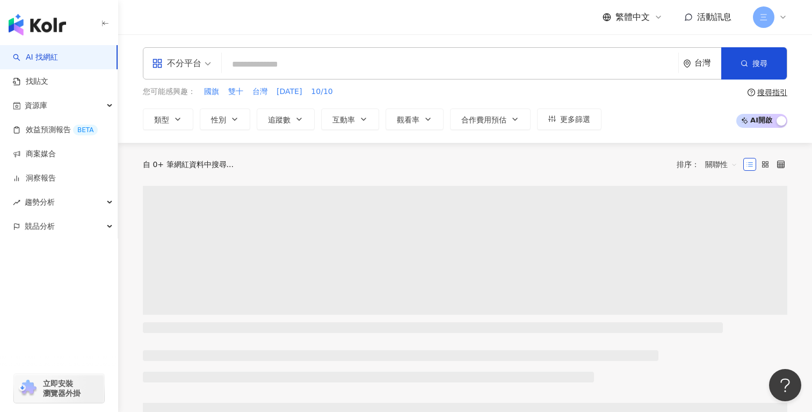
click at [258, 60] on input "search" at bounding box center [450, 64] width 448 height 20
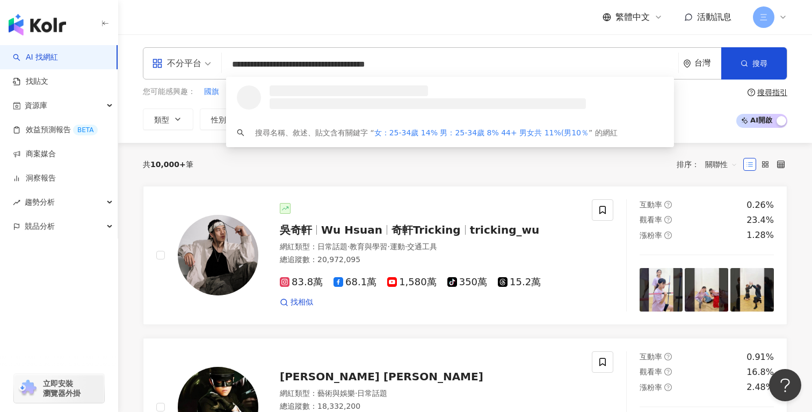
type input "**********"
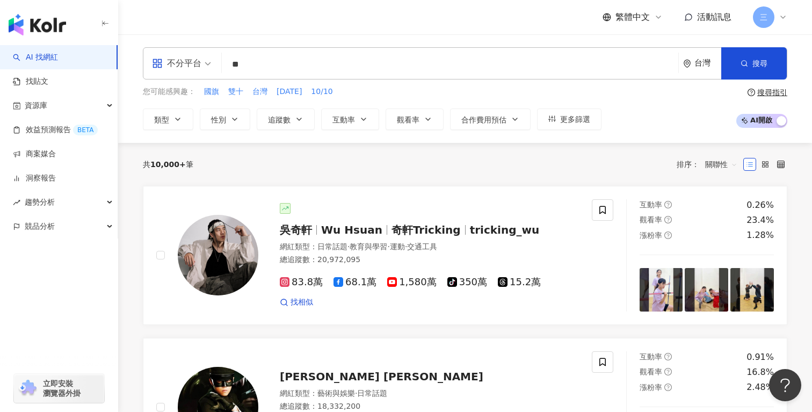
type input "*"
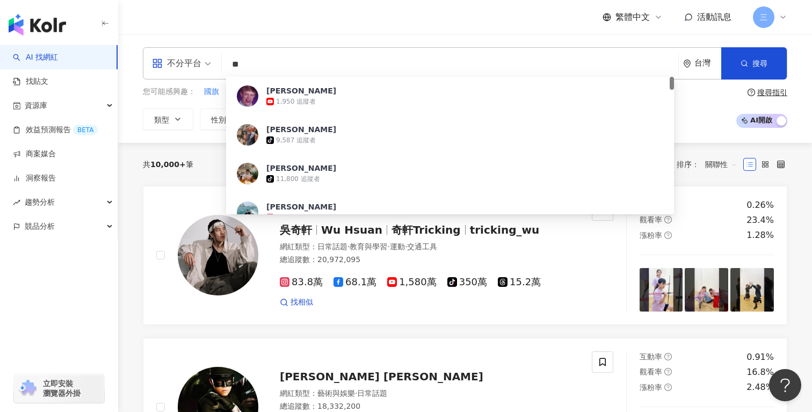
type input "**"
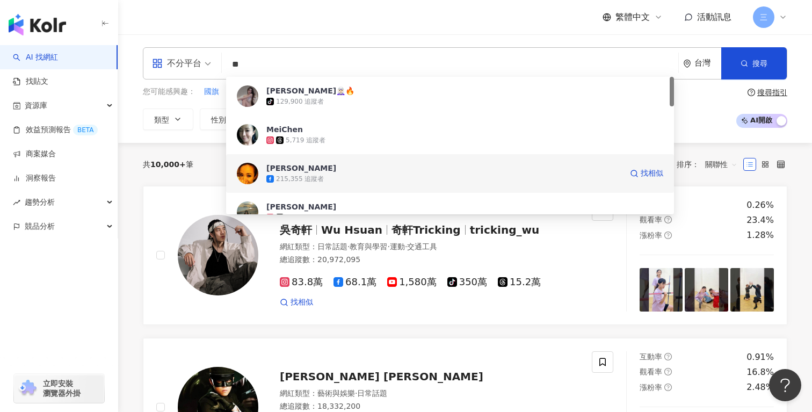
click at [308, 170] on span "陳仙梅" at bounding box center [444, 168] width 356 height 11
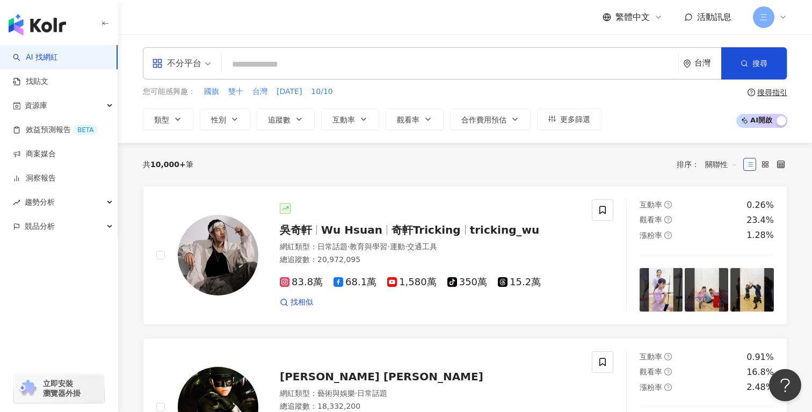
click at [282, 68] on input "search" at bounding box center [450, 64] width 448 height 20
paste input "**********"
type input "**********"
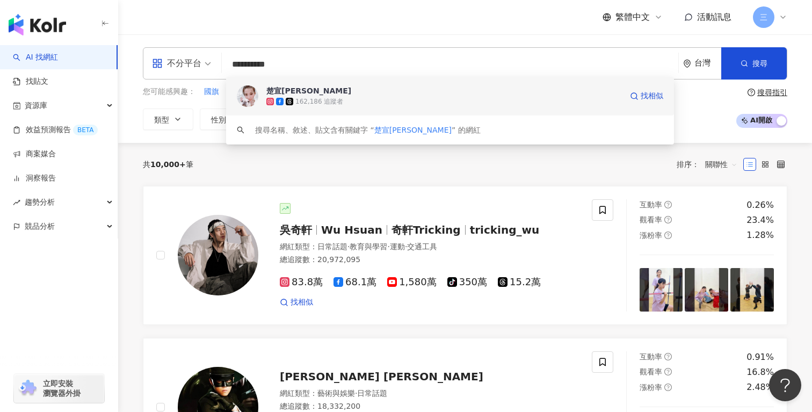
click at [313, 95] on div "楚宣chu xuan" at bounding box center [308, 90] width 85 height 11
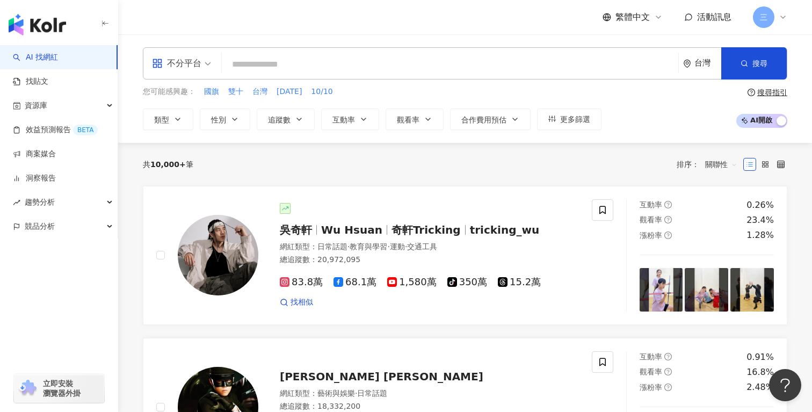
click at [313, 58] on input "search" at bounding box center [450, 64] width 448 height 20
paste input "***"
type input "***"
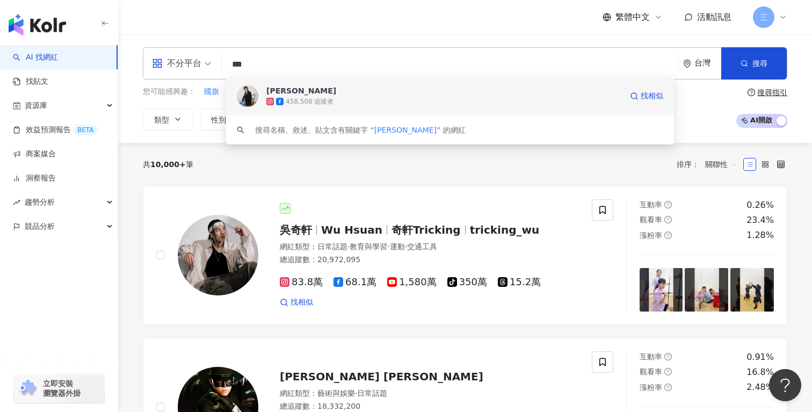
click at [317, 95] on span "[PERSON_NAME]" at bounding box center [444, 90] width 356 height 11
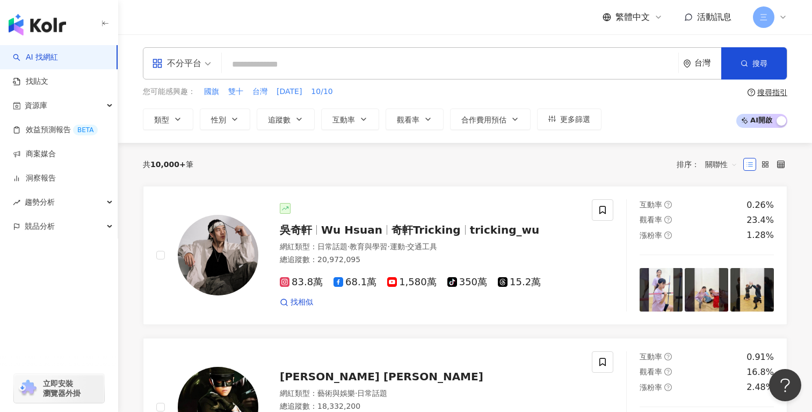
click at [260, 63] on input "search" at bounding box center [450, 64] width 448 height 20
paste input "***"
type input "***"
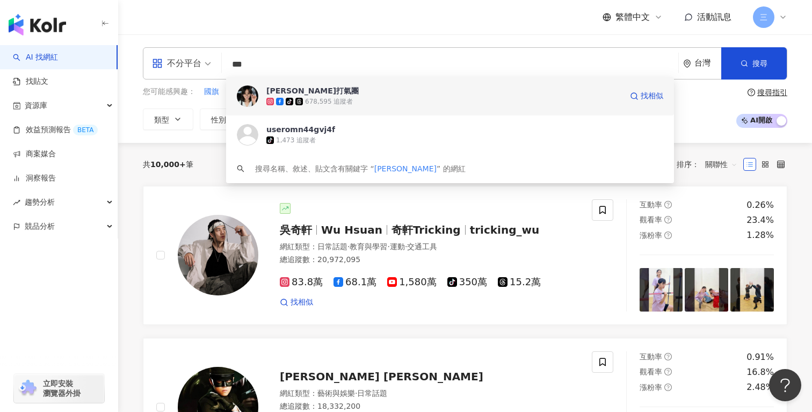
click at [300, 95] on div "陳珮騏打氣團" at bounding box center [312, 90] width 92 height 11
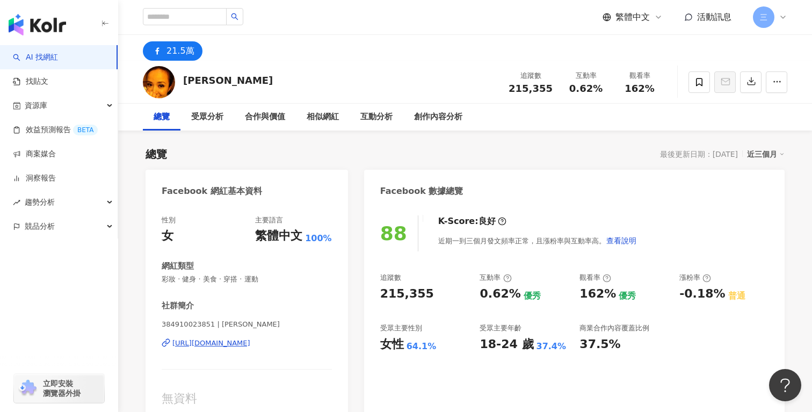
scroll to position [3, 0]
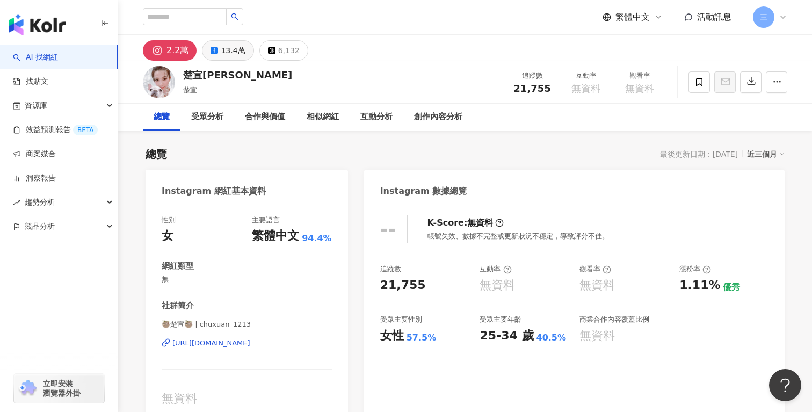
click at [227, 47] on div "13.4萬" at bounding box center [233, 50] width 24 height 15
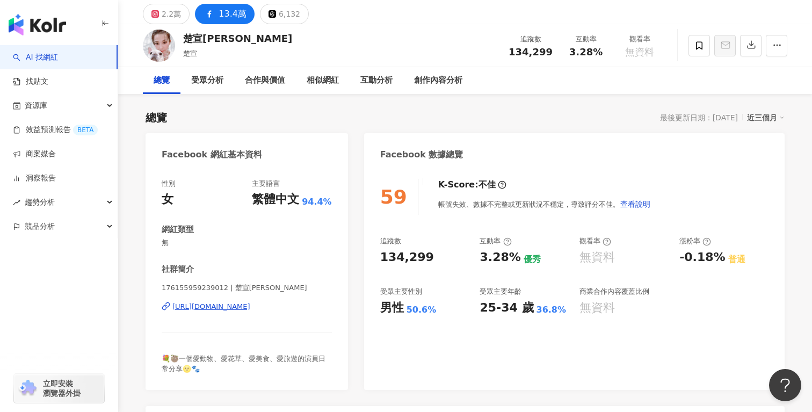
scroll to position [40, 0]
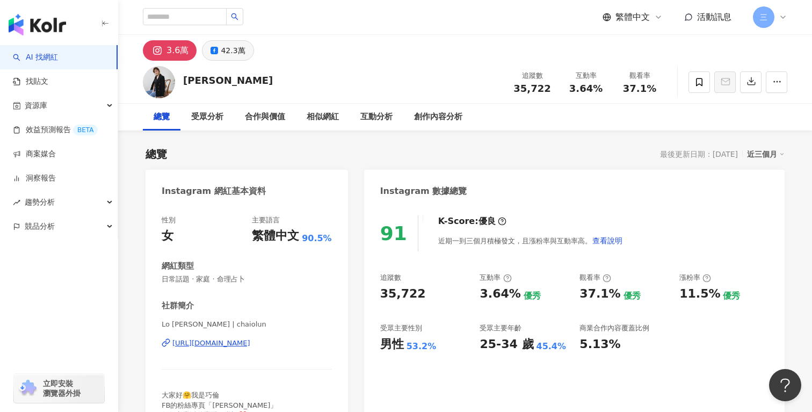
click at [221, 49] on div "42.3萬" at bounding box center [233, 50] width 24 height 15
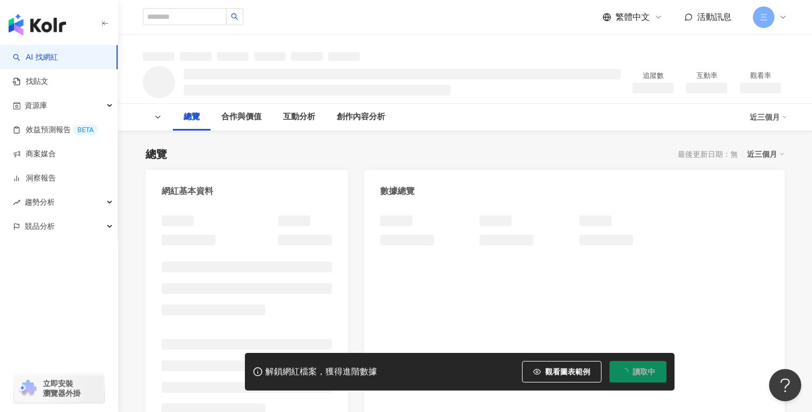
scroll to position [103, 0]
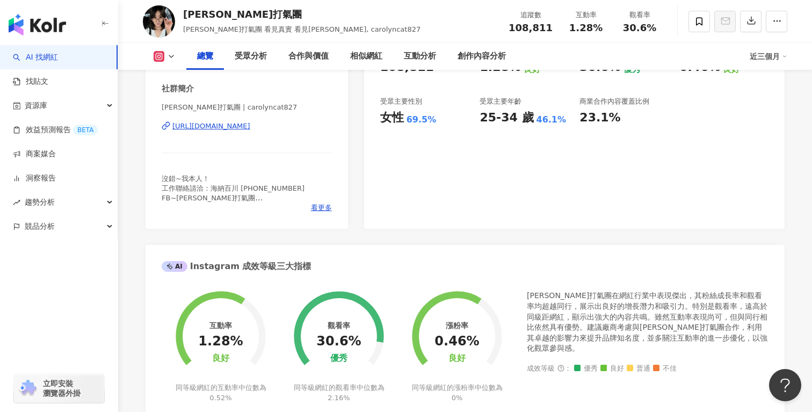
scroll to position [145, 0]
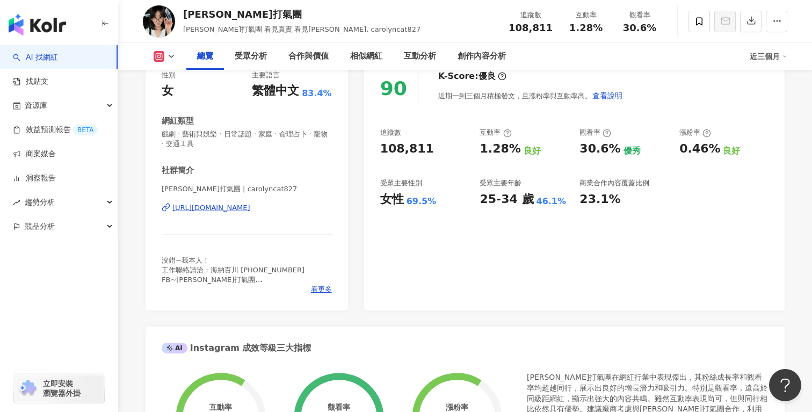
click at [172, 55] on icon at bounding box center [171, 56] width 9 height 9
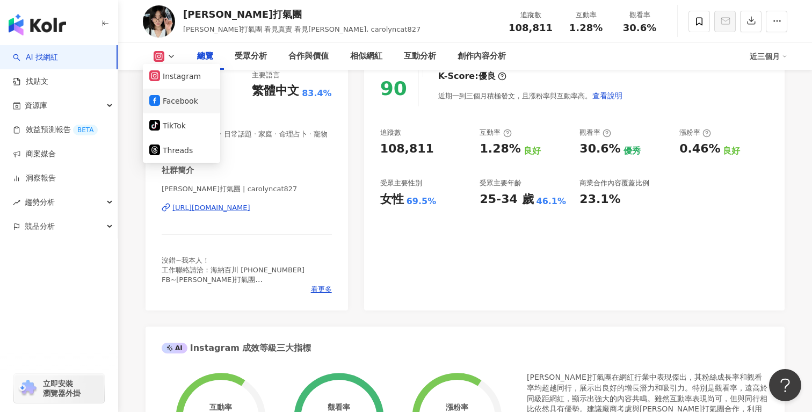
click at [174, 97] on button "Facebook" at bounding box center [181, 100] width 64 height 15
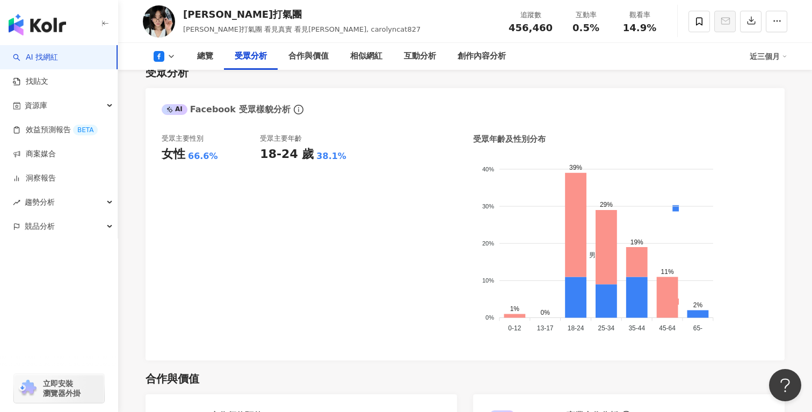
scroll to position [924, 0]
